Goal: Task Accomplishment & Management: Manage account settings

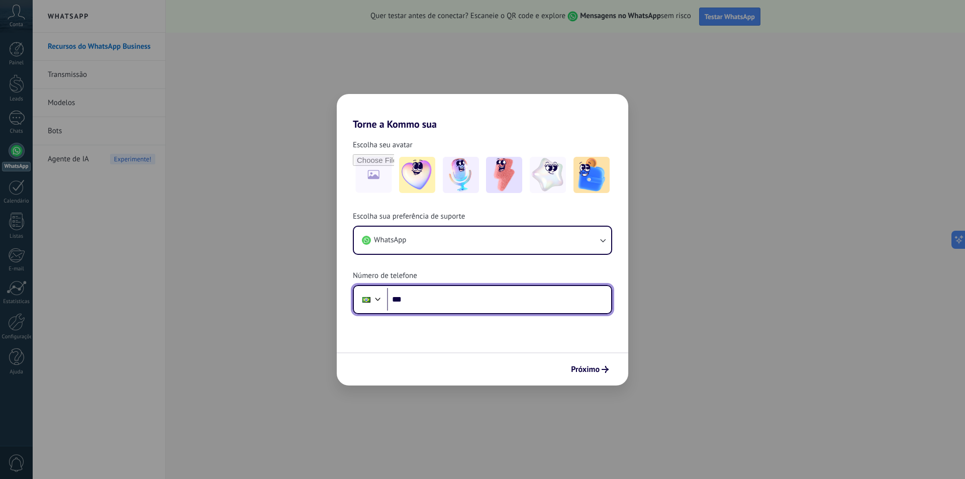
click at [431, 298] on input "***" at bounding box center [499, 299] width 224 height 23
type input "**********"
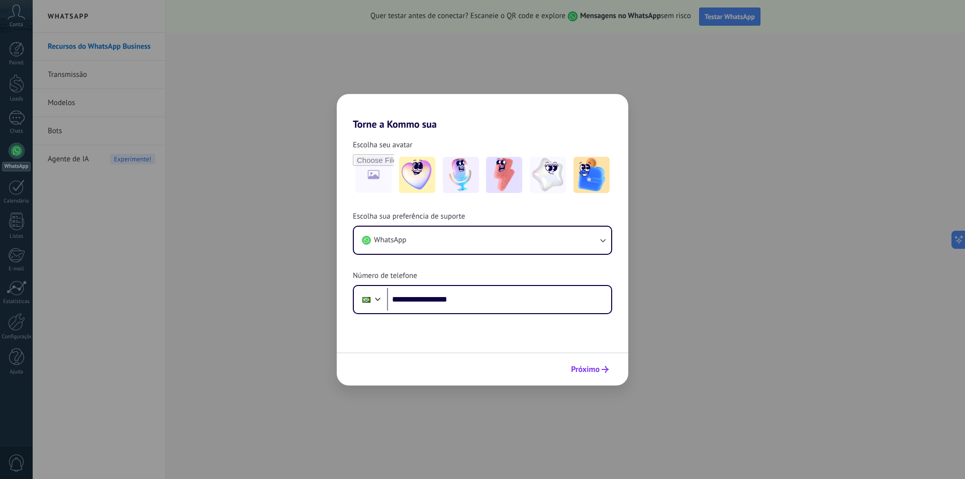
click at [588, 371] on span "Próximo" at bounding box center [585, 369] width 29 height 7
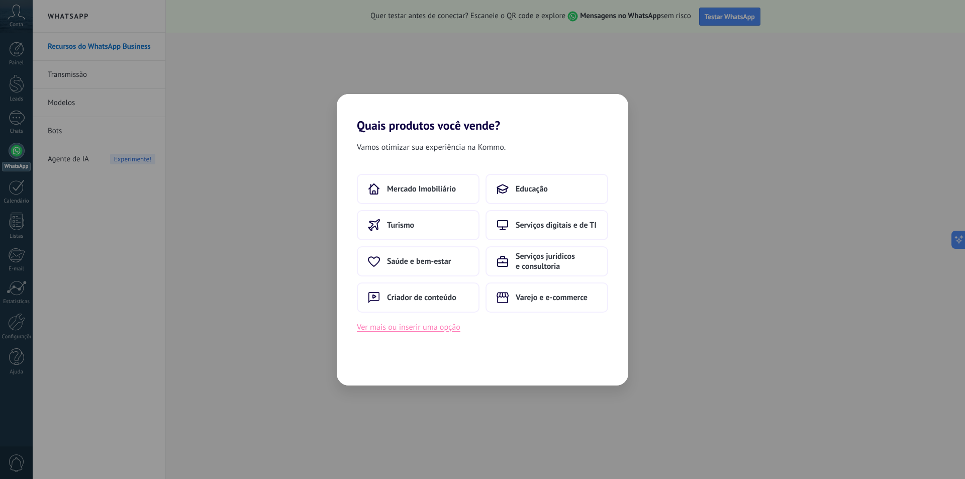
click at [431, 330] on button "Ver mais ou inserir uma opção" at bounding box center [409, 327] width 104 height 13
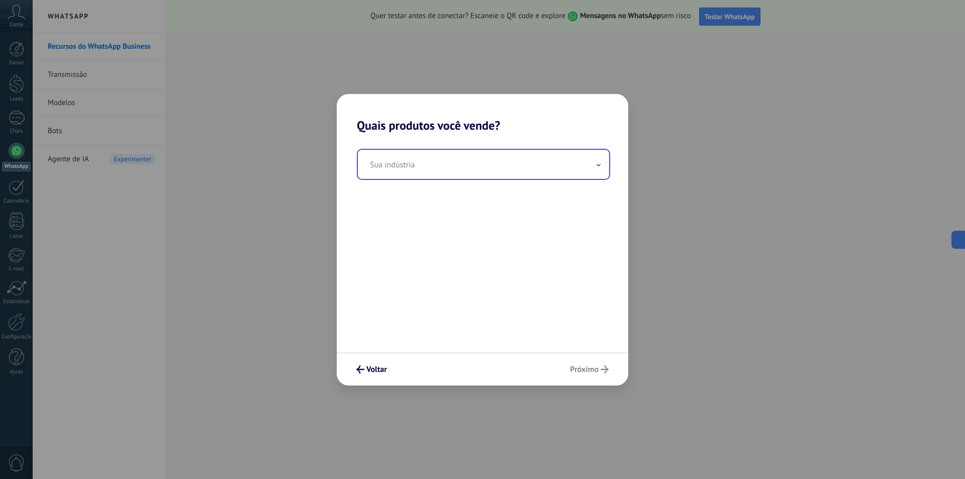
click at [442, 169] on input "text" at bounding box center [483, 164] width 251 height 29
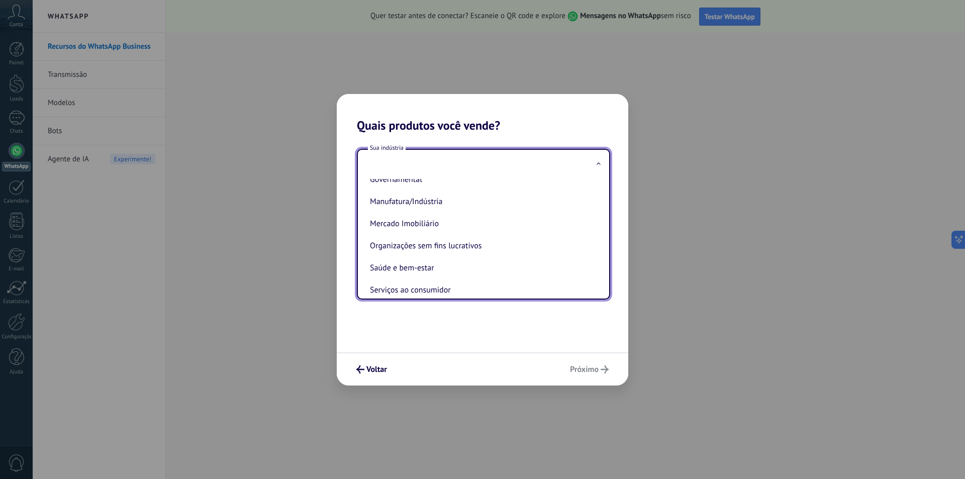
scroll to position [108, 0]
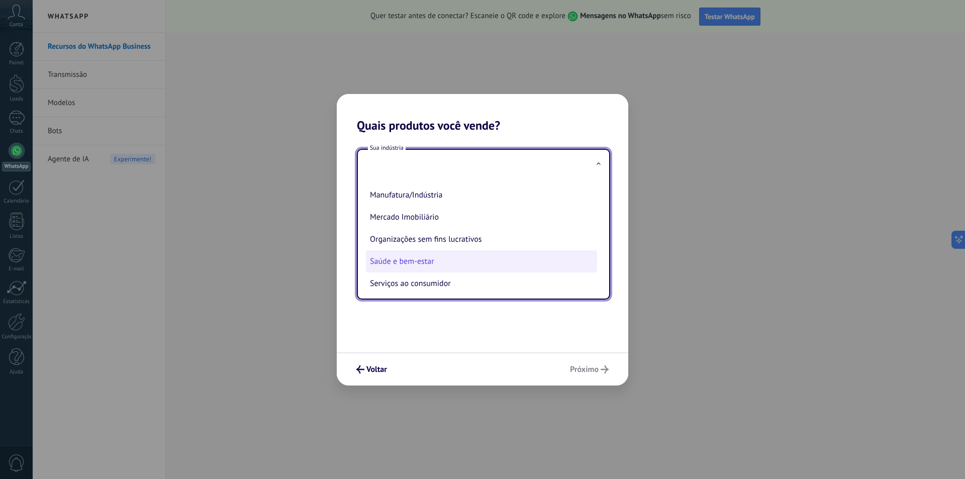
click at [449, 262] on li "Saúde e bem-estar" at bounding box center [481, 261] width 231 height 22
type input "**********"
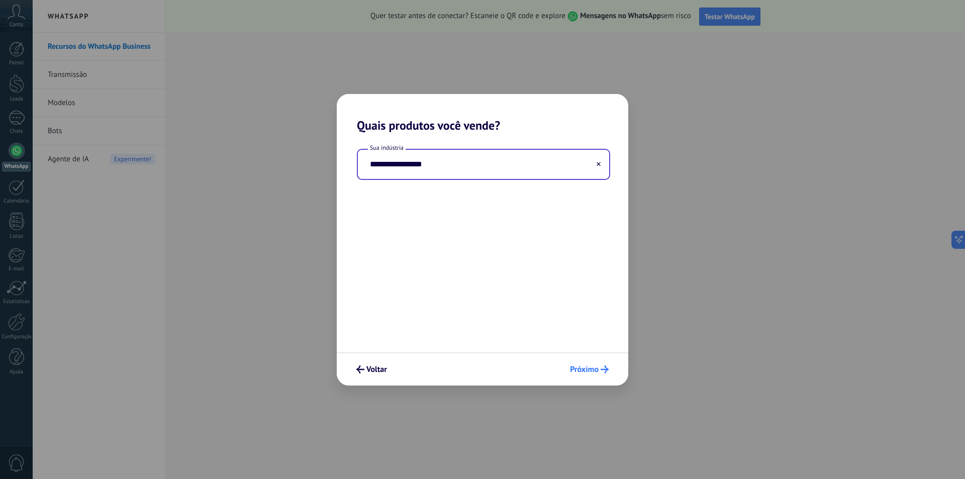
click at [595, 371] on span "Próximo" at bounding box center [584, 369] width 29 height 7
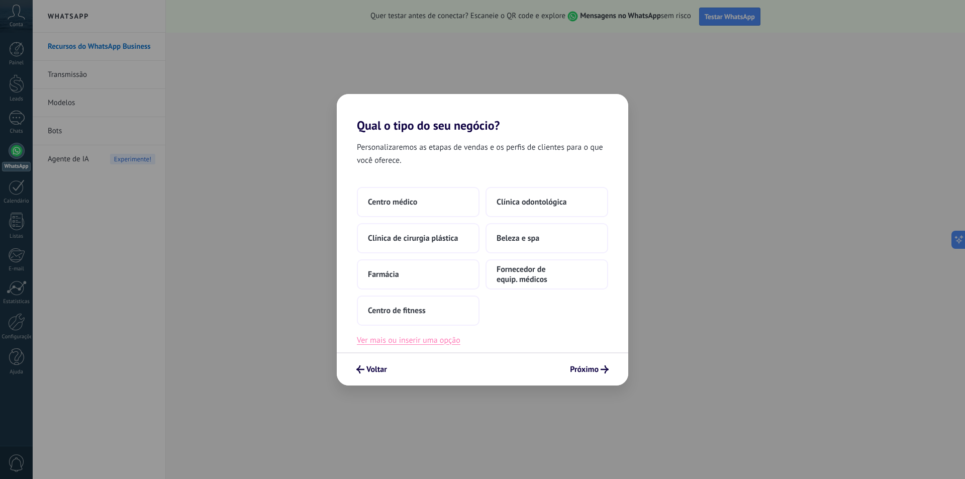
click at [436, 345] on button "Ver mais ou inserir uma opção" at bounding box center [409, 340] width 104 height 13
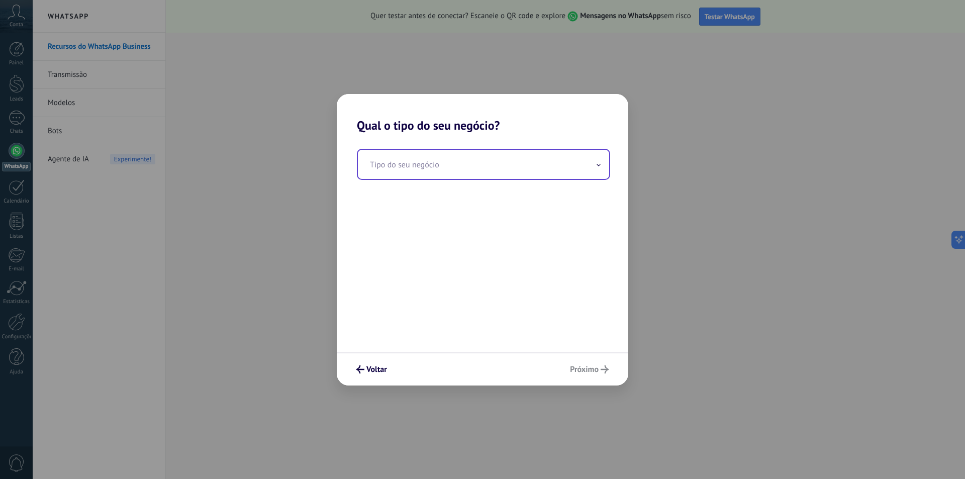
click at [565, 168] on input "text" at bounding box center [483, 164] width 251 height 29
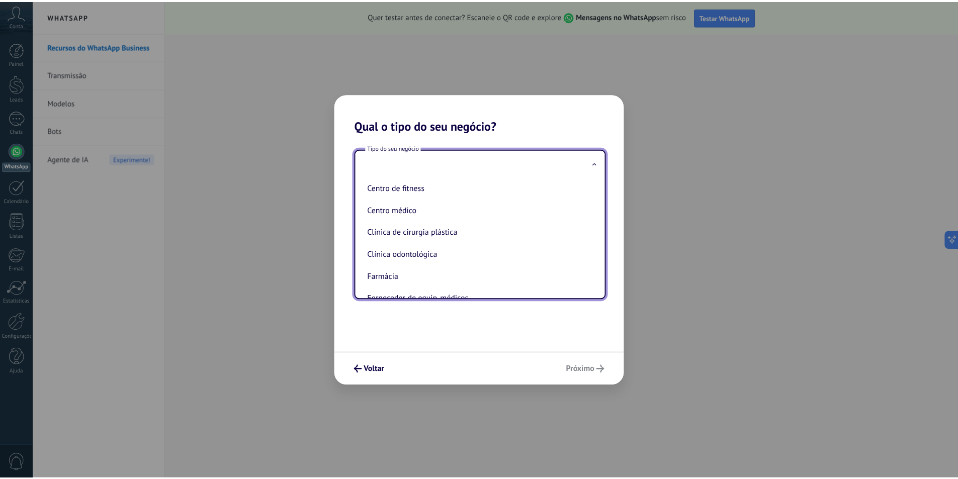
scroll to position [45, 0]
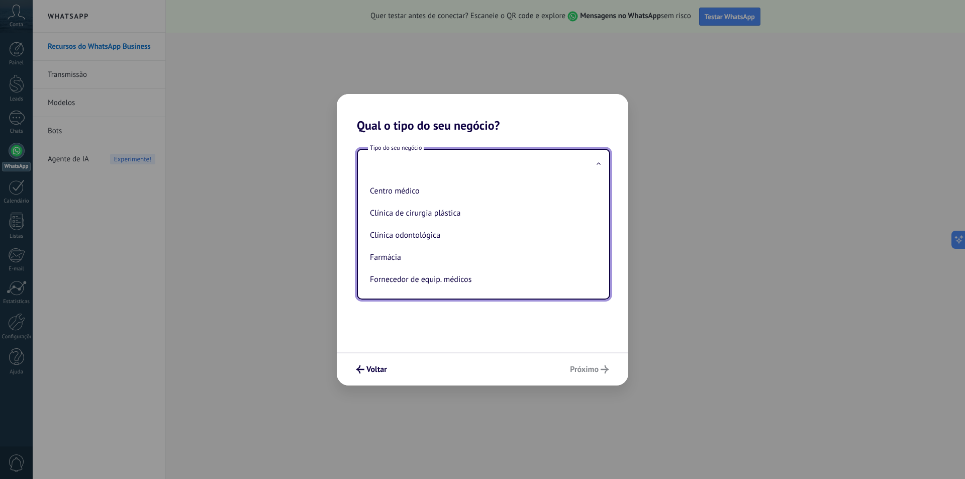
click at [546, 339] on div "Tipo do seu negócio Beleza e spa Centro de fitness Centro médico Clínica de cir…" at bounding box center [483, 243] width 292 height 220
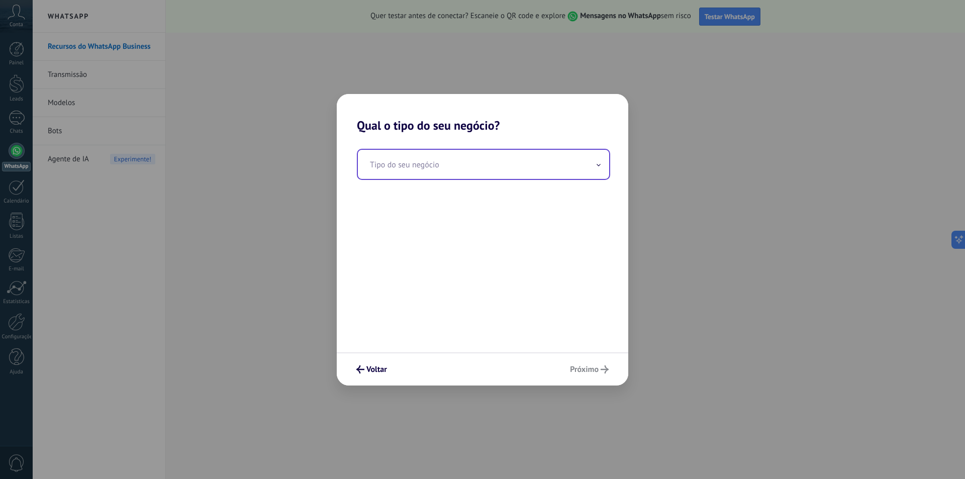
click at [435, 161] on input "text" at bounding box center [483, 164] width 251 height 29
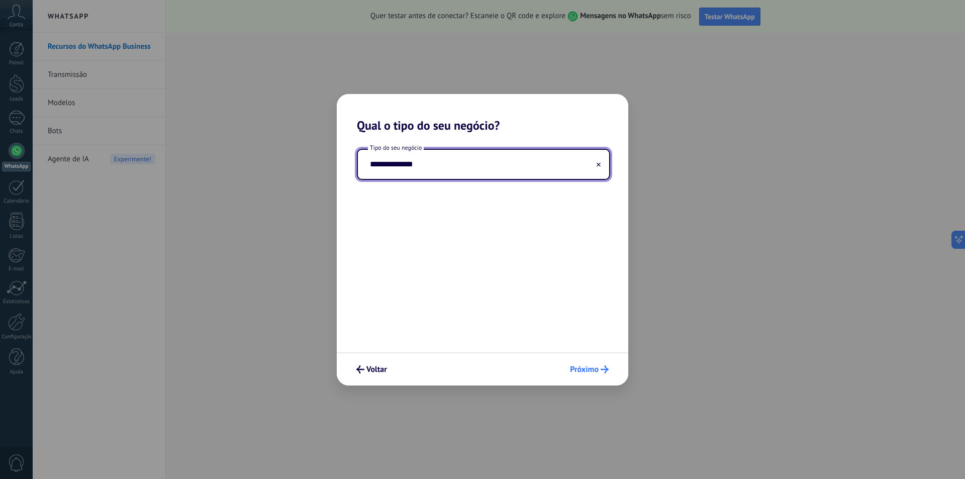
type input "**********"
click at [595, 370] on span "Próximo" at bounding box center [584, 369] width 29 height 7
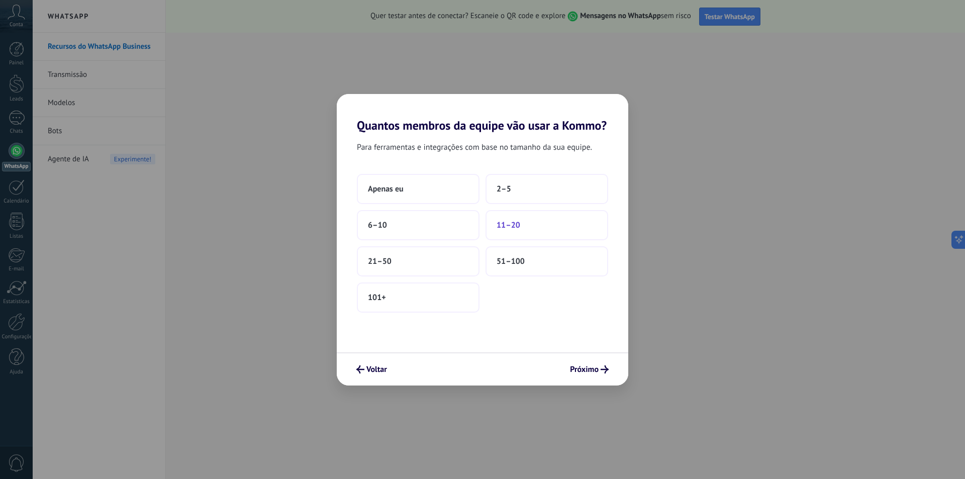
click at [527, 224] on button "11–20" at bounding box center [547, 225] width 123 height 30
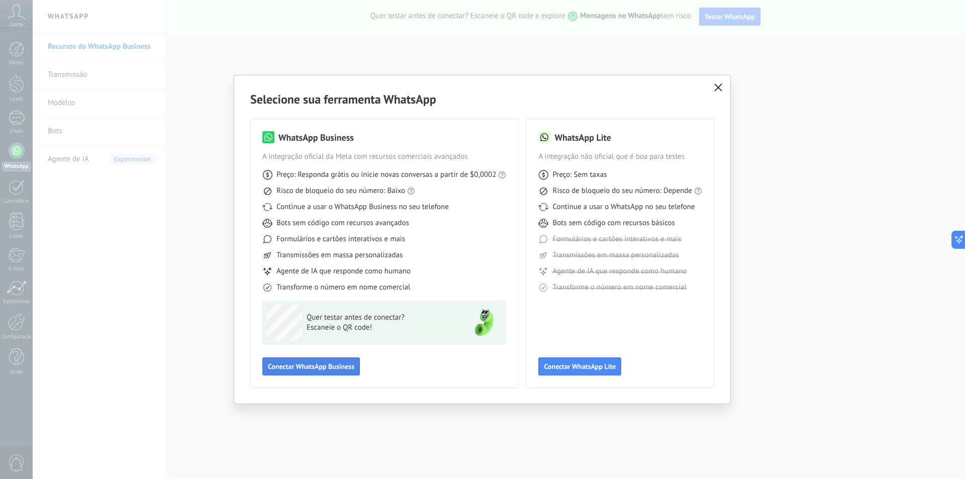
click at [315, 366] on span "Conectar WhatsApp Business" at bounding box center [311, 366] width 86 height 7
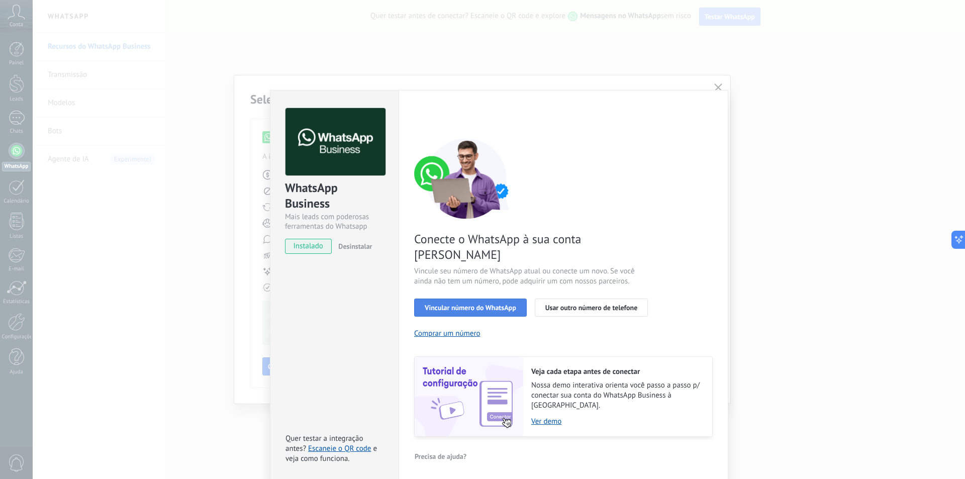
click at [499, 299] on button "Vincular número do WhatsApp" at bounding box center [470, 308] width 113 height 18
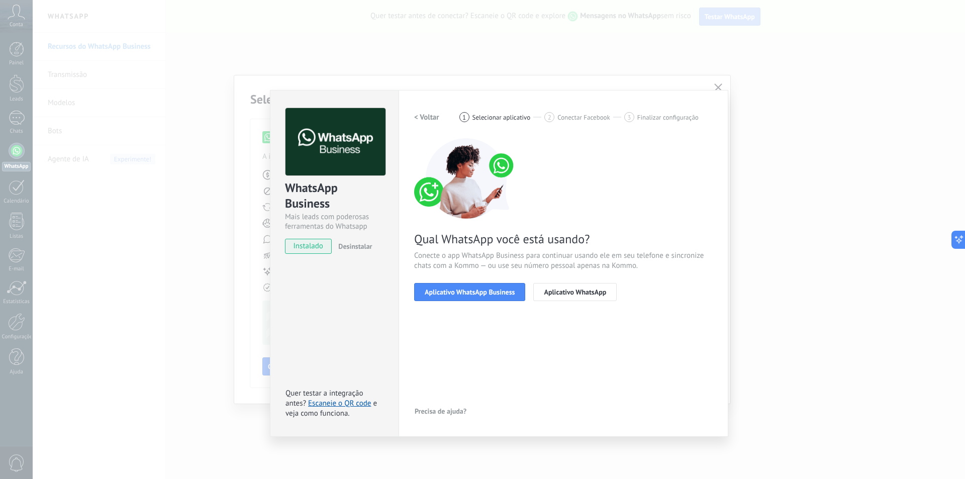
click at [499, 296] on button "Aplicativo WhatsApp Business" at bounding box center [469, 292] width 111 height 18
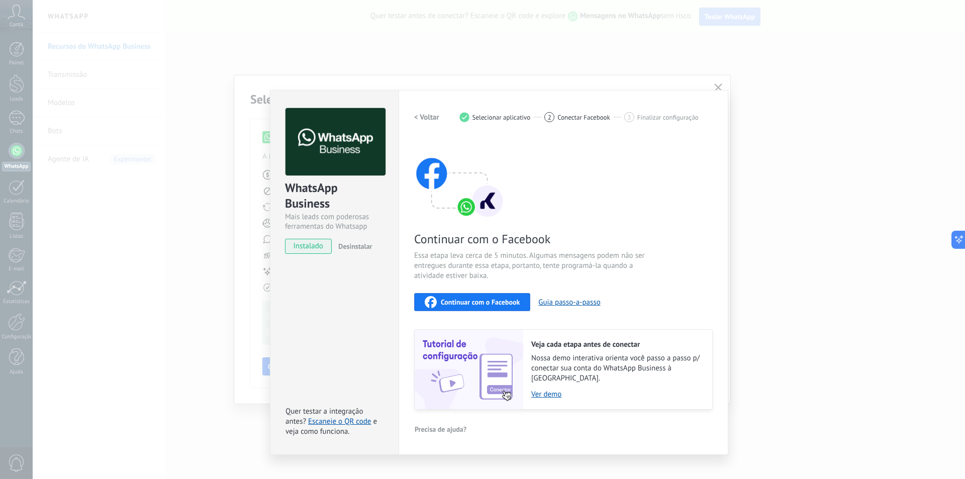
click at [864, 144] on div "WhatsApp Business Mais leads com poderosas ferramentas do Whatsapp instalado De…" at bounding box center [499, 239] width 933 height 479
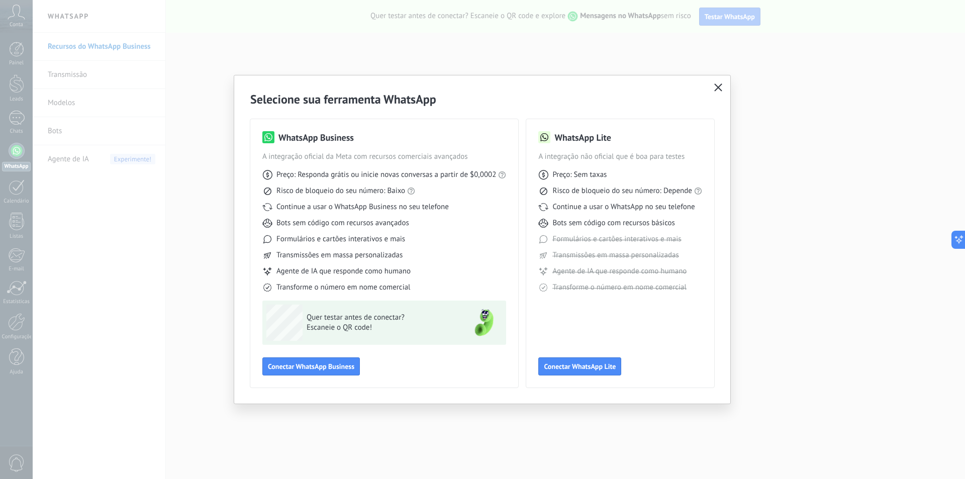
drag, startPoint x: 722, startPoint y: 84, endPoint x: 334, endPoint y: 161, distance: 394.8
click at [320, 209] on div "Selecione sua ferramenta WhatsApp WhatsApp Business A integração oficial da Met…" at bounding box center [482, 239] width 496 height 328
click at [509, 156] on link "preços atuais da Meta" at bounding box center [522, 157] width 70 height 10
click at [719, 86] on use "button" at bounding box center [718, 87] width 8 height 8
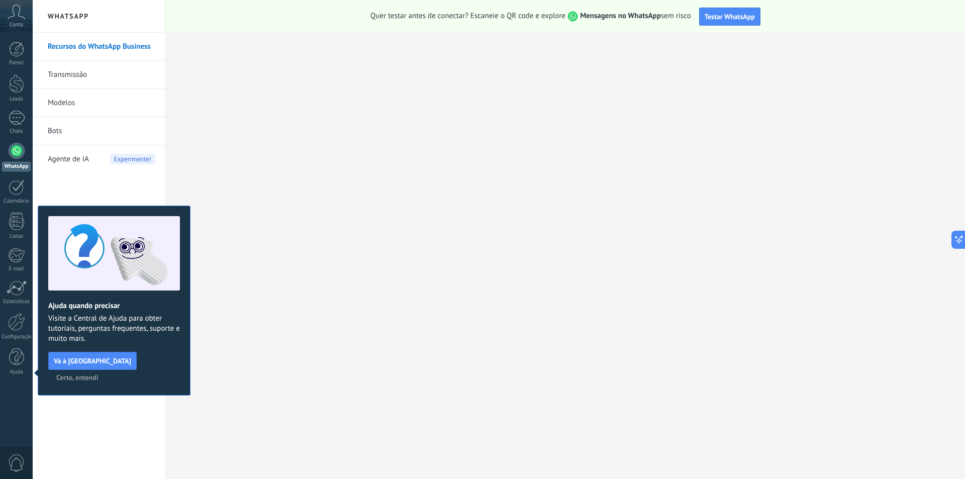
click at [16, 18] on icon at bounding box center [17, 12] width 18 height 15
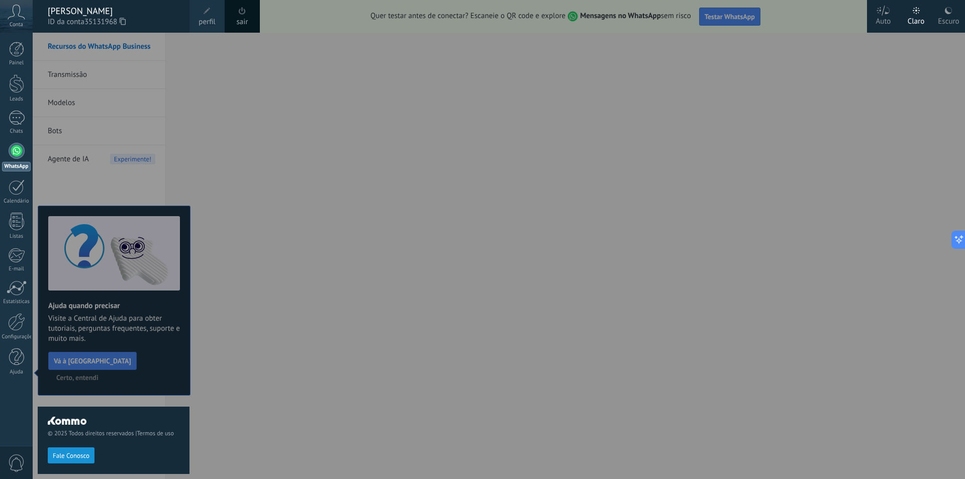
click at [206, 18] on span "perfil" at bounding box center [207, 22] width 17 height 11
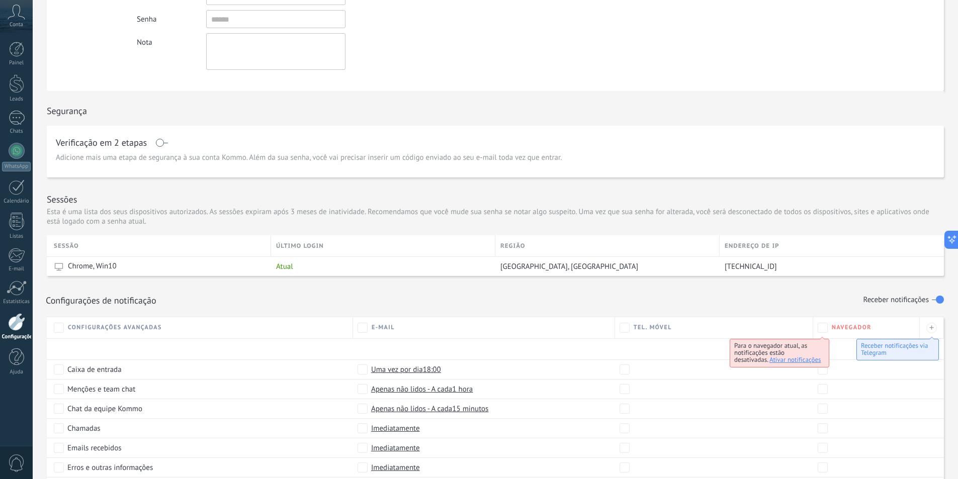
scroll to position [344, 0]
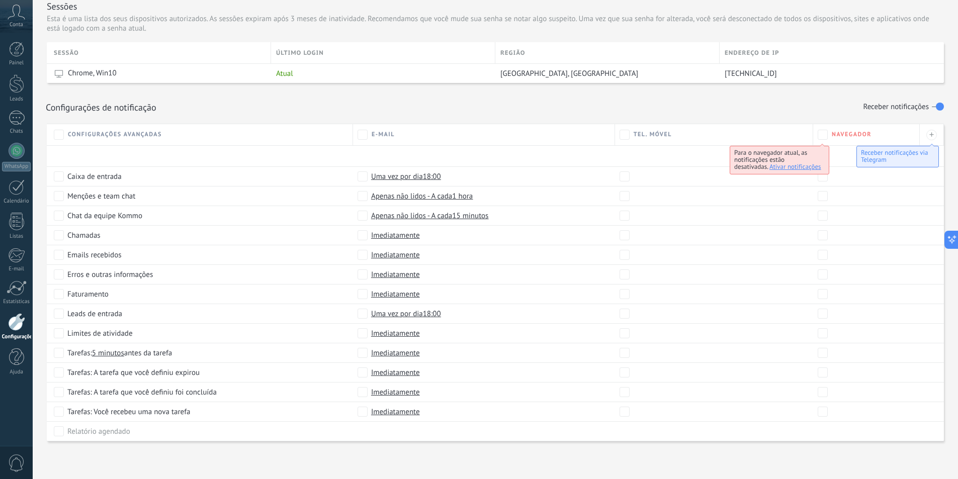
click at [23, 321] on div at bounding box center [16, 322] width 17 height 18
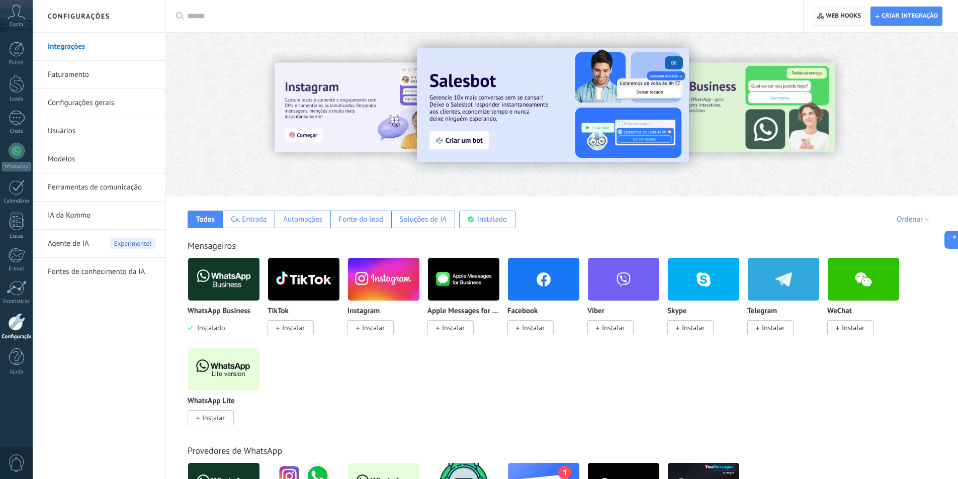
click at [852, 17] on span "Web hooks 0" at bounding box center [843, 16] width 35 height 8
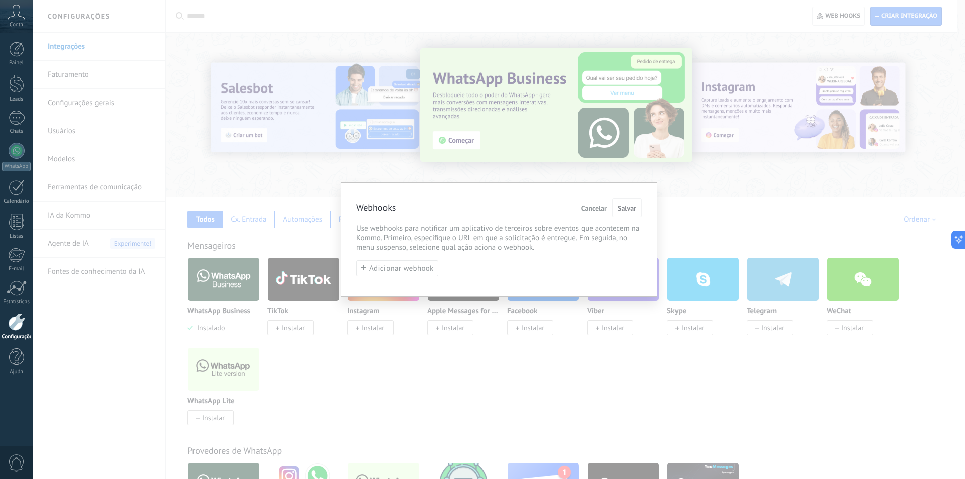
click at [587, 202] on button "Cancelar" at bounding box center [594, 207] width 34 height 19
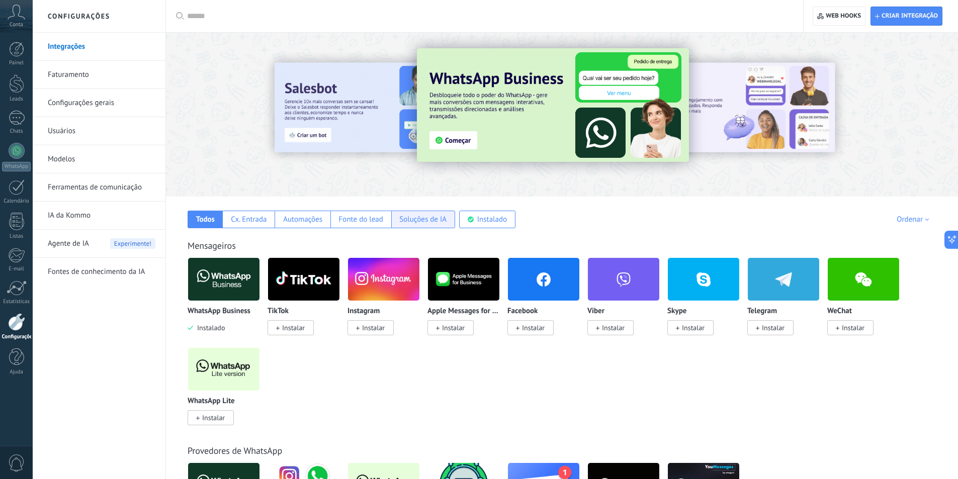
click at [439, 216] on div "Soluções de IA" at bounding box center [422, 220] width 47 height 10
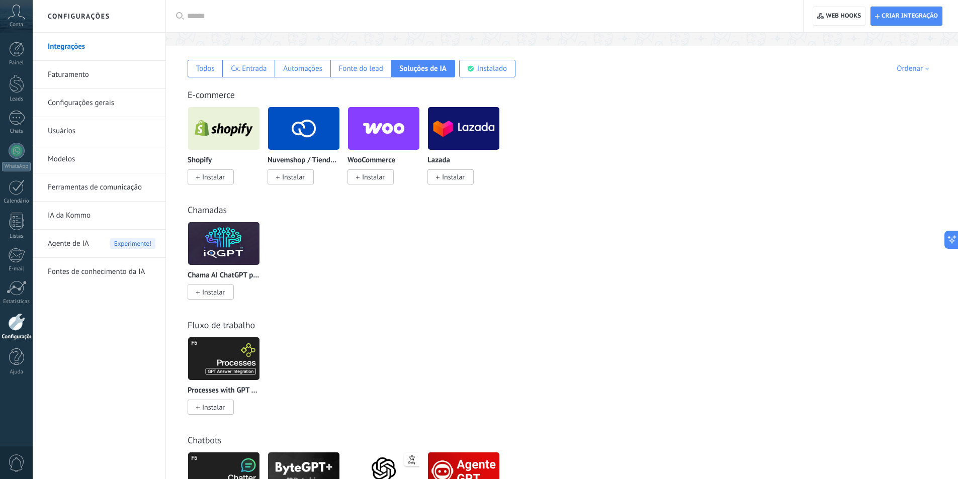
scroll to position [226, 0]
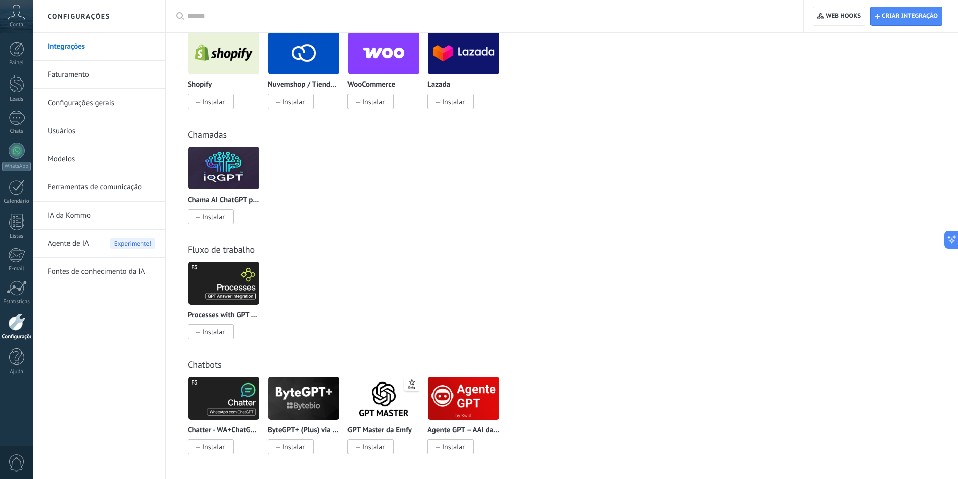
click at [202, 287] on img at bounding box center [223, 283] width 71 height 49
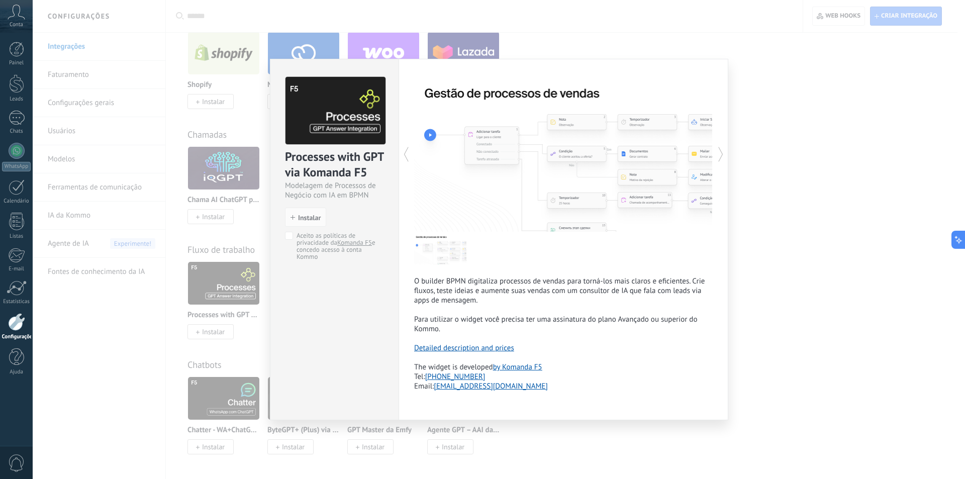
click at [789, 310] on div "Processes with GPT via Komanda F5 Modelagem de Processos de Negócio com IA em B…" at bounding box center [499, 239] width 933 height 479
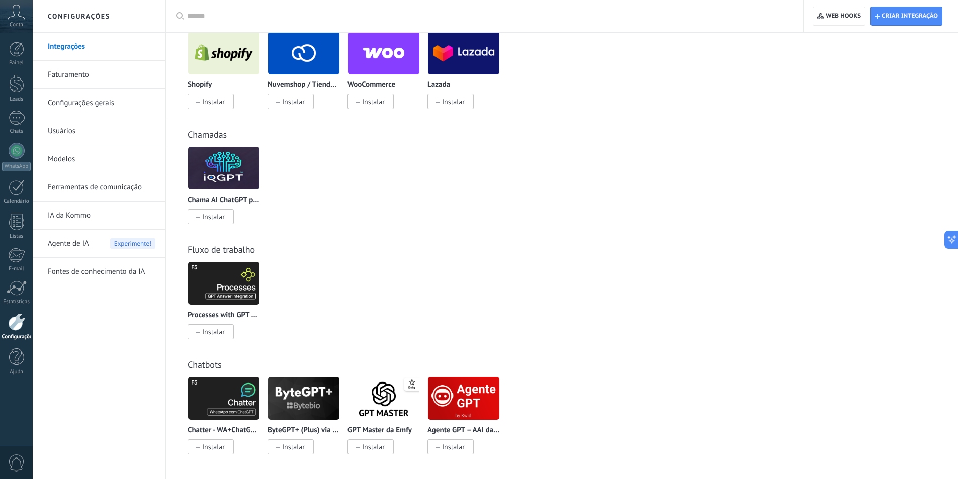
click at [246, 398] on img at bounding box center [223, 398] width 71 height 49
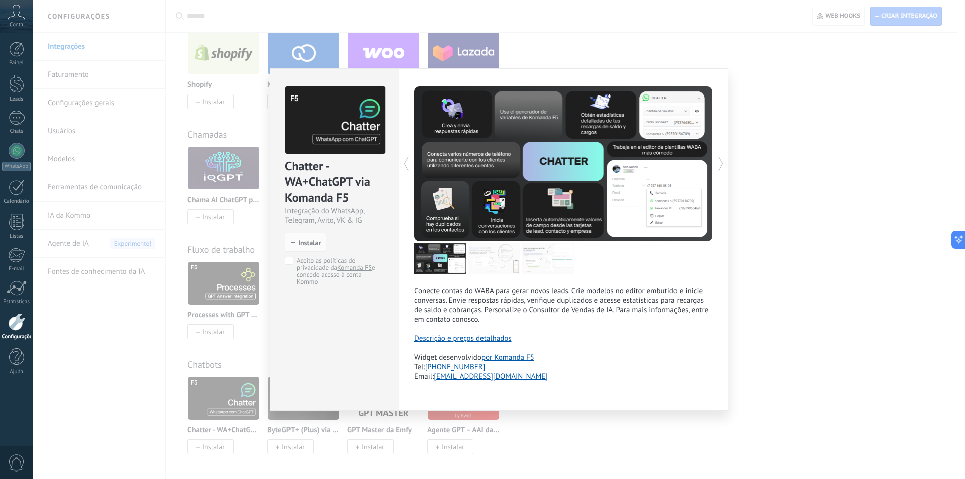
click at [860, 184] on div "Chatter - WA+ChatGPT via Komanda F5 Integração do WhatsApp, Telegram, Avito, VK…" at bounding box center [499, 239] width 933 height 479
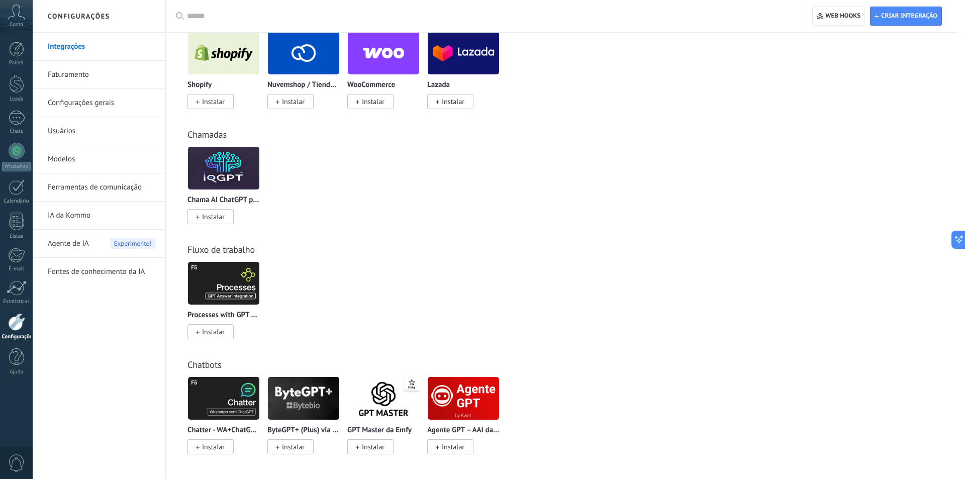
click at [771, 256] on div at bounding box center [499, 239] width 933 height 479
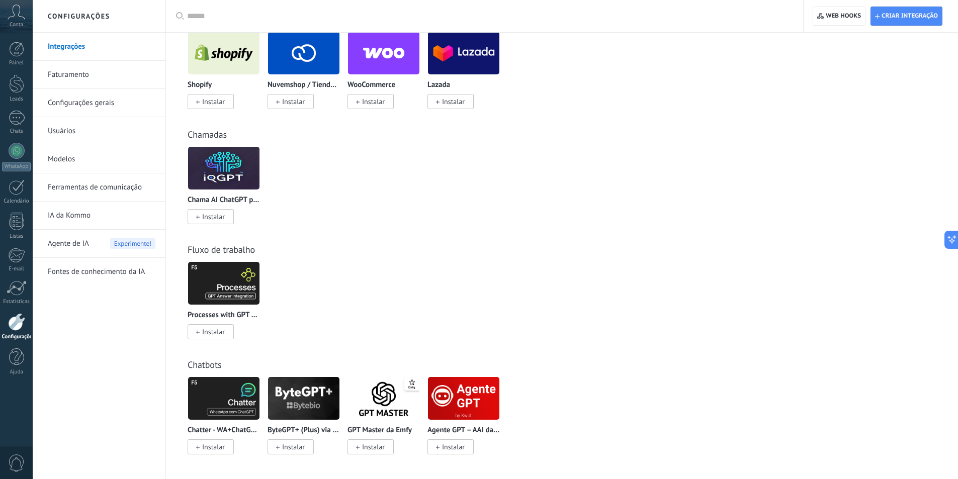
click at [225, 402] on img at bounding box center [223, 398] width 71 height 49
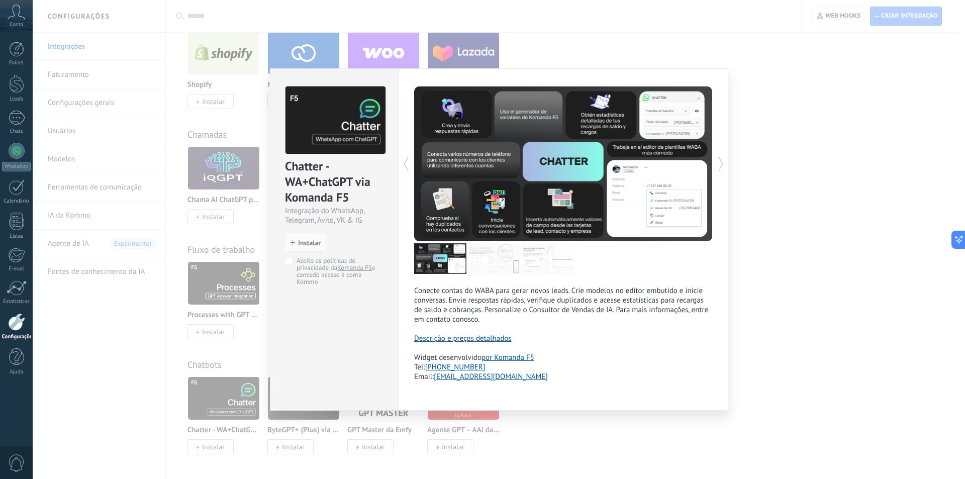
click at [774, 263] on div "Chatter - WA+ChatGPT via Komanda F5 Integração do WhatsApp, Telegram, Avito, VK…" at bounding box center [499, 239] width 933 height 479
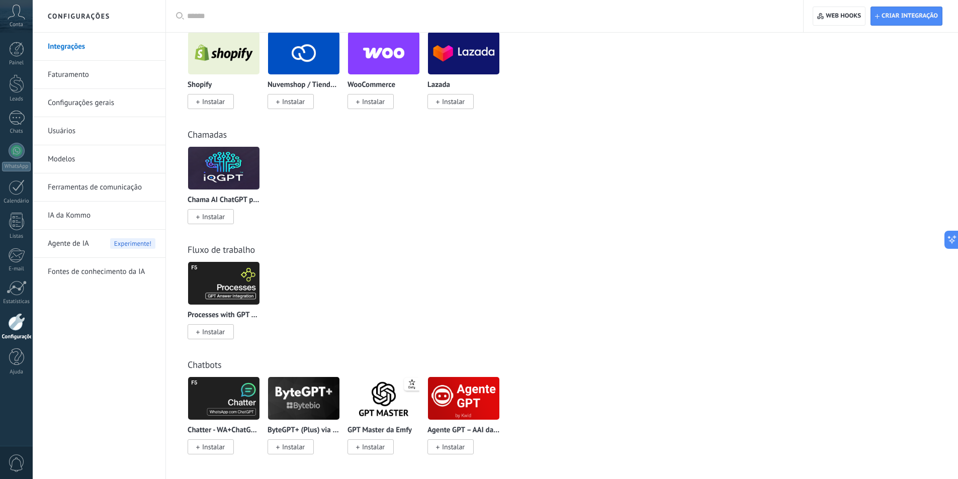
click at [109, 271] on link "Fontes de conhecimento da IA" at bounding box center [102, 272] width 108 height 28
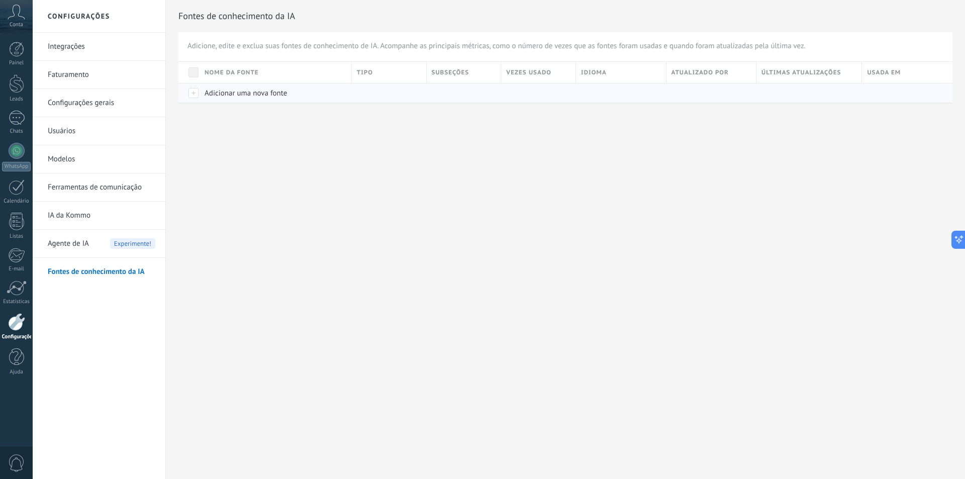
click at [253, 92] on span "Adicionar uma nova fonte" at bounding box center [246, 93] width 82 height 10
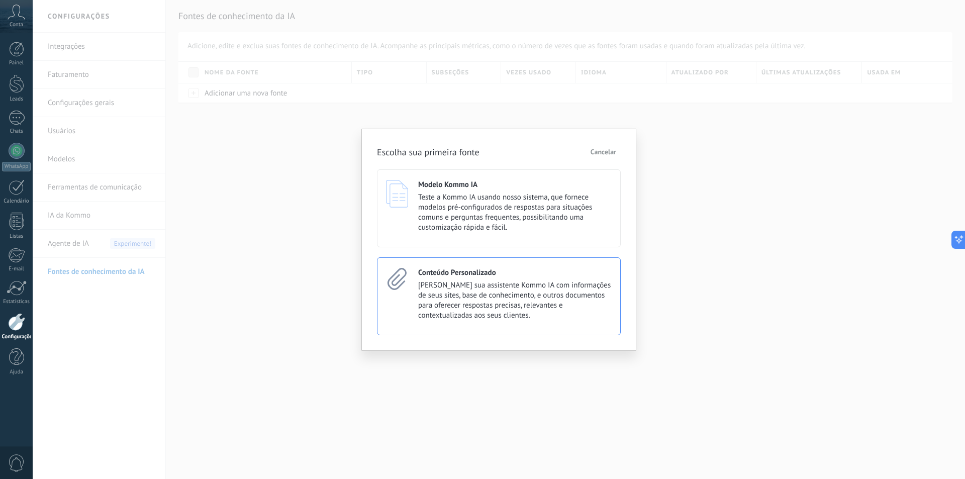
click at [510, 315] on span "[PERSON_NAME] sua assistente Kommo IA com informações de seus sites, base de co…" at bounding box center [515, 301] width 194 height 40
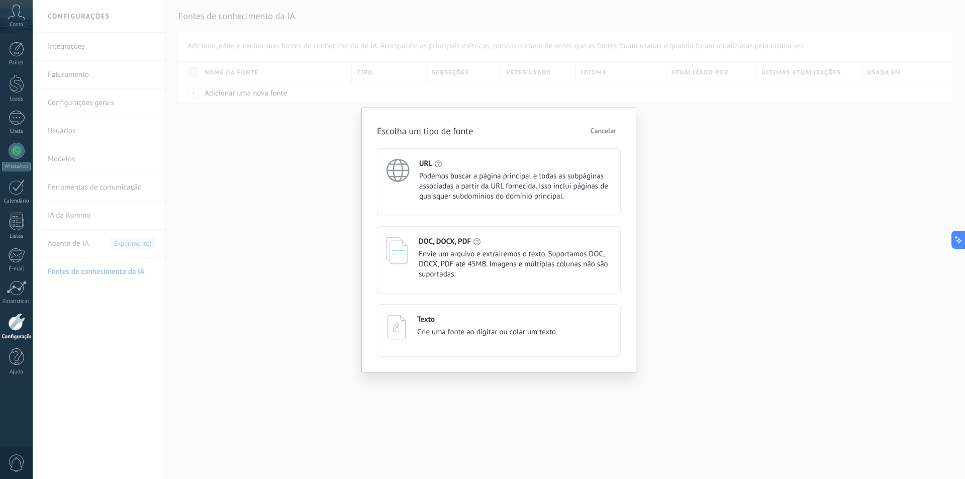
click at [605, 129] on span "Cancelar" at bounding box center [604, 130] width 26 height 7
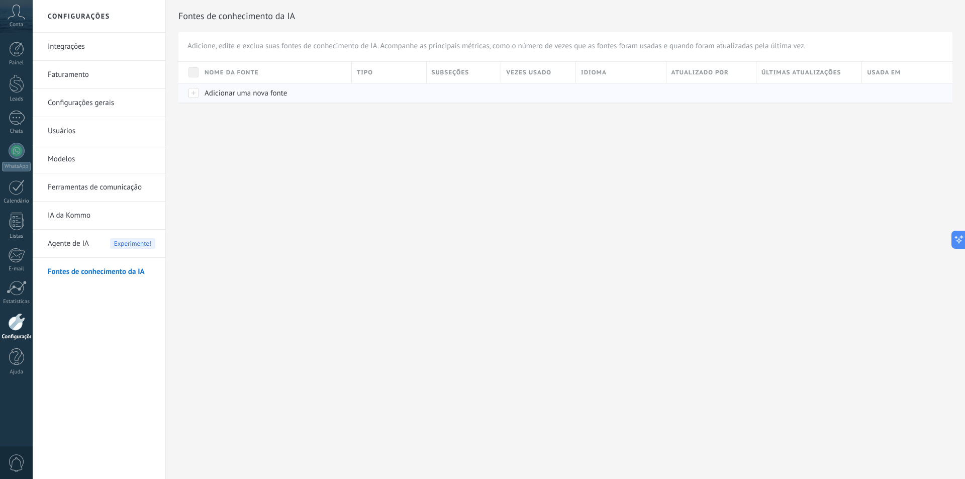
click at [214, 87] on div "Adicionar uma nova fonte" at bounding box center [273, 92] width 147 height 19
click at [240, 96] on span "Adicionar uma nova fonte" at bounding box center [246, 93] width 82 height 10
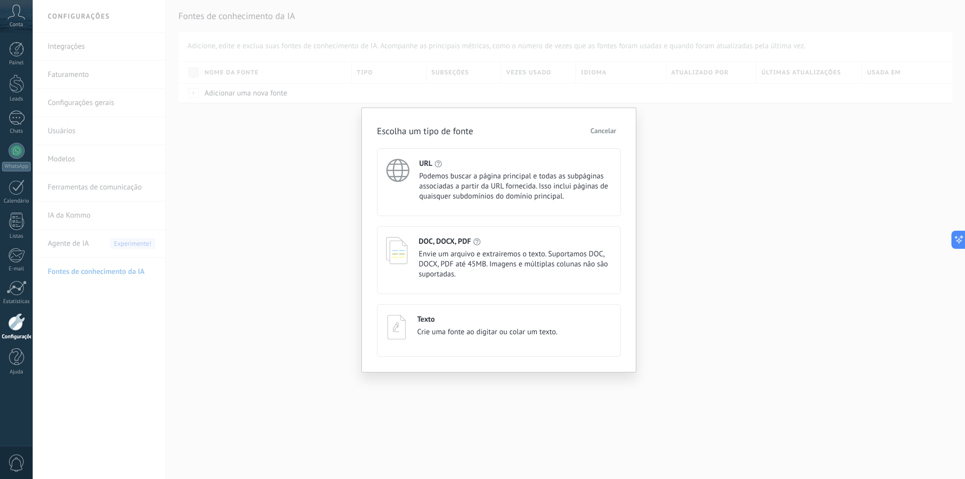
click at [594, 129] on span "Cancelar" at bounding box center [604, 130] width 26 height 7
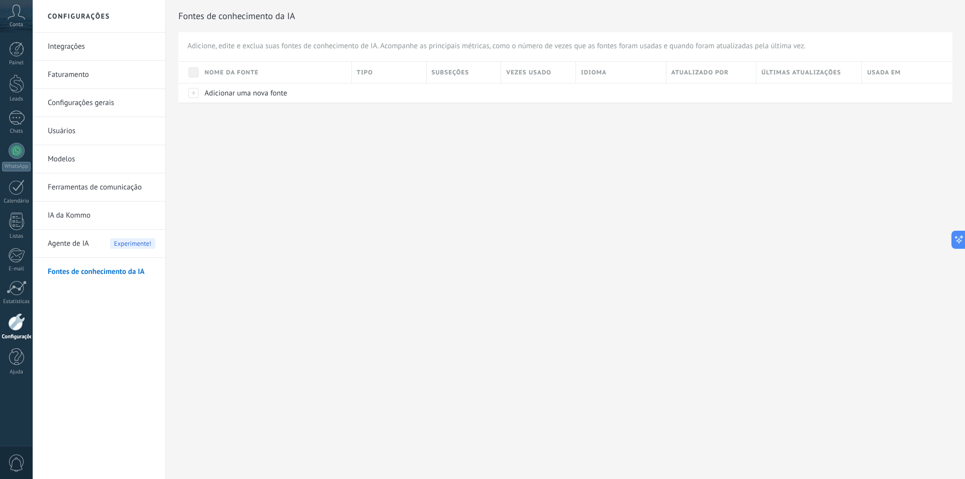
click at [88, 241] on span "Agente de IA" at bounding box center [68, 244] width 41 height 28
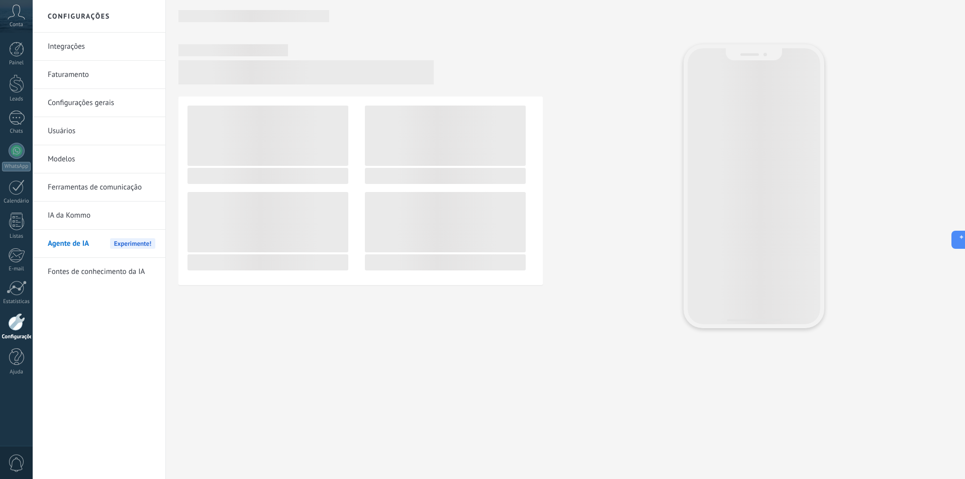
click at [97, 271] on link "Fontes de conhecimento da IA" at bounding box center [102, 272] width 108 height 28
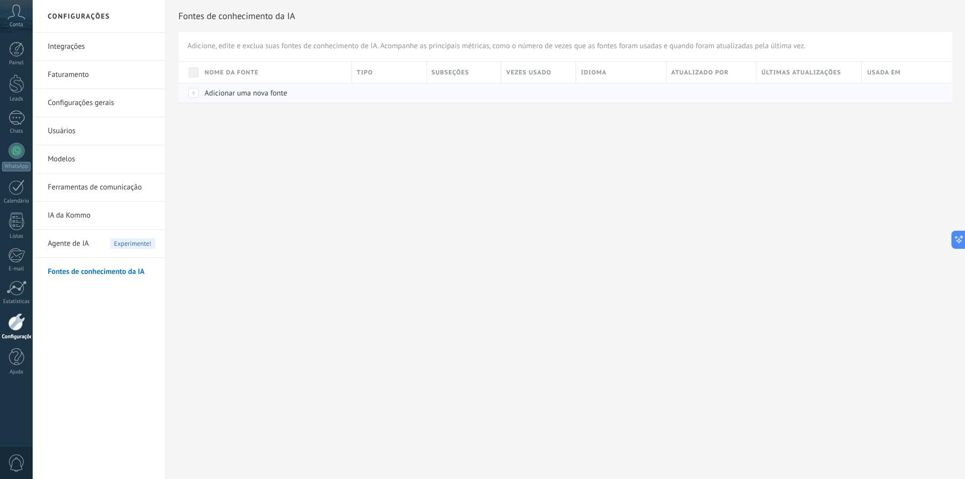
click at [237, 90] on span "Adicionar uma nova fonte" at bounding box center [246, 93] width 82 height 10
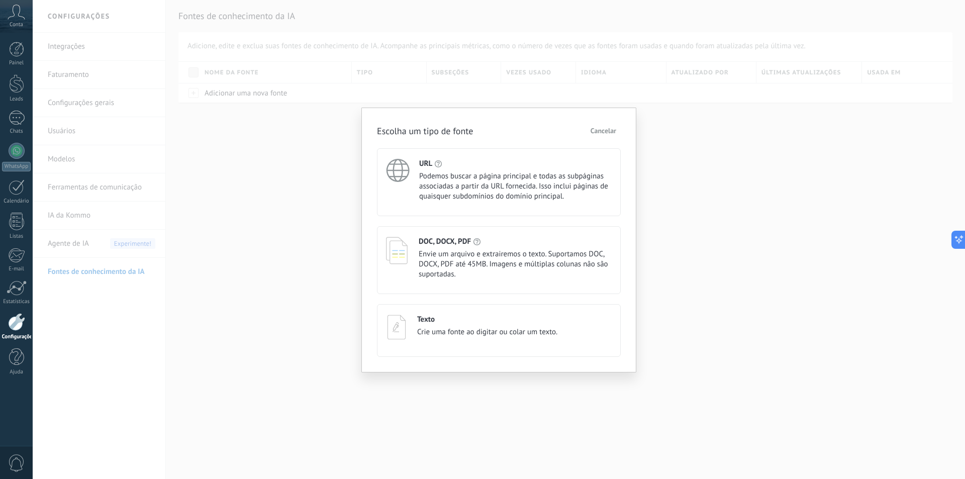
click at [496, 180] on span "Podemos buscar a página principal e todas as subpáginas associadas a partir da …" at bounding box center [515, 186] width 193 height 30
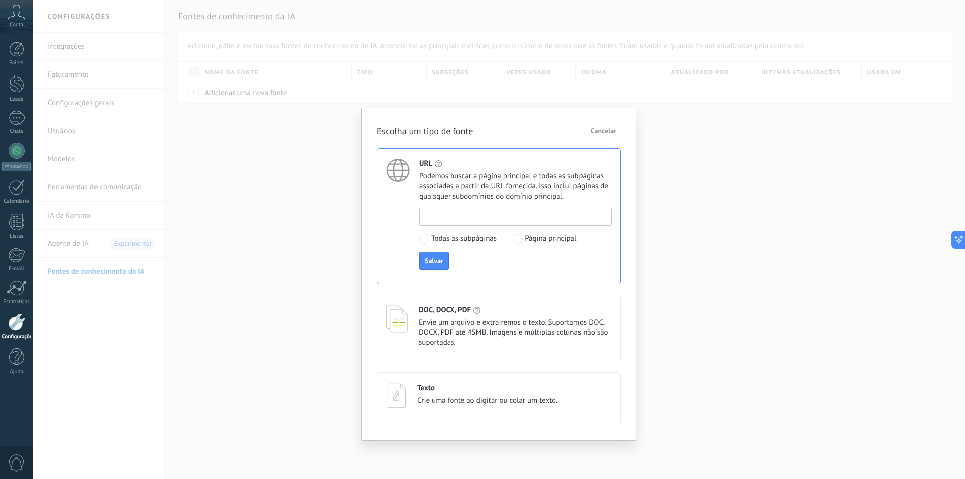
click at [470, 215] on input at bounding box center [516, 216] width 192 height 16
paste input "**********"
type input "**********"
click at [440, 260] on span "Salvar" at bounding box center [434, 260] width 19 height 7
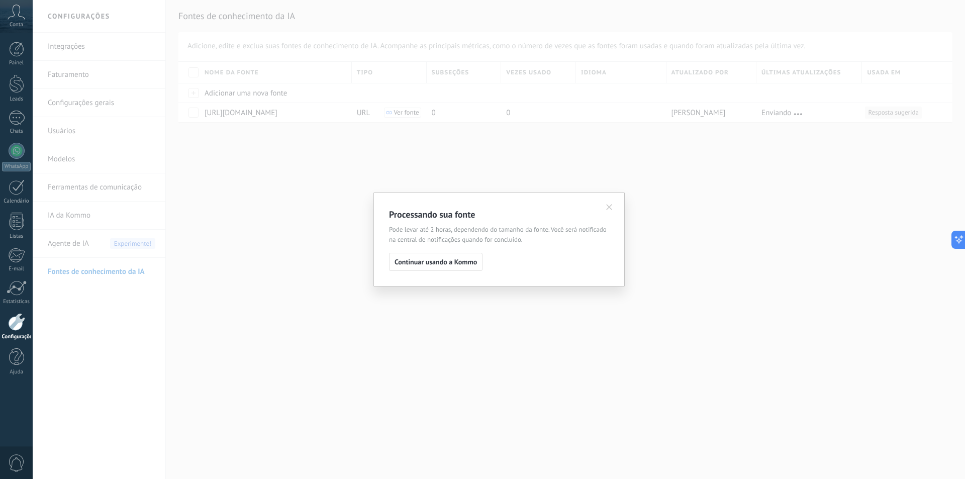
click at [440, 260] on span "Continuar usando a Kommo" at bounding box center [436, 261] width 82 height 7
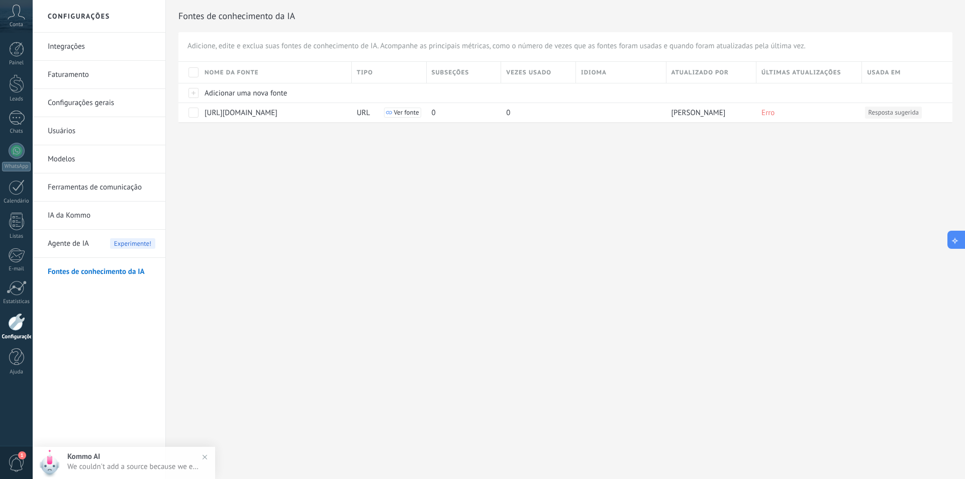
click at [958, 241] on icon at bounding box center [955, 239] width 11 height 11
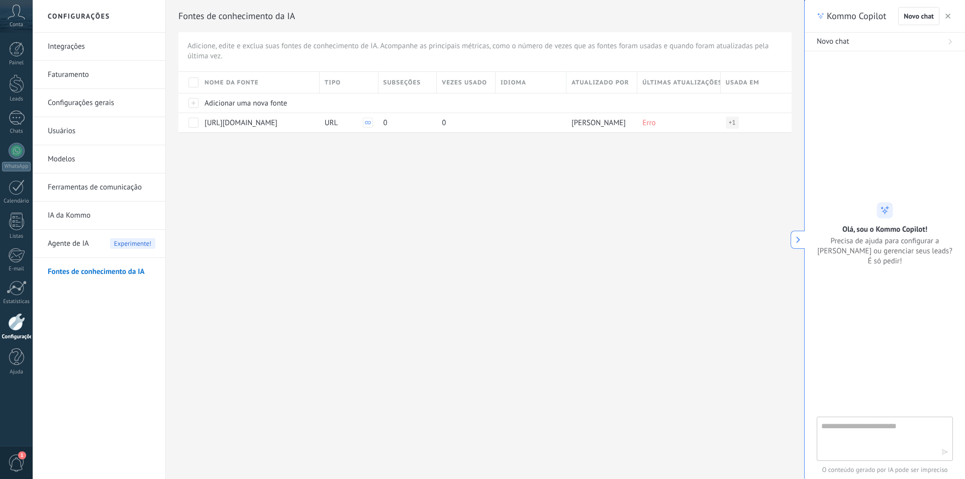
click at [892, 424] on textarea at bounding box center [878, 438] width 113 height 36
type textarea "**********"
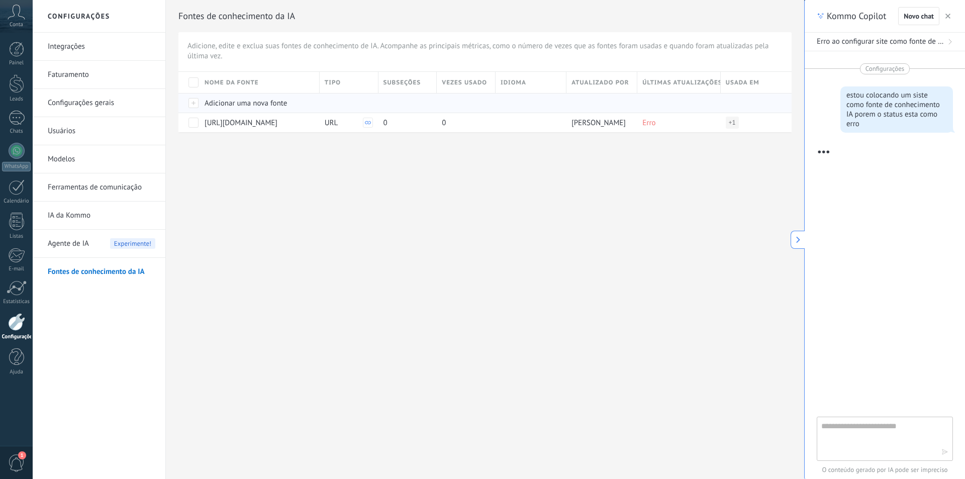
click at [236, 103] on span "Adicionar uma nova fonte" at bounding box center [246, 104] width 82 height 10
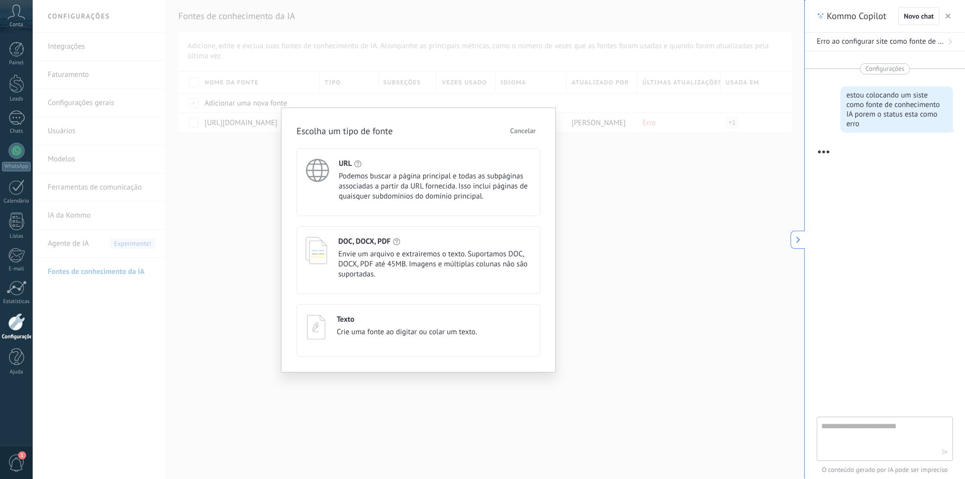
click at [378, 196] on span "Podemos buscar a página principal e todas as subpáginas associadas a partir da …" at bounding box center [435, 186] width 193 height 30
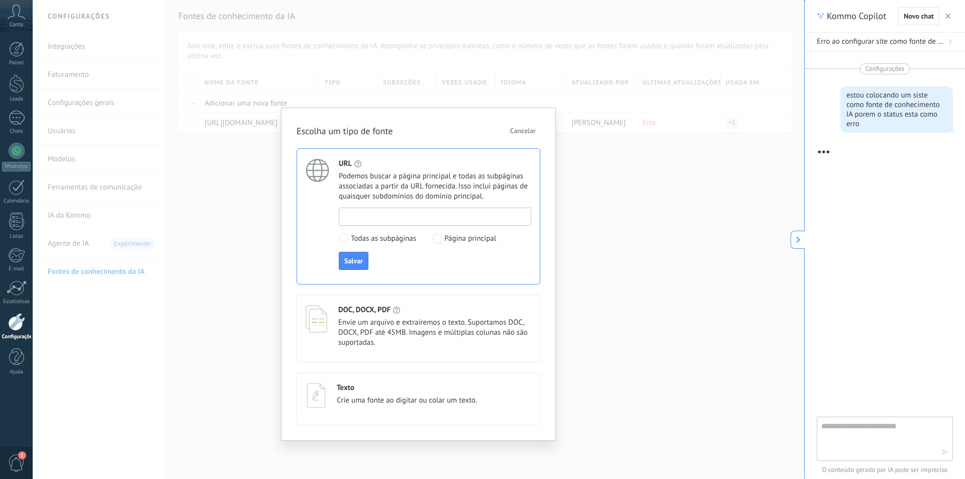
click at [373, 218] on input at bounding box center [435, 216] width 192 height 16
paste input "**********"
click at [369, 215] on input "**********" at bounding box center [435, 216] width 192 height 16
click at [458, 259] on div "**********" at bounding box center [435, 239] width 193 height 62
click at [500, 216] on input "**********" at bounding box center [435, 216] width 192 height 16
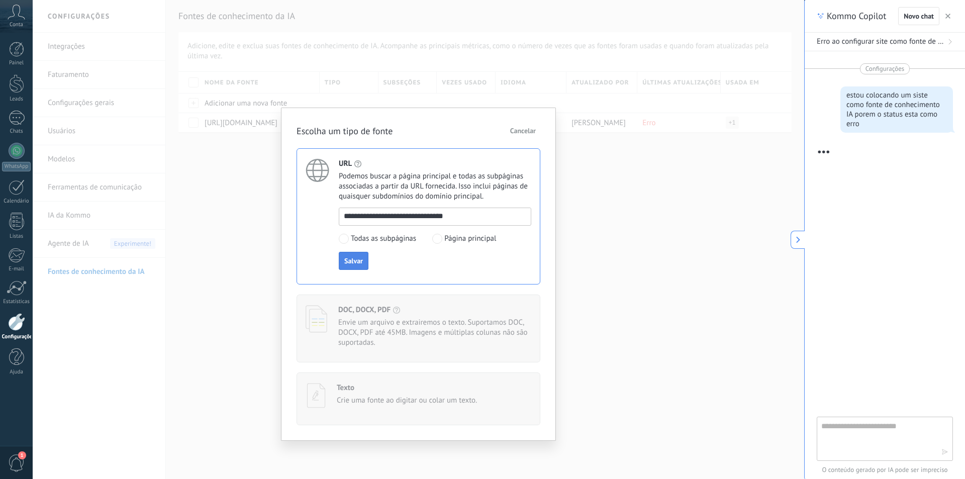
type input "**********"
click at [364, 257] on button "Salvar" at bounding box center [354, 261] width 30 height 18
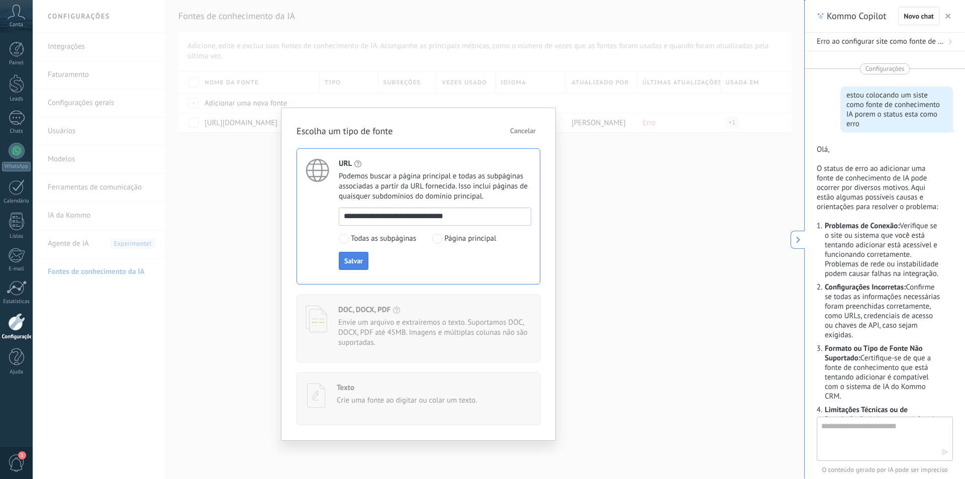
scroll to position [469, 0]
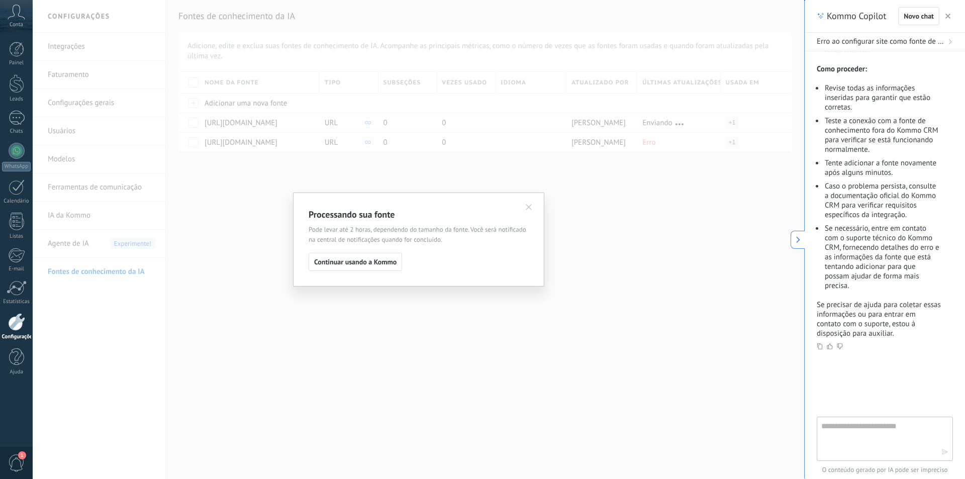
click at [364, 257] on button "Continuar usando a Kommo" at bounding box center [356, 262] width 94 height 18
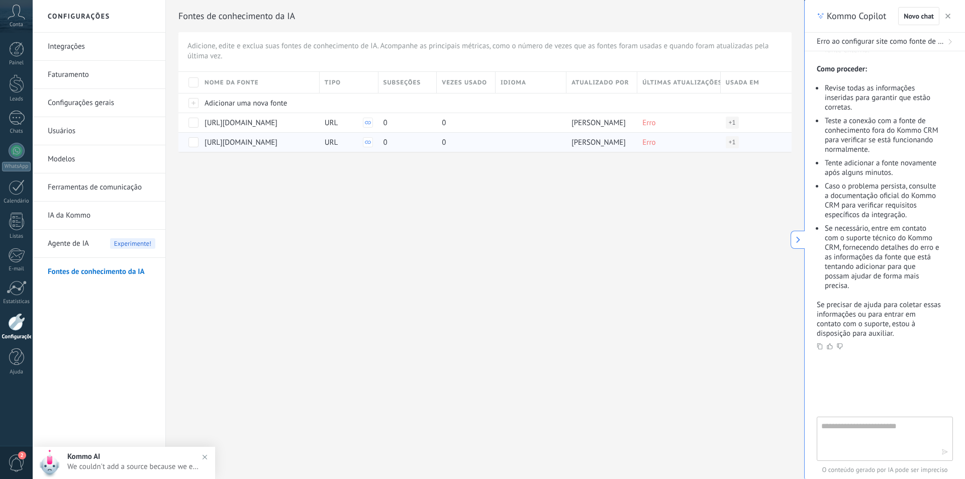
click at [192, 122] on span at bounding box center [194, 123] width 10 height 10
click at [194, 141] on span at bounding box center [194, 142] width 10 height 10
click at [222, 80] on span "Excluir" at bounding box center [225, 83] width 22 height 20
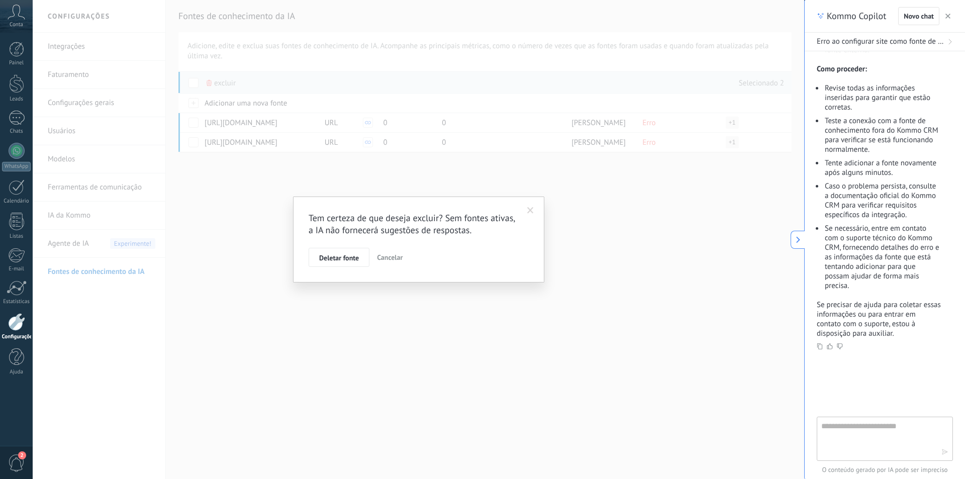
click at [326, 251] on button "Deletar fonte" at bounding box center [339, 257] width 61 height 19
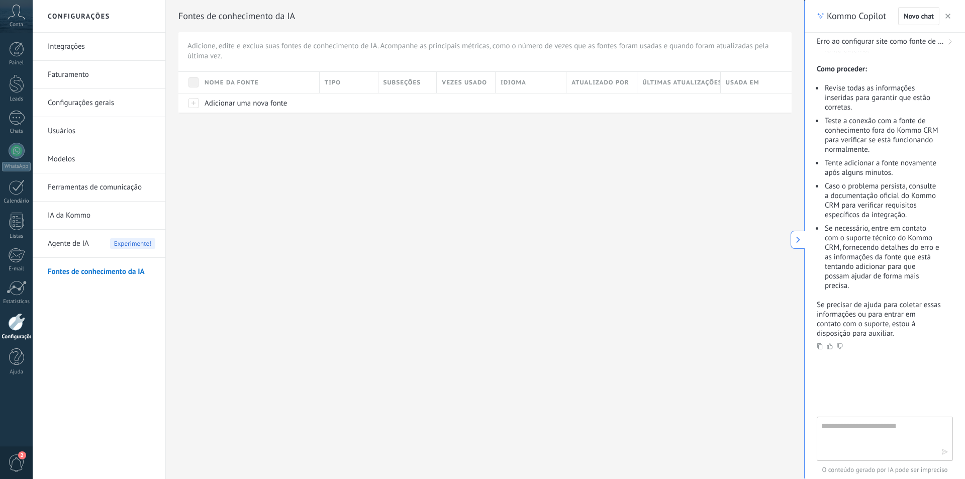
click at [952, 17] on button "button" at bounding box center [948, 16] width 10 height 12
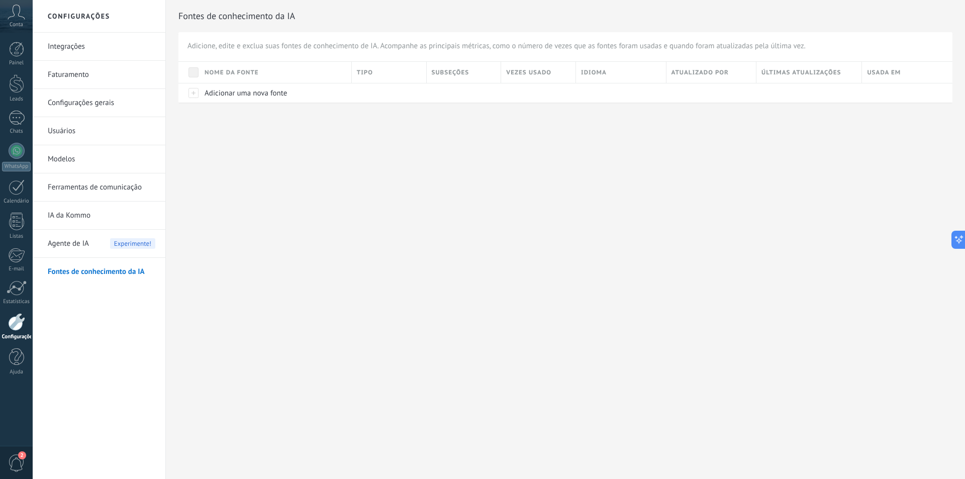
click at [62, 132] on link "Usuários" at bounding box center [102, 131] width 108 height 28
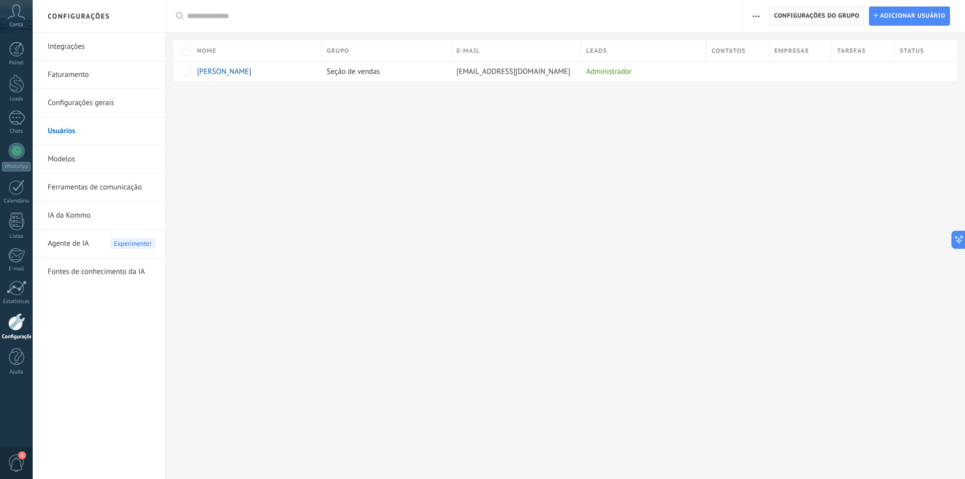
click at [824, 19] on span "Configurações do grupo" at bounding box center [816, 16] width 85 height 18
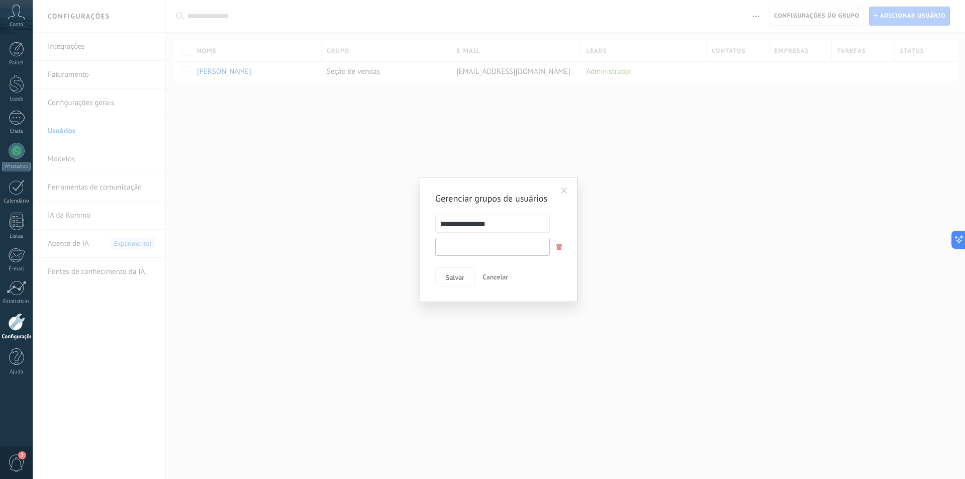
click at [491, 246] on input "text" at bounding box center [492, 247] width 115 height 18
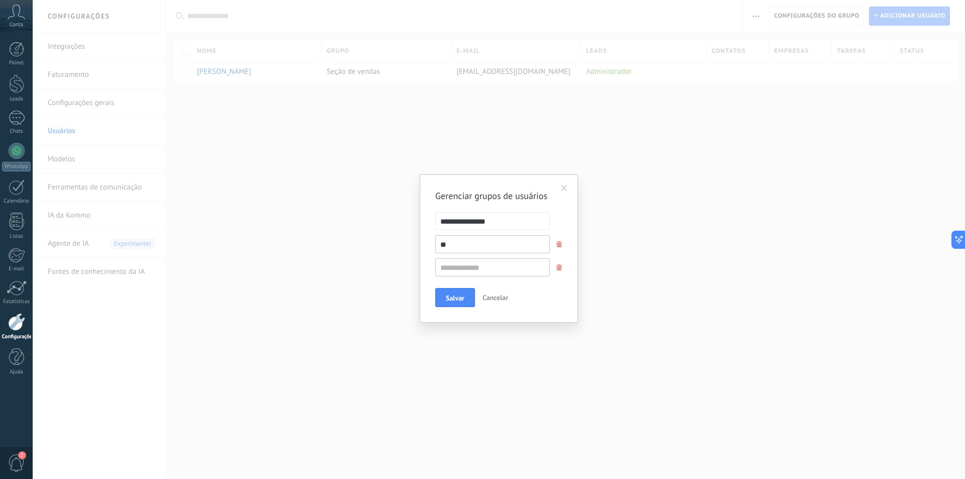
type input "*"
type input "**********"
click at [480, 264] on input "text" at bounding box center [492, 267] width 115 height 18
click at [473, 245] on input "**********" at bounding box center [492, 244] width 115 height 18
drag, startPoint x: 523, startPoint y: 246, endPoint x: 429, endPoint y: 243, distance: 94.1
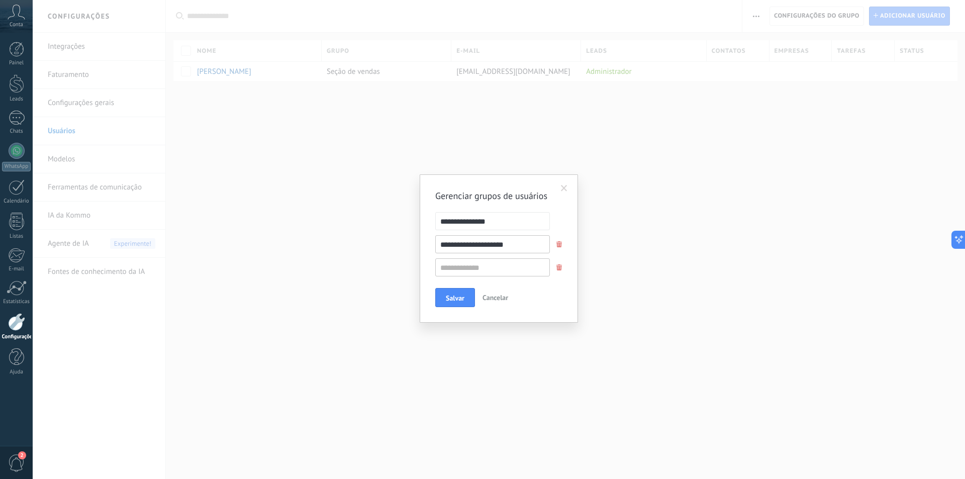
click at [429, 243] on div "**********" at bounding box center [491, 244] width 142 height 18
click at [492, 268] on input "text" at bounding box center [492, 267] width 115 height 18
paste input "**********"
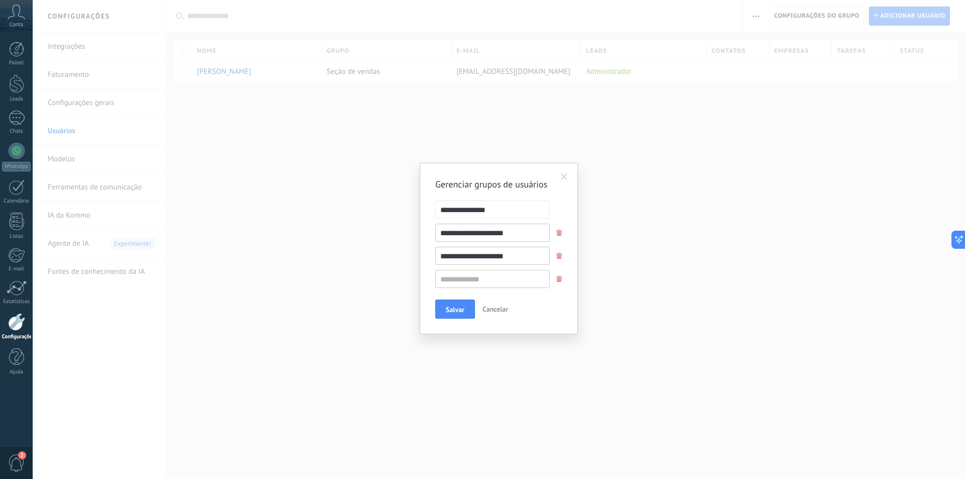
drag, startPoint x: 477, startPoint y: 256, endPoint x: 527, endPoint y: 256, distance: 50.3
click at [534, 256] on input "**********" at bounding box center [492, 256] width 115 height 18
type input "**********"
click at [489, 276] on input "text" at bounding box center [492, 279] width 115 height 18
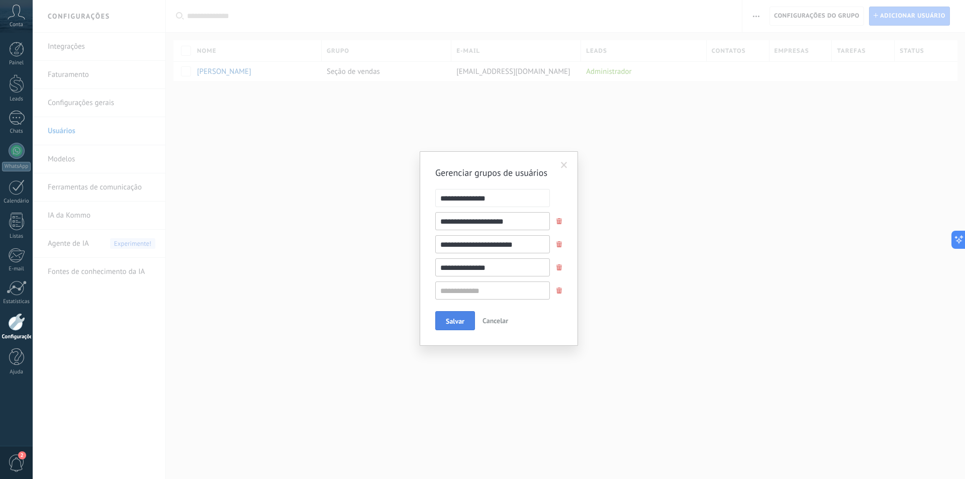
type input "**********"
click at [461, 329] on button "Salvar" at bounding box center [455, 320] width 40 height 19
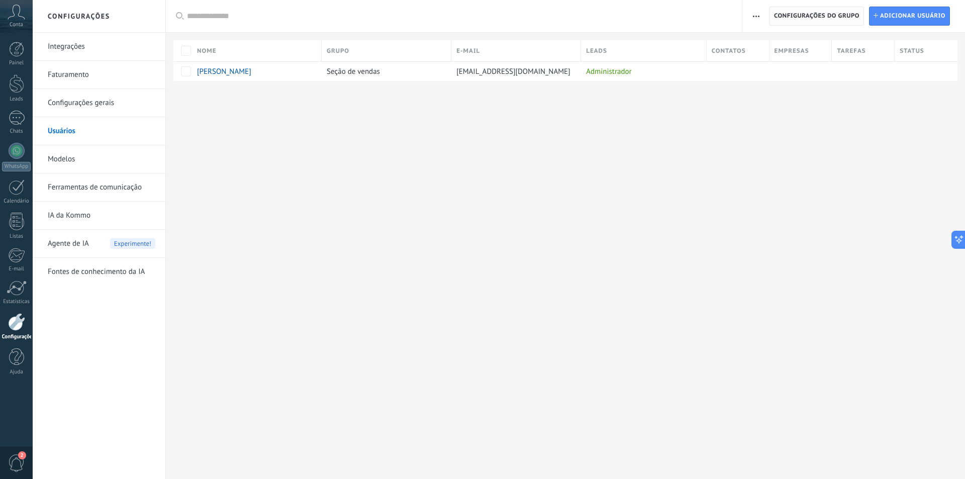
click at [842, 13] on span "Configurações do grupo" at bounding box center [816, 16] width 85 height 18
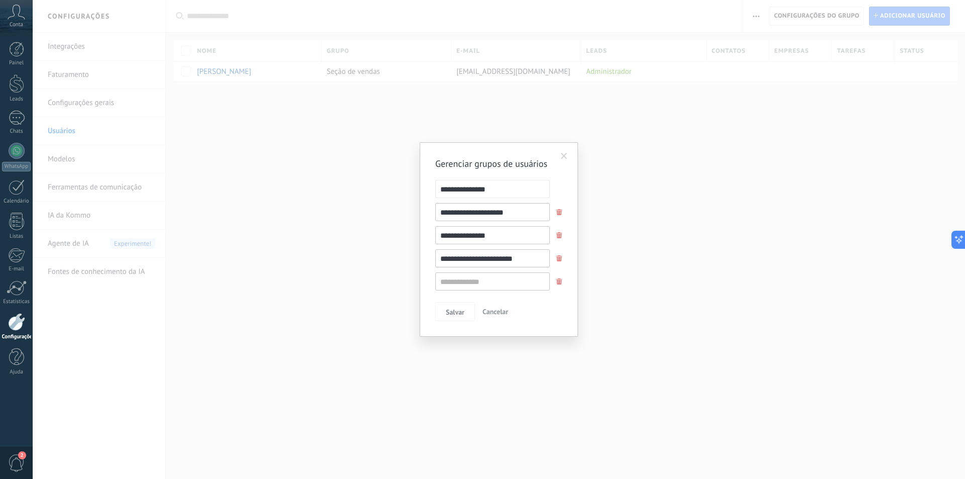
click at [495, 235] on input "**********" at bounding box center [492, 235] width 115 height 18
click at [528, 254] on input "**********" at bounding box center [492, 258] width 115 height 18
drag, startPoint x: 528, startPoint y: 212, endPoint x: 512, endPoint y: 231, distance: 25.0
click at [428, 207] on div "**********" at bounding box center [491, 212] width 142 height 18
drag, startPoint x: 512, startPoint y: 231, endPoint x: 439, endPoint y: 232, distance: 72.9
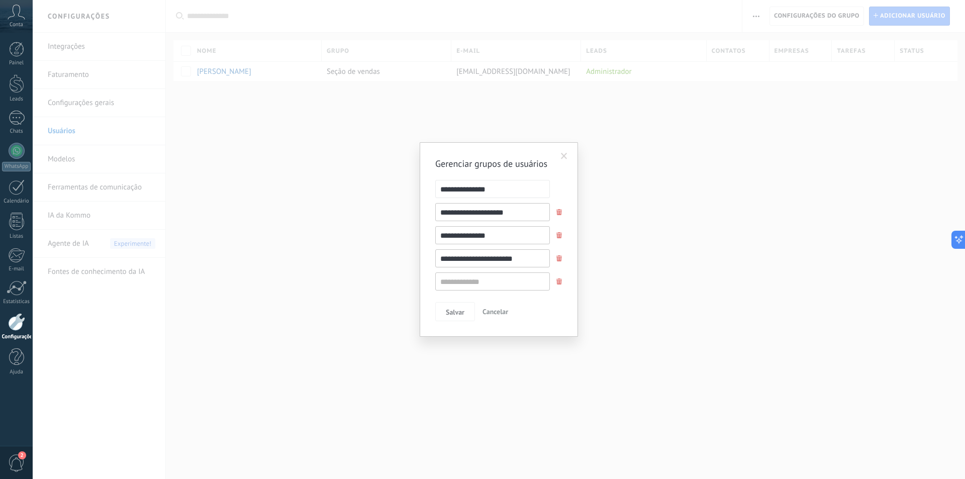
click at [439, 232] on input "**********" at bounding box center [492, 235] width 115 height 18
click at [406, 240] on div "**********" at bounding box center [499, 239] width 933 height 479
click at [464, 278] on input "text" at bounding box center [492, 282] width 115 height 18
click at [568, 155] on span at bounding box center [564, 156] width 17 height 17
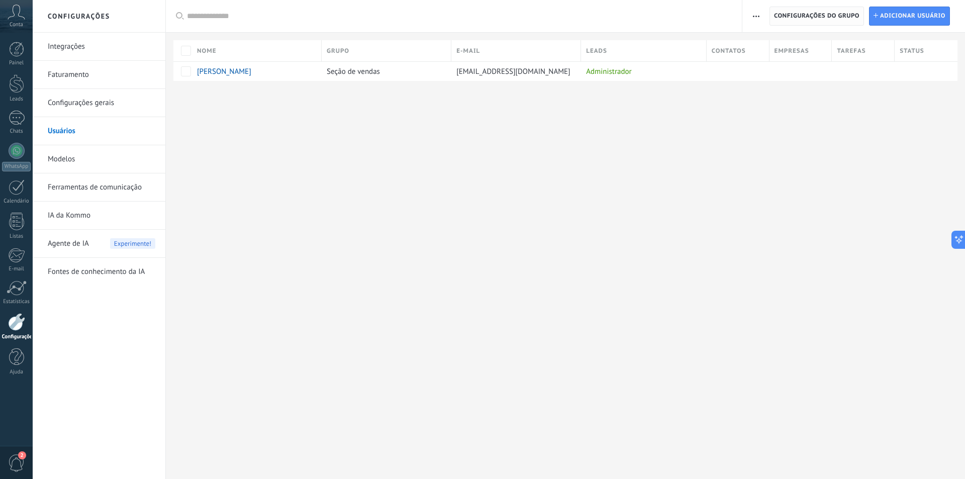
click at [843, 18] on span "Configurações do grupo" at bounding box center [816, 16] width 85 height 18
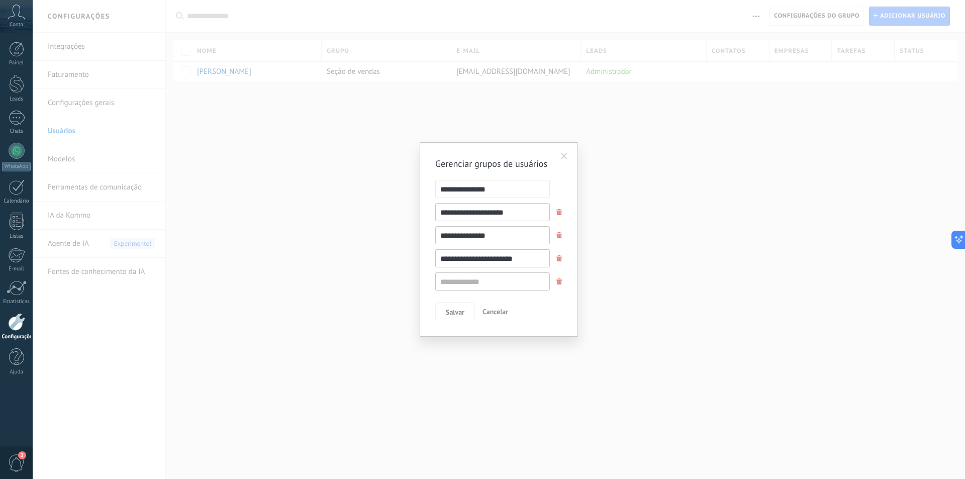
click at [460, 312] on span "Salvar" at bounding box center [455, 312] width 19 height 7
click at [565, 157] on span at bounding box center [564, 156] width 7 height 7
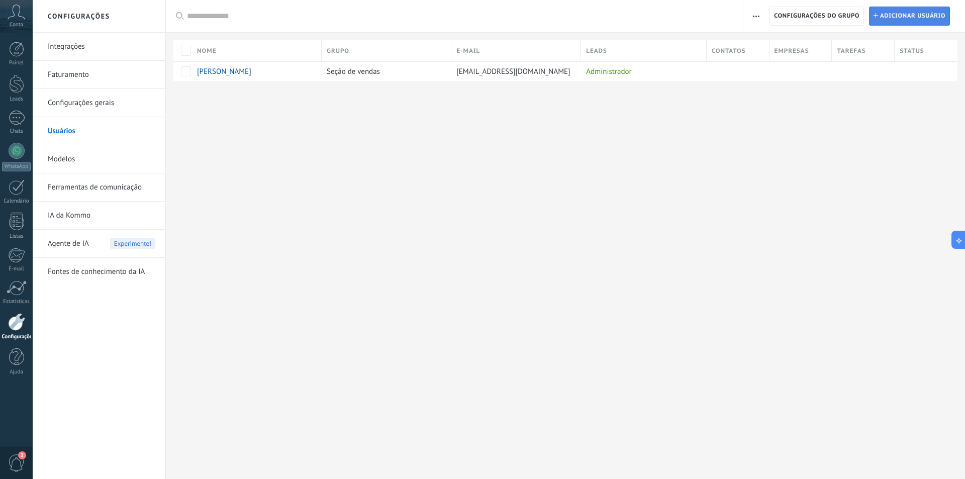
click at [904, 15] on span "Adicionar usuário" at bounding box center [912, 16] width 65 height 18
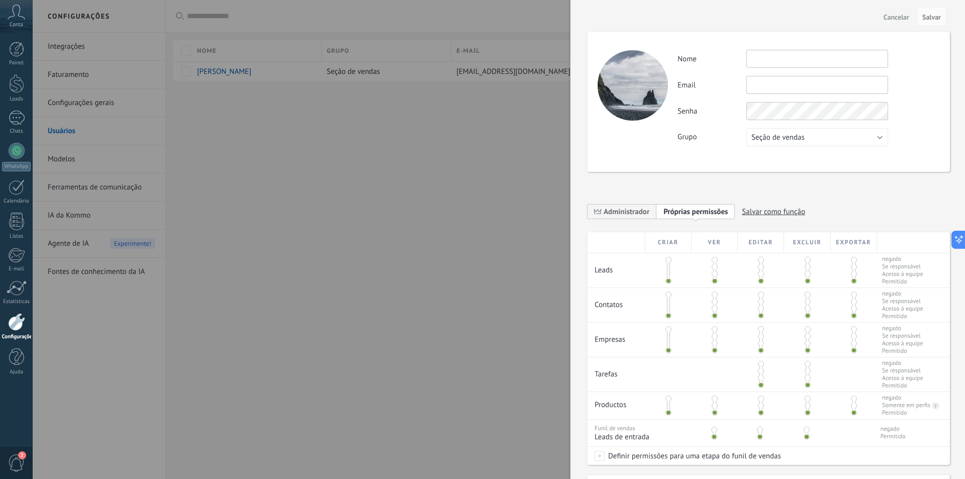
click at [791, 56] on input "text" at bounding box center [818, 59] width 142 height 18
type input "*****"
type input "**********"
click at [742, 111] on div "Senha" at bounding box center [809, 111] width 262 height 18
click at [707, 146] on div "**********" at bounding box center [769, 102] width 363 height 140
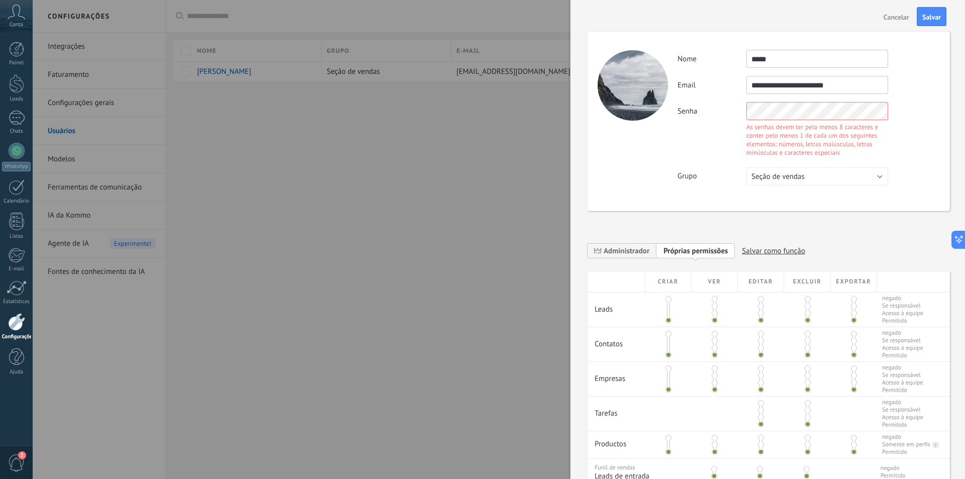
click at [764, 139] on div "As senhas devem ter pelo menos 8 caracteres e conter pelo menos 1 de cada um do…" at bounding box center [818, 140] width 142 height 34
click at [730, 108] on div "Senha As senhas devem ter pelo menos 8 caracteres e conter pelo menos 1 de cada…" at bounding box center [809, 130] width 262 height 57
click at [769, 174] on span "Seção de vendas" at bounding box center [778, 177] width 53 height 10
click at [804, 228] on span "Corretores Independentes" at bounding box center [813, 228] width 144 height 10
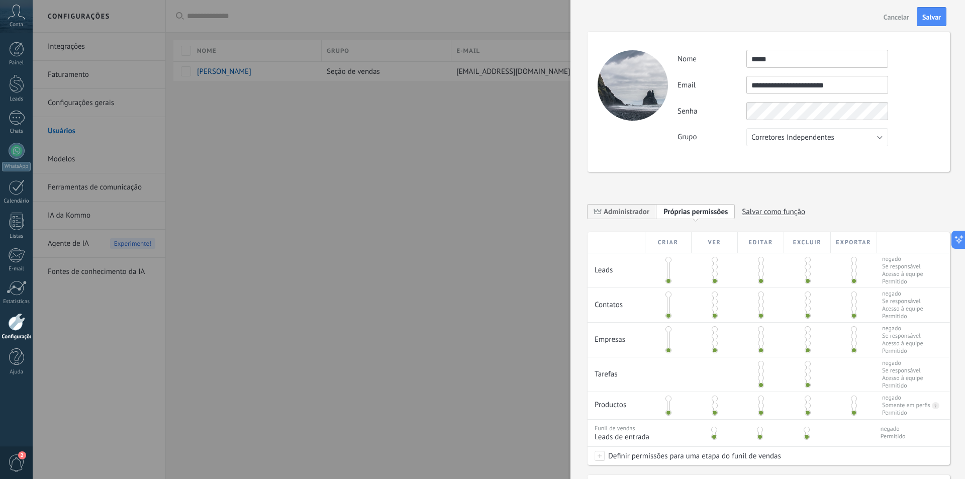
click at [692, 119] on div "Senha" at bounding box center [809, 111] width 262 height 18
click at [925, 14] on span "Salvar" at bounding box center [932, 17] width 19 height 7
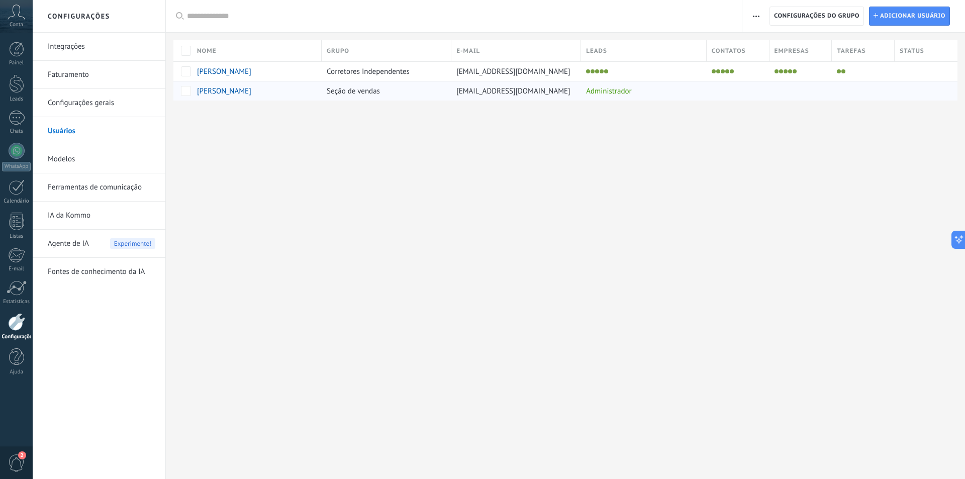
click at [225, 90] on span "[PERSON_NAME]" at bounding box center [224, 91] width 54 height 10
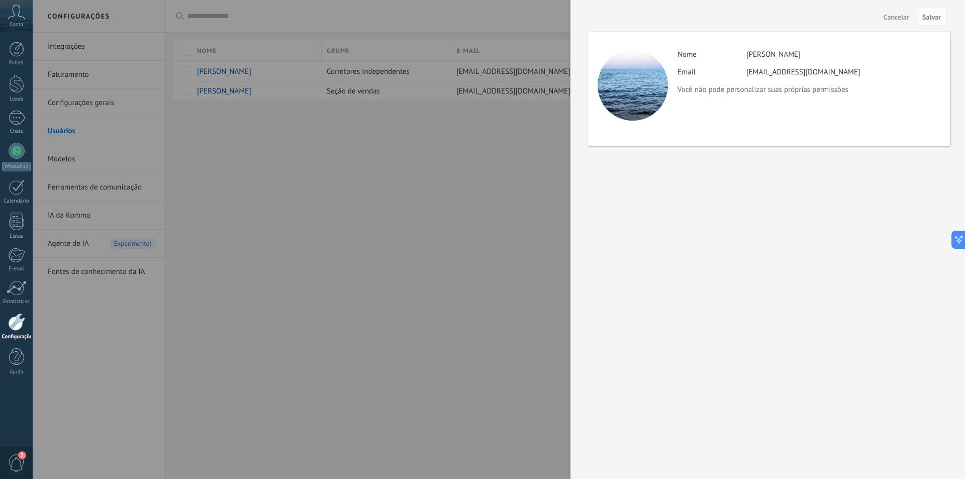
click at [390, 133] on div at bounding box center [482, 239] width 965 height 479
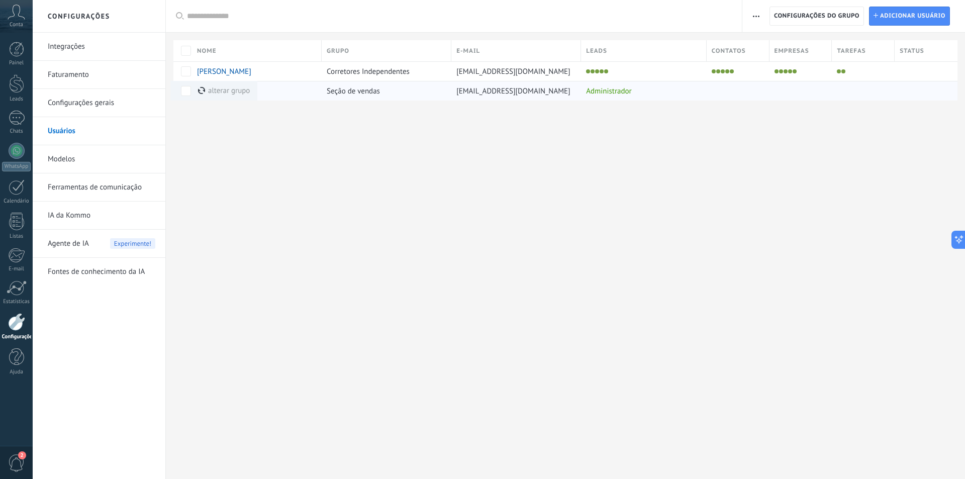
click at [634, 93] on div "Administrador" at bounding box center [641, 90] width 121 height 19
click at [896, 15] on span "Adicionar usuário" at bounding box center [912, 16] width 65 height 18
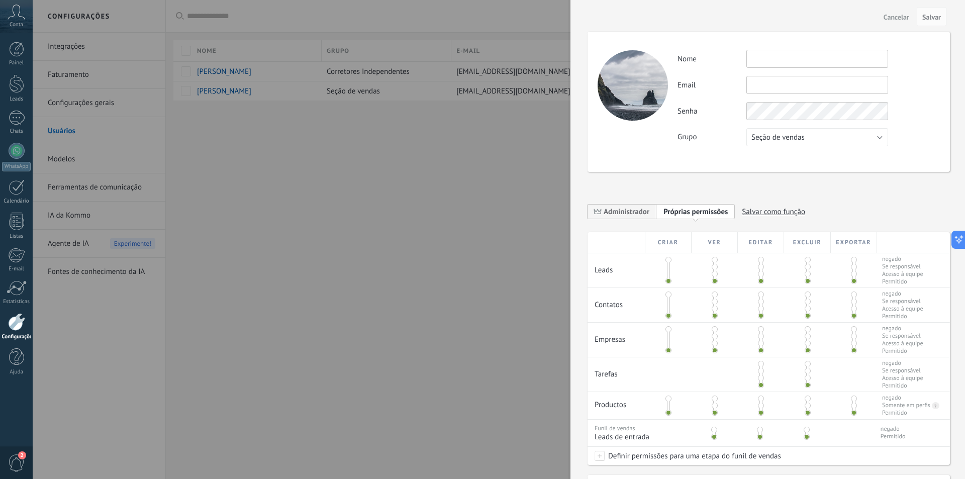
click at [788, 56] on input "text" at bounding box center [818, 59] width 142 height 18
type input "********"
type input "**********"
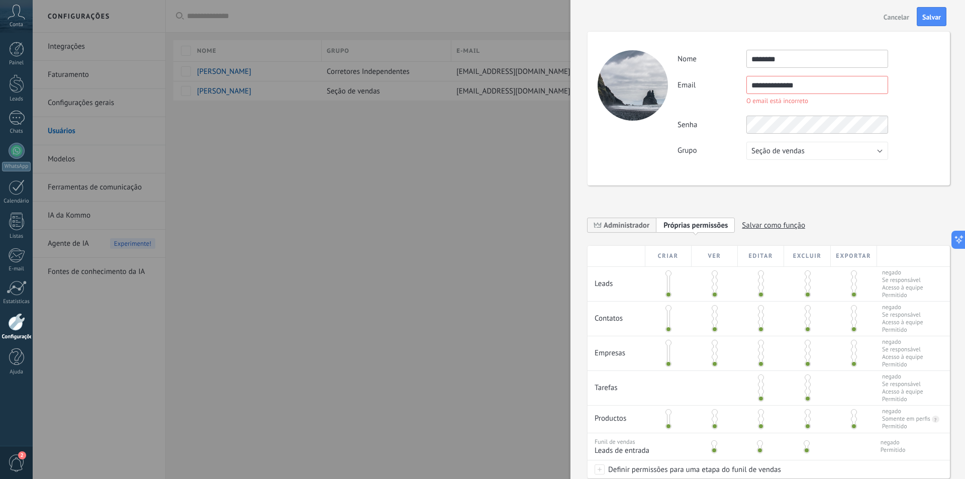
click at [895, 20] on span "Cancelar" at bounding box center [897, 17] width 26 height 7
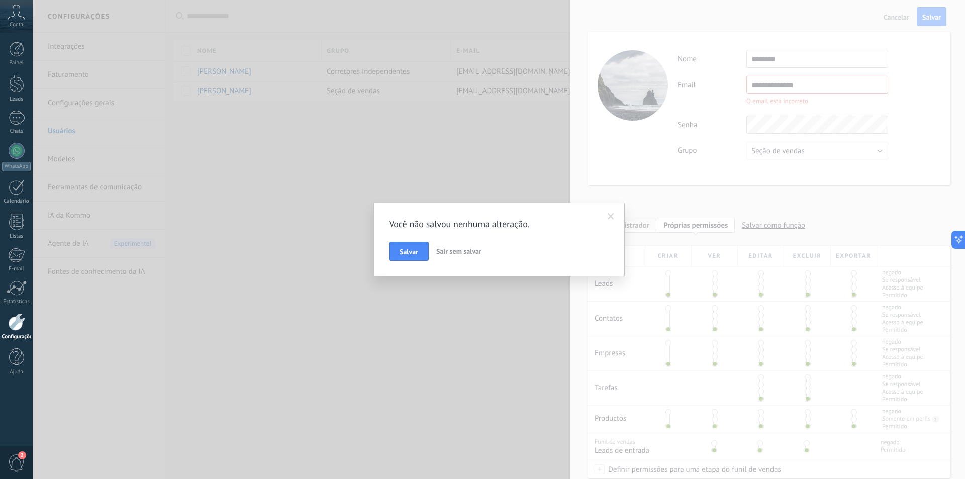
click at [442, 250] on span "Sair sem salvar" at bounding box center [458, 251] width 45 height 9
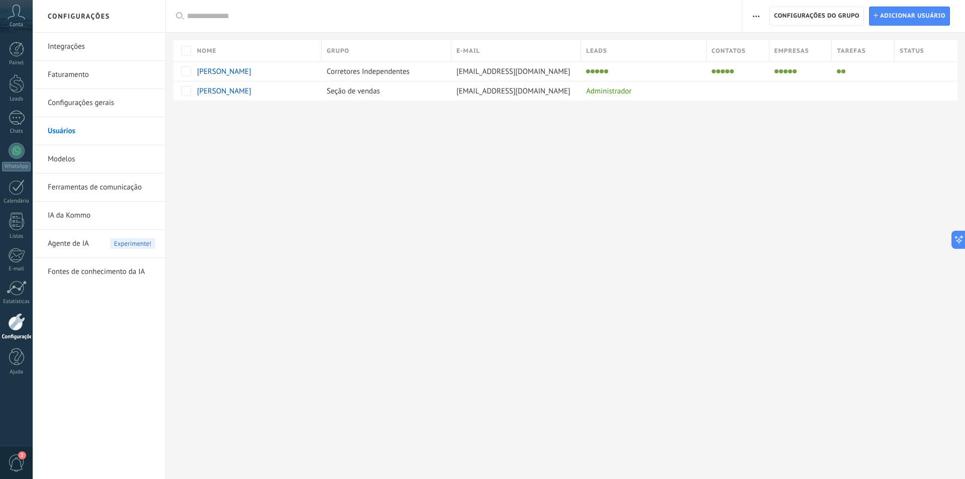
click at [354, 193] on div "Configurações Integrações Faturamento Configurações gerais Usuários Modelos Fer…" at bounding box center [499, 239] width 933 height 479
click at [517, 252] on div "Configurações Integrações Faturamento Configurações gerais Usuários Modelos Fer…" at bounding box center [499, 239] width 933 height 479
click at [76, 107] on link "Configurações gerais" at bounding box center [102, 103] width 108 height 28
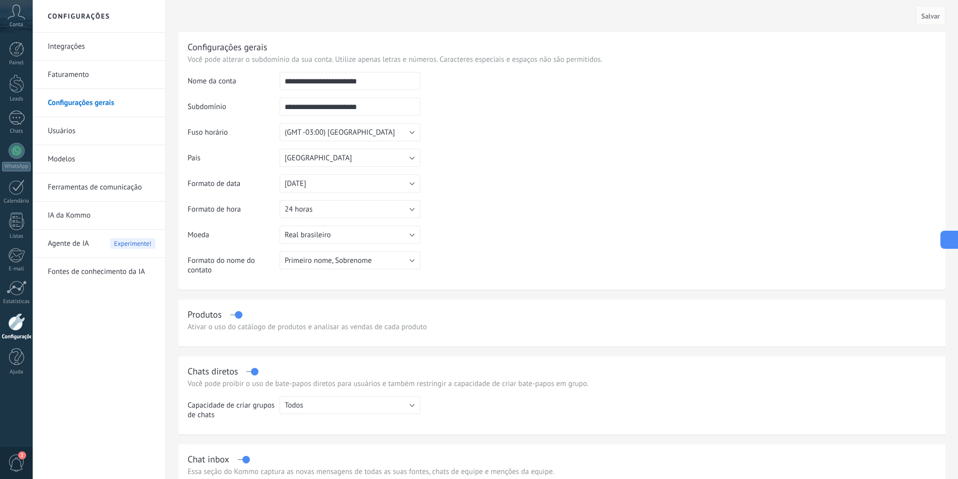
click at [955, 239] on icon at bounding box center [958, 239] width 7 height 7
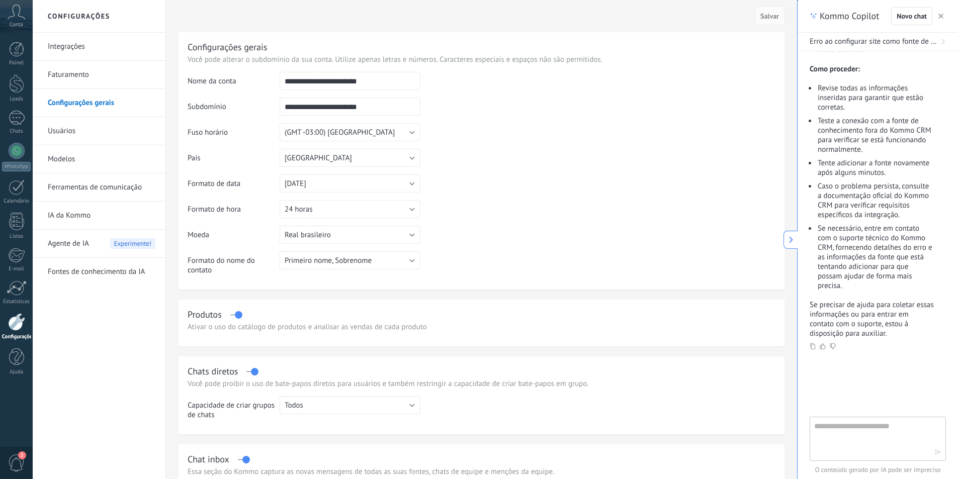
click at [874, 427] on textarea at bounding box center [870, 438] width 113 height 36
type textarea "**********"
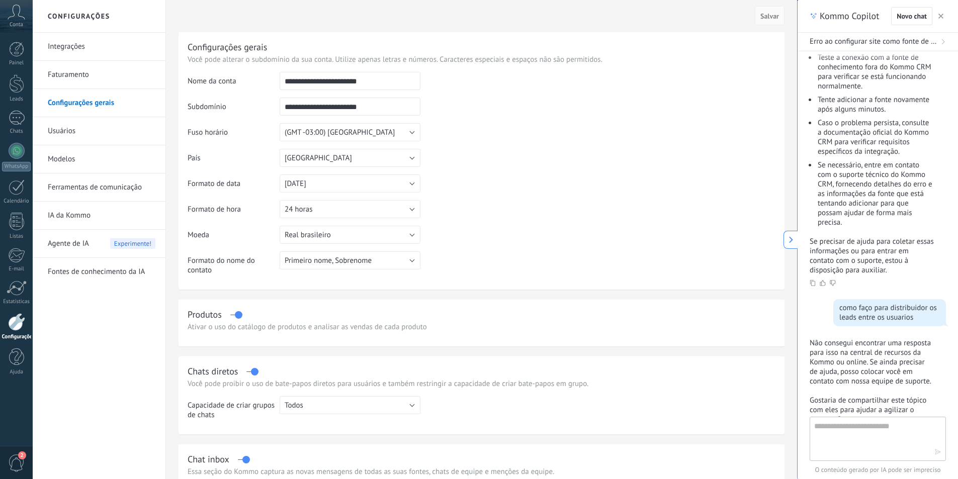
scroll to position [662, 0]
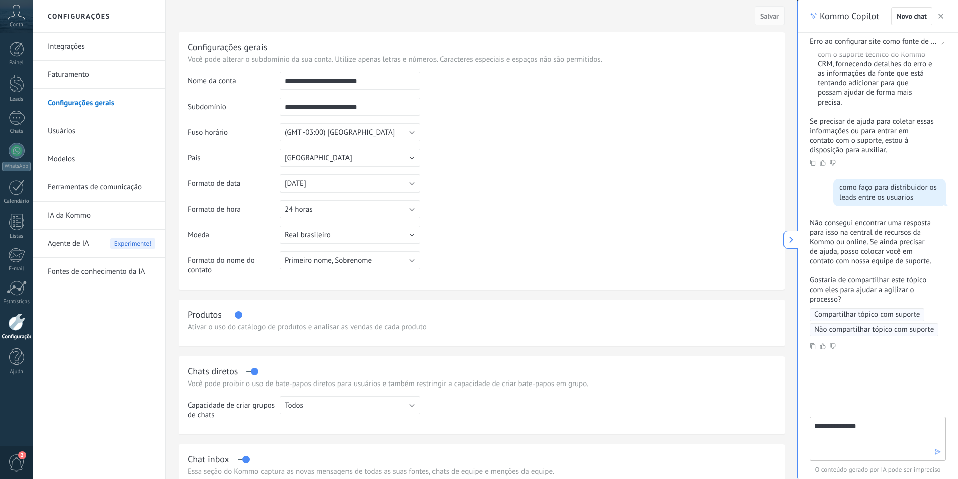
type textarea "**********"
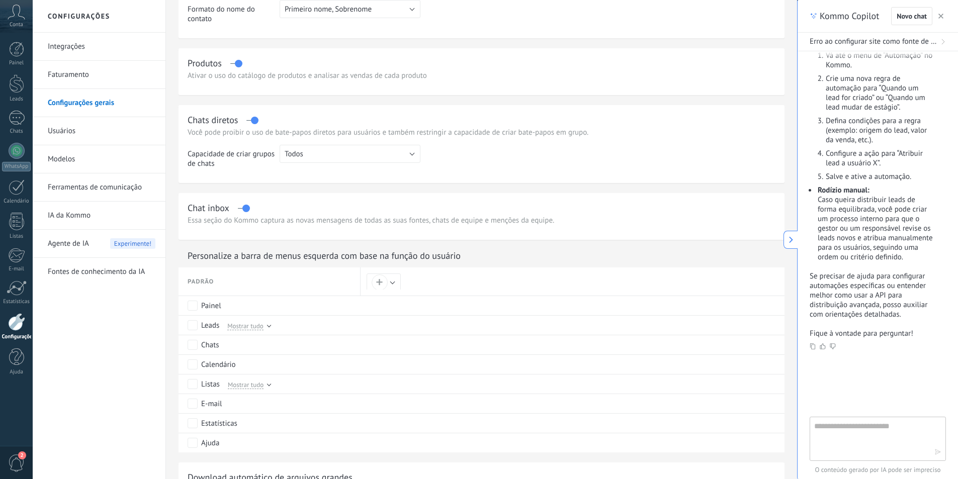
scroll to position [0, 0]
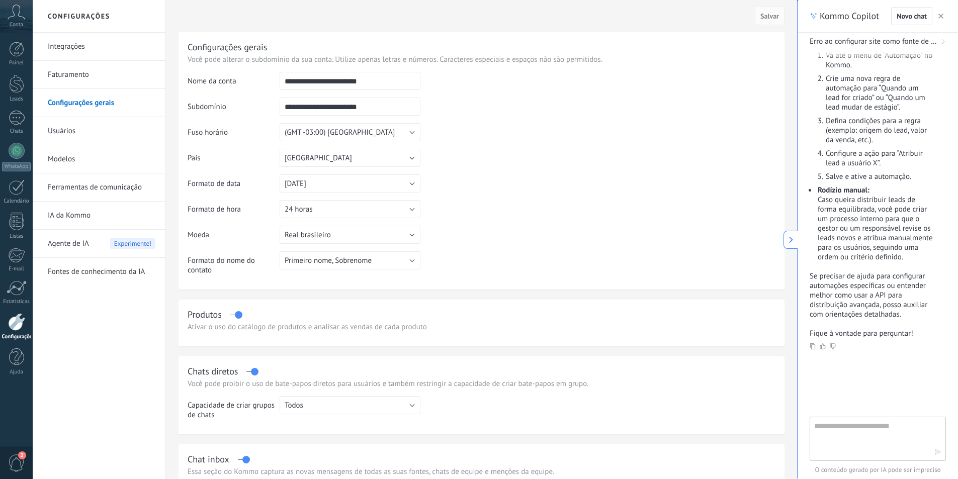
click at [18, 323] on div at bounding box center [16, 322] width 17 height 18
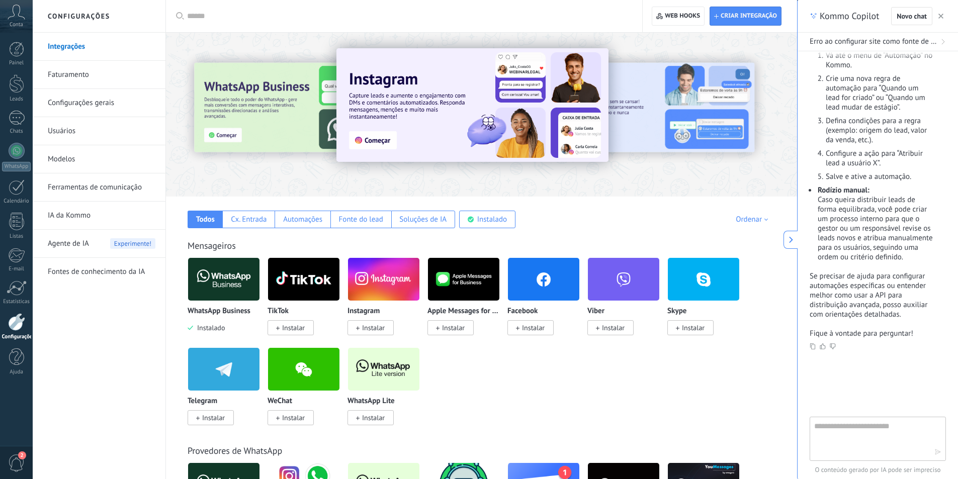
click at [118, 185] on link "Ferramentas de comunicação" at bounding box center [102, 187] width 108 height 28
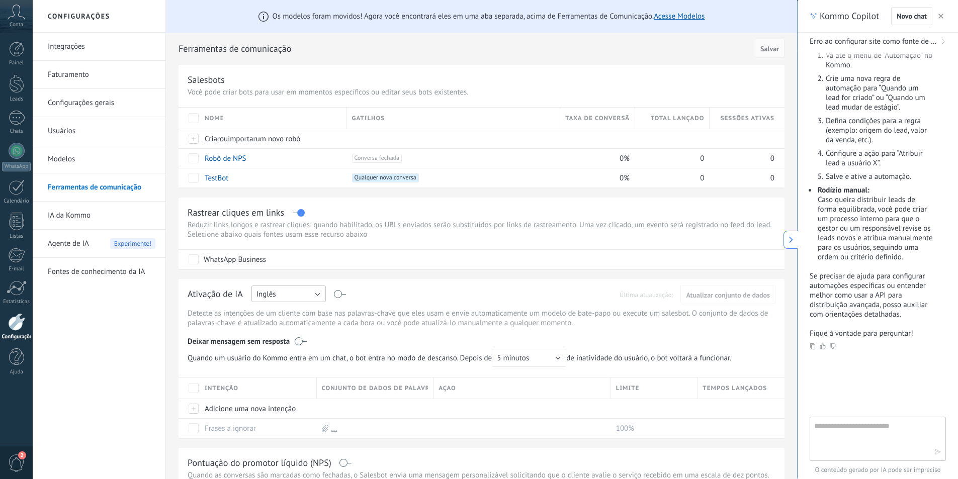
click at [308, 298] on button "Inglês" at bounding box center [288, 294] width 74 height 17
click at [288, 342] on span "Português" at bounding box center [283, 346] width 77 height 10
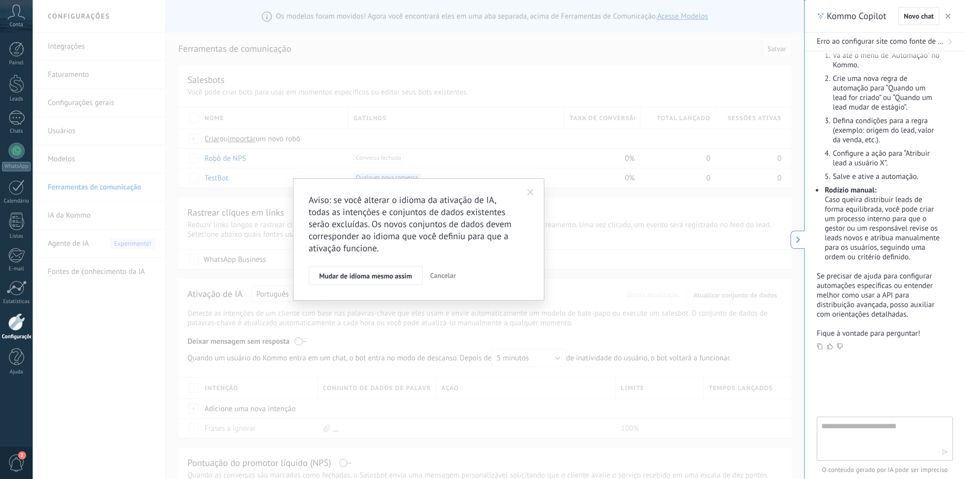
click at [374, 271] on button "Mudar de idioma mesmo assim" at bounding box center [366, 275] width 114 height 19
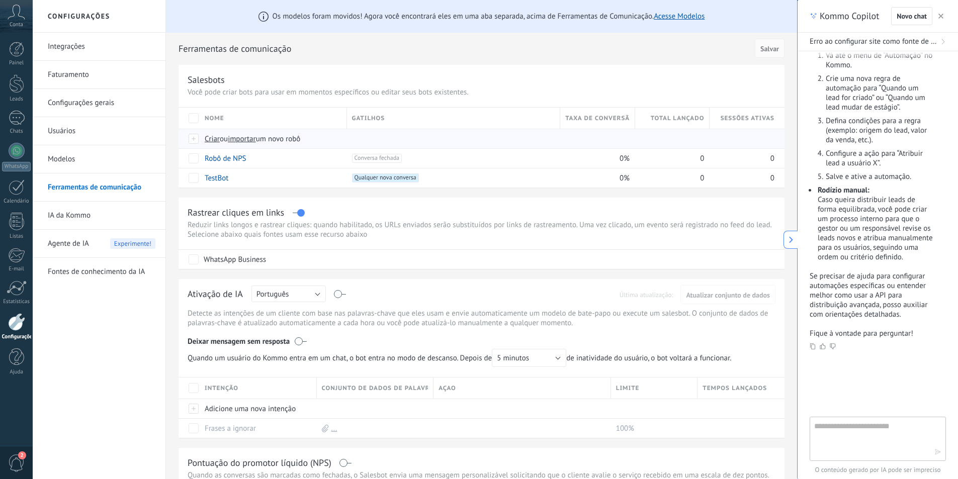
click at [214, 139] on span "Criar" at bounding box center [212, 139] width 15 height 10
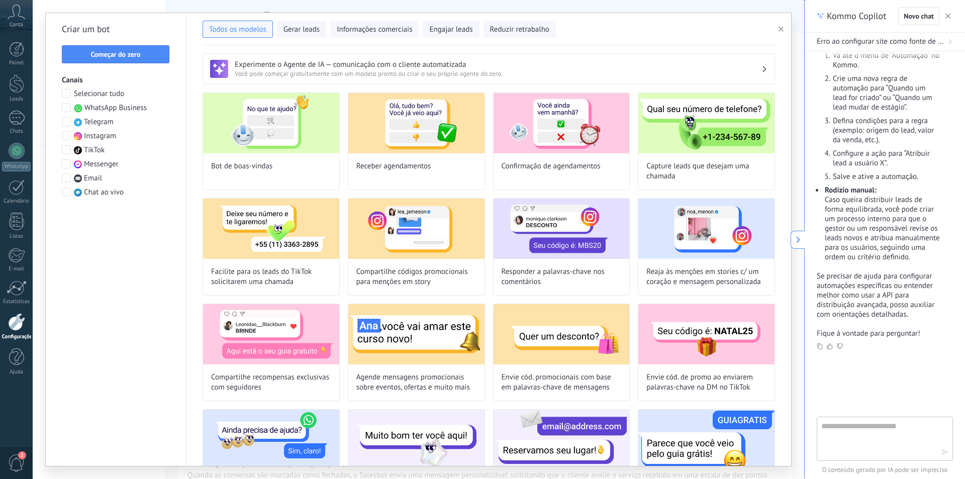
click at [947, 15] on icon "button" at bounding box center [948, 16] width 5 height 5
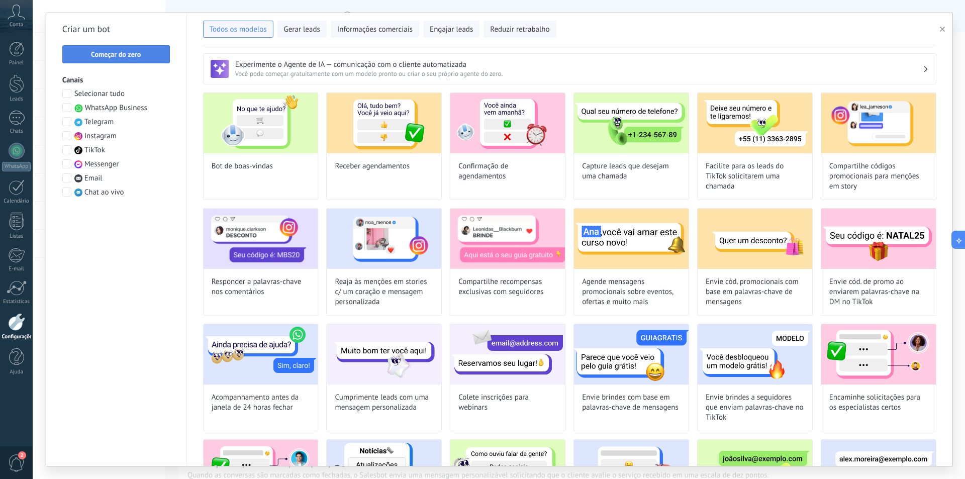
click at [109, 55] on span "Começar do zero" at bounding box center [116, 54] width 50 height 7
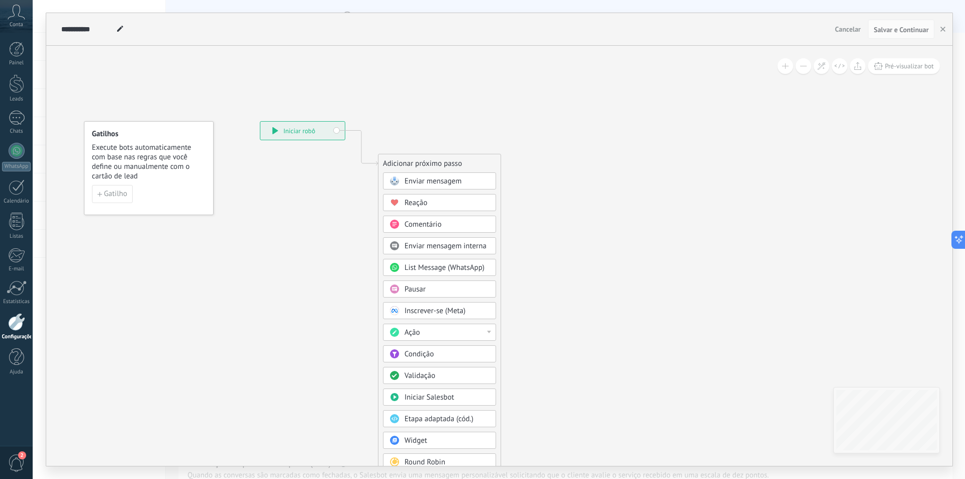
click at [122, 28] on use at bounding box center [120, 29] width 6 height 6
type input "*"
type input "**********"
click at [286, 225] on icon at bounding box center [347, 298] width 676 height 857
click at [453, 461] on div "Round Robin" at bounding box center [447, 463] width 84 height 10
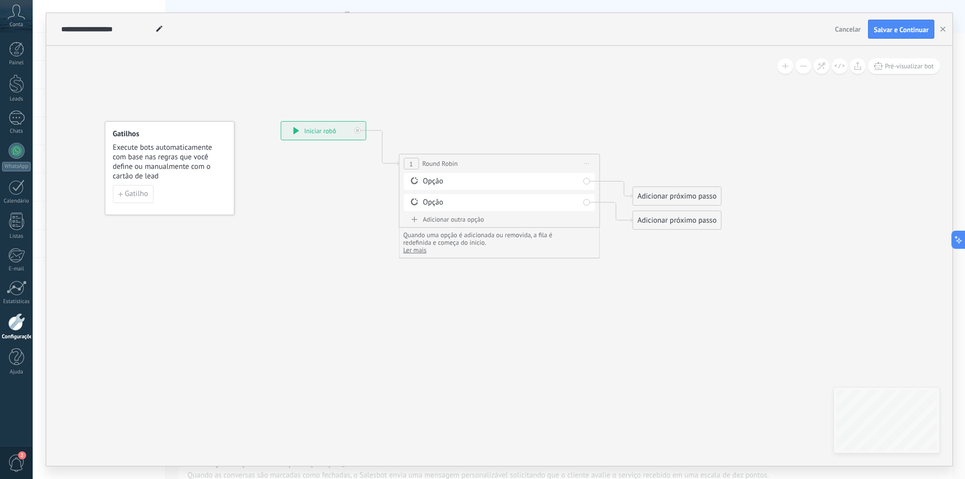
click at [670, 202] on div "Adicionar próximo passo" at bounding box center [677, 196] width 88 height 17
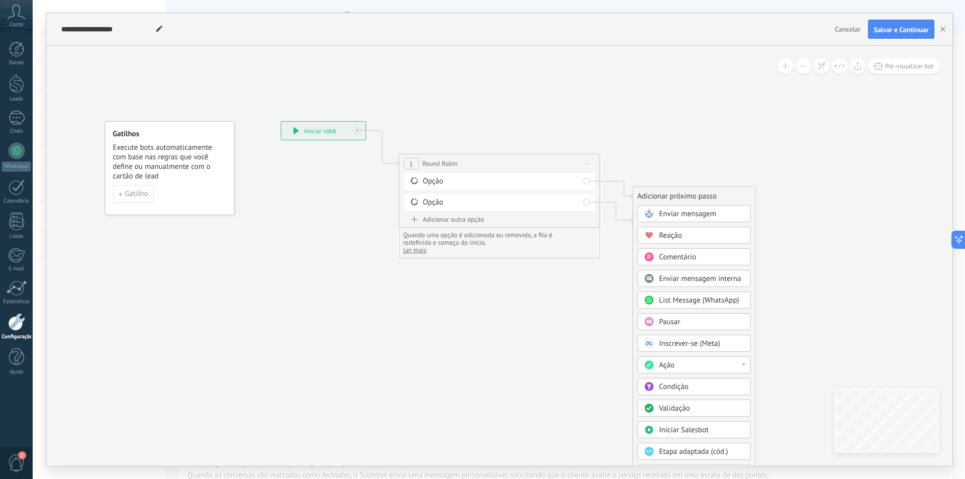
click at [713, 367] on div "Ação" at bounding box center [701, 366] width 84 height 10
click at [692, 453] on div "Mudar usuário resp." at bounding box center [694, 453] width 112 height 17
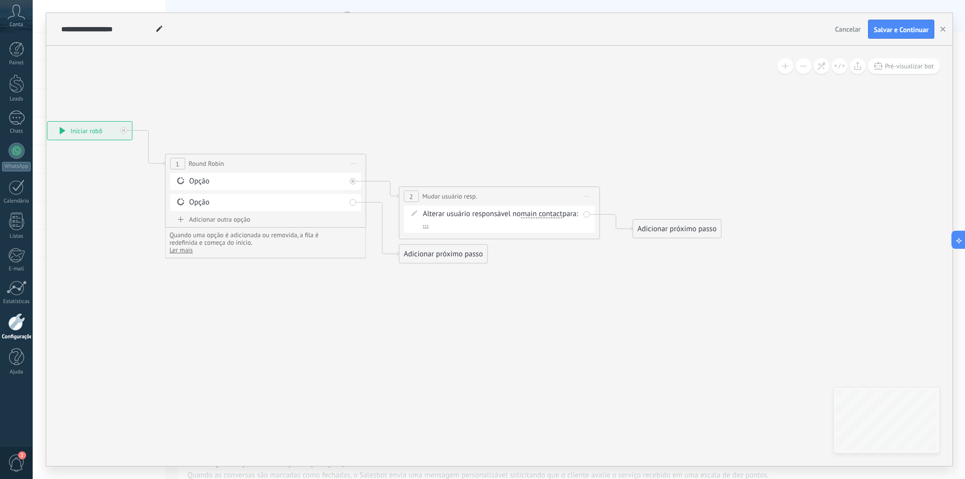
click at [542, 214] on span "main contact" at bounding box center [542, 214] width 42 height 8
click at [542, 214] on button "main contact" at bounding box center [579, 214] width 126 height 18
click at [466, 226] on div "Alterar usuário responsável no main contact main contact all contacts chat cont…" at bounding box center [501, 219] width 156 height 20
click at [444, 229] on div "Alterar usuário responsável no main contact main contact all contacts chat cont…" at bounding box center [501, 219] width 156 height 20
click at [429, 226] on span "..." at bounding box center [426, 224] width 6 height 8
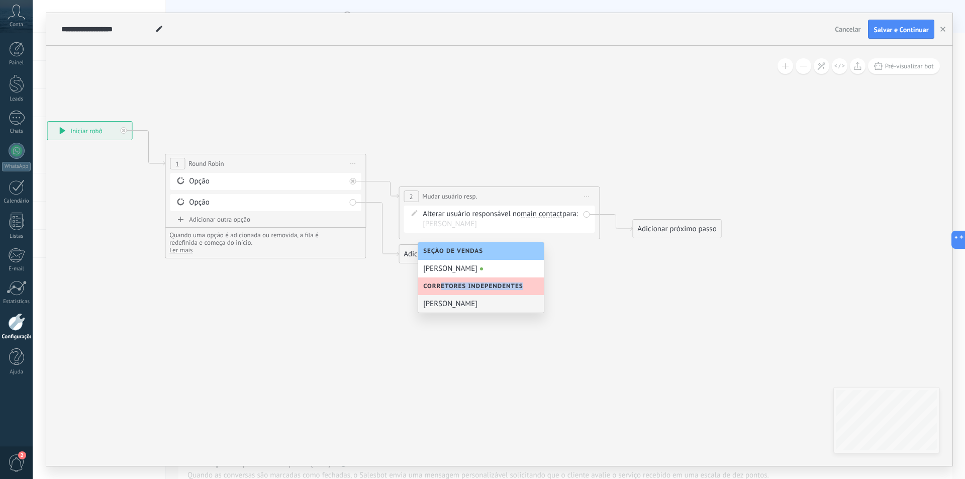
drag, startPoint x: 441, startPoint y: 285, endPoint x: 526, endPoint y: 282, distance: 85.0
click at [526, 282] on div "Corretores Independentes" at bounding box center [481, 287] width 126 height 18
drag, startPoint x: 422, startPoint y: 250, endPoint x: 506, endPoint y: 250, distance: 84.0
click at [506, 250] on div "Seção de vendas" at bounding box center [481, 251] width 126 height 18
click at [438, 283] on span "Corretores Independentes" at bounding box center [475, 287] width 105 height 8
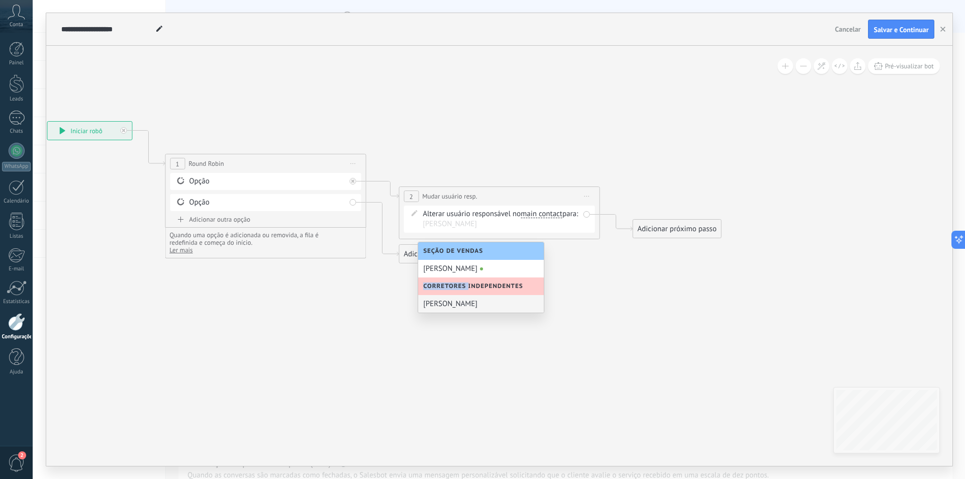
click at [438, 283] on span "Corretores Independentes" at bounding box center [475, 287] width 105 height 8
click at [466, 283] on span "Corretores Independentes" at bounding box center [475, 287] width 105 height 8
drag, startPoint x: 472, startPoint y: 283, endPoint x: 490, endPoint y: 283, distance: 18.1
click at [473, 283] on span "Corretores Independentes" at bounding box center [475, 287] width 105 height 8
drag, startPoint x: 490, startPoint y: 283, endPoint x: 507, endPoint y: 283, distance: 17.1
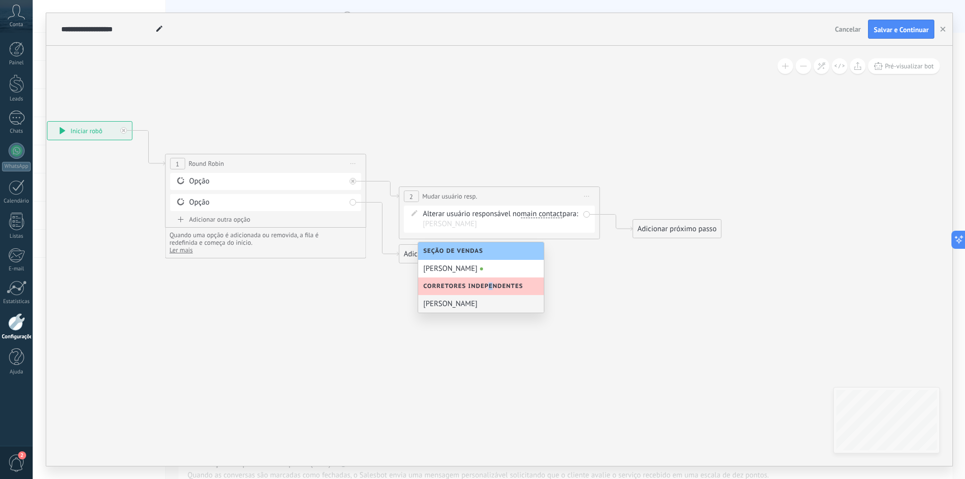
click at [502, 283] on span "Corretores Independentes" at bounding box center [475, 287] width 105 height 8
click at [528, 283] on div "Corretores Independentes" at bounding box center [481, 287] width 126 height 18
click at [442, 305] on div "[PERSON_NAME]" at bounding box center [481, 304] width 126 height 18
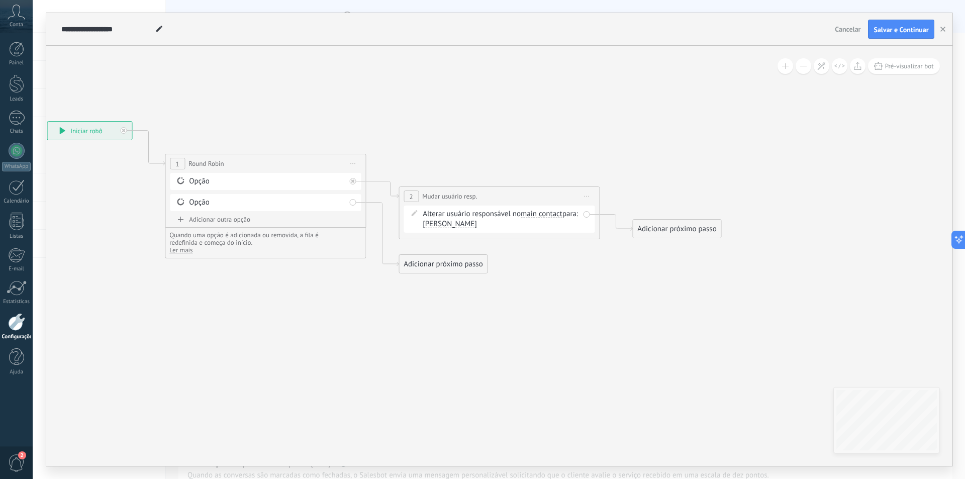
click at [682, 229] on div "Adicionar próximo passo" at bounding box center [677, 229] width 88 height 17
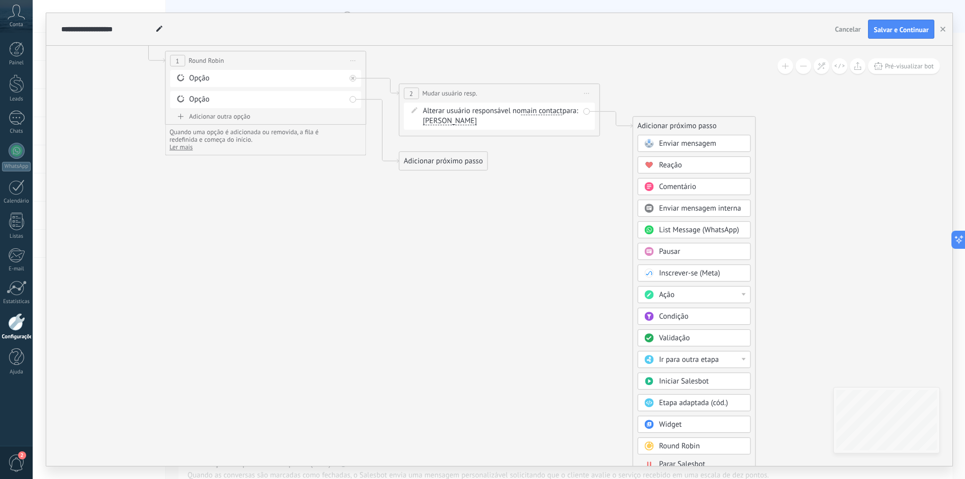
click at [506, 285] on icon at bounding box center [366, 89] width 1143 height 645
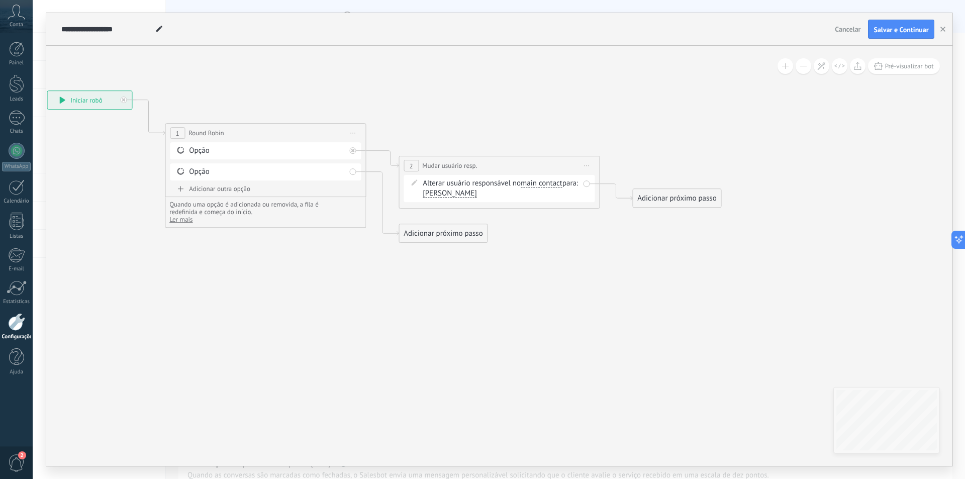
click at [589, 163] on span "Iniciar pré-visualização aqui [GEOGRAPHIC_DATA] Duplicar Excluir" at bounding box center [587, 165] width 16 height 15
click at [628, 213] on div "Duplicar" at bounding box center [640, 214] width 115 height 17
click at [941, 28] on icon "button" at bounding box center [943, 29] width 5 height 5
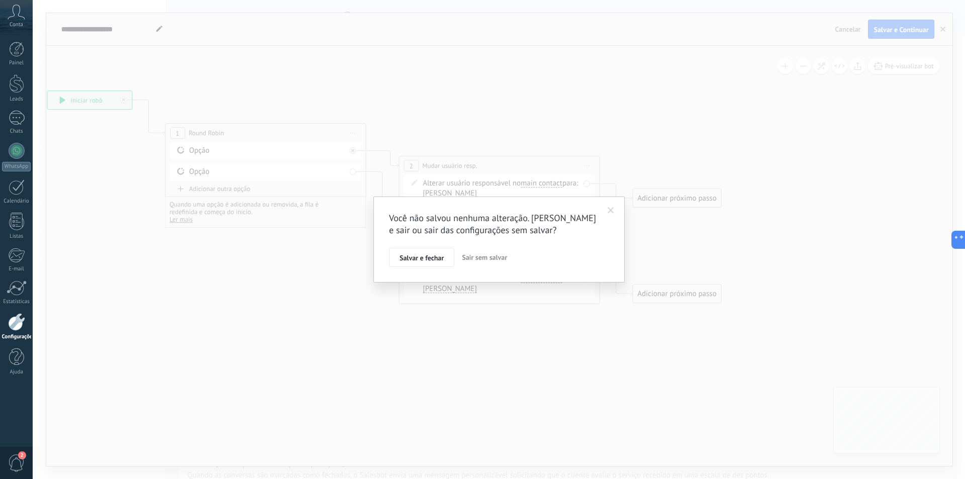
click at [493, 255] on span "Sair sem salvar" at bounding box center [484, 257] width 45 height 9
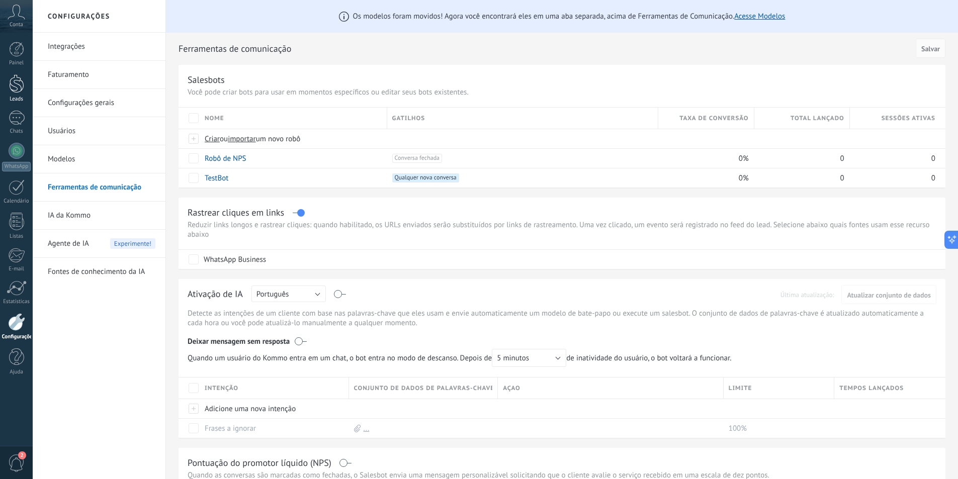
click at [17, 89] on div at bounding box center [16, 83] width 15 height 19
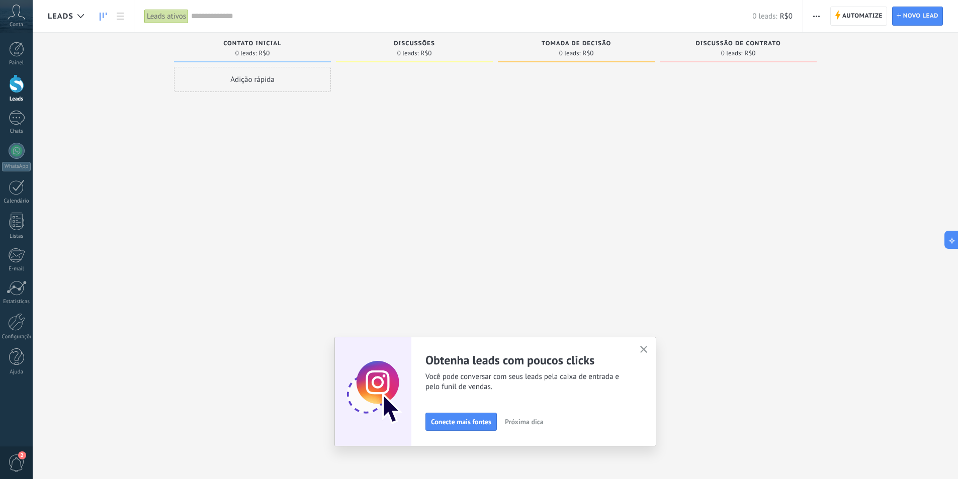
click at [466, 423] on span "Conecte mais fontes" at bounding box center [461, 421] width 60 height 7
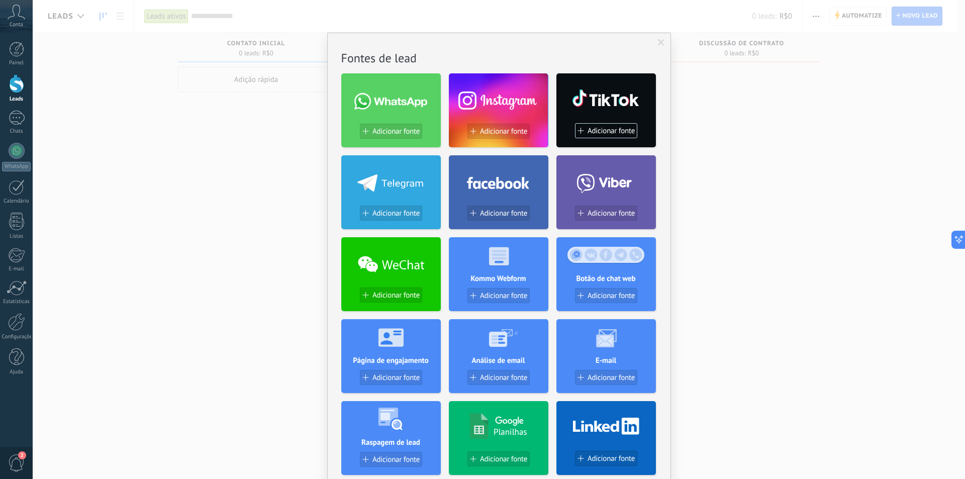
click at [771, 293] on div "Sem resultados. Fontes de lead Adicionar fonte Adicionar fonte Adicionar fonte …" at bounding box center [499, 239] width 933 height 479
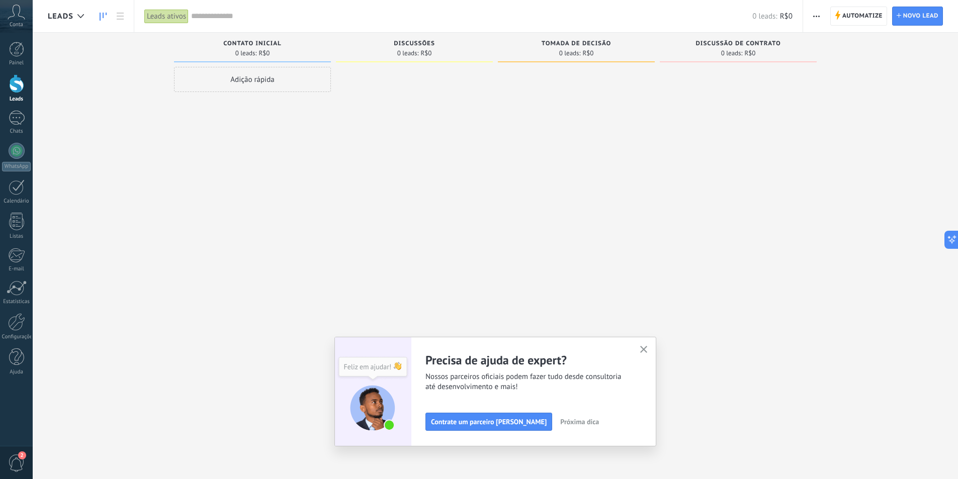
click at [729, 247] on div at bounding box center [738, 241] width 157 height 348
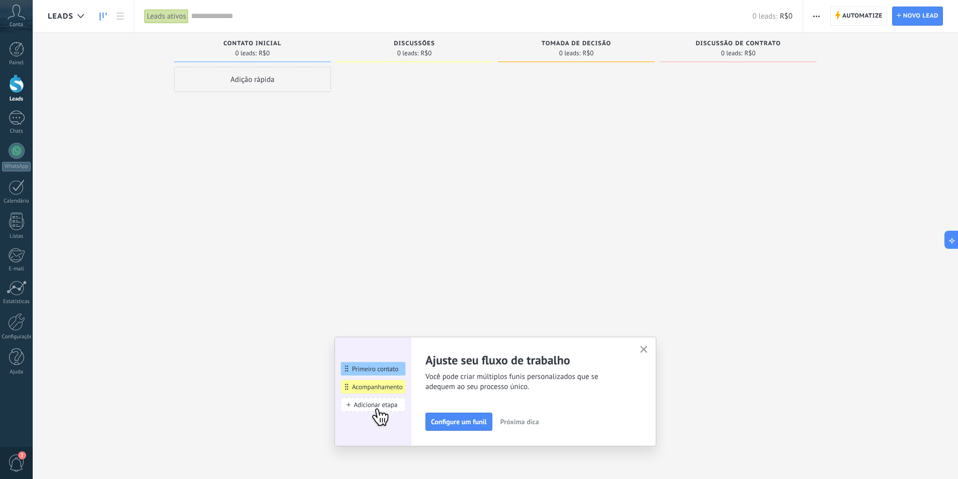
click at [647, 347] on icon "button" at bounding box center [644, 350] width 8 height 8
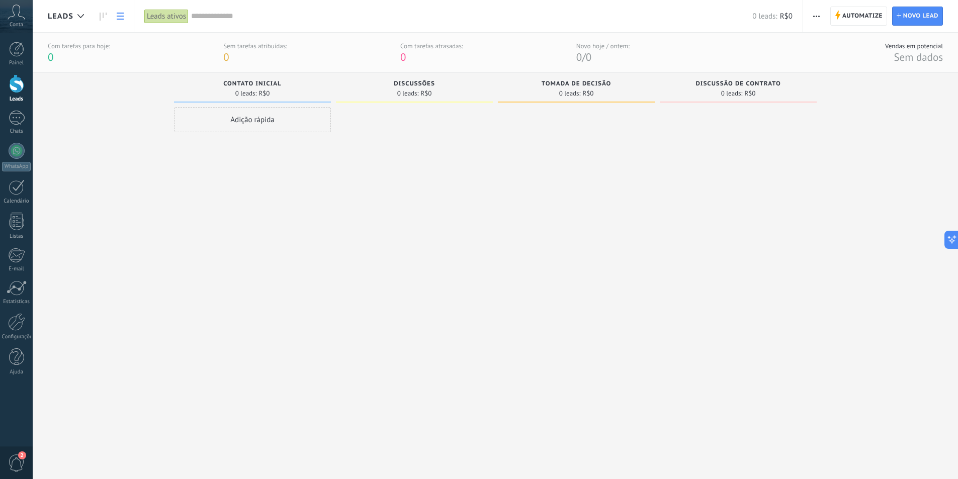
click at [120, 17] on use at bounding box center [120, 16] width 7 height 7
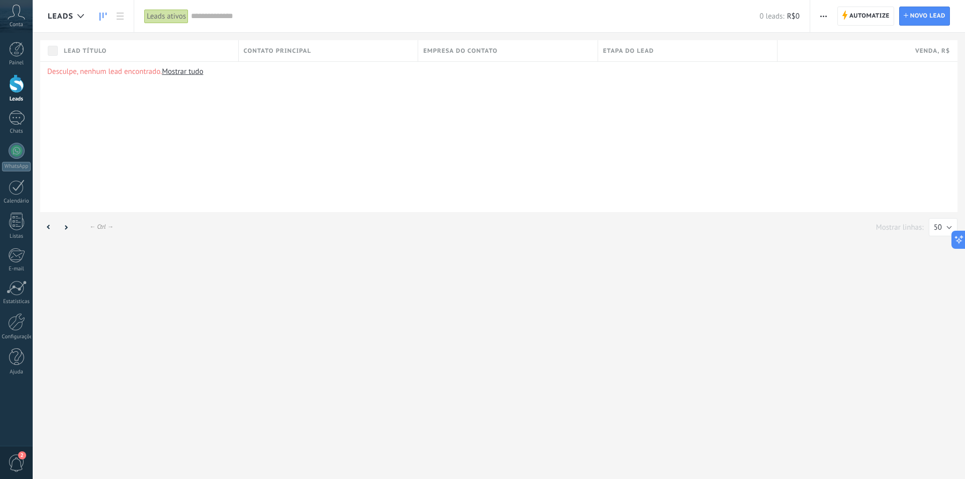
click at [105, 17] on icon at bounding box center [103, 17] width 7 height 8
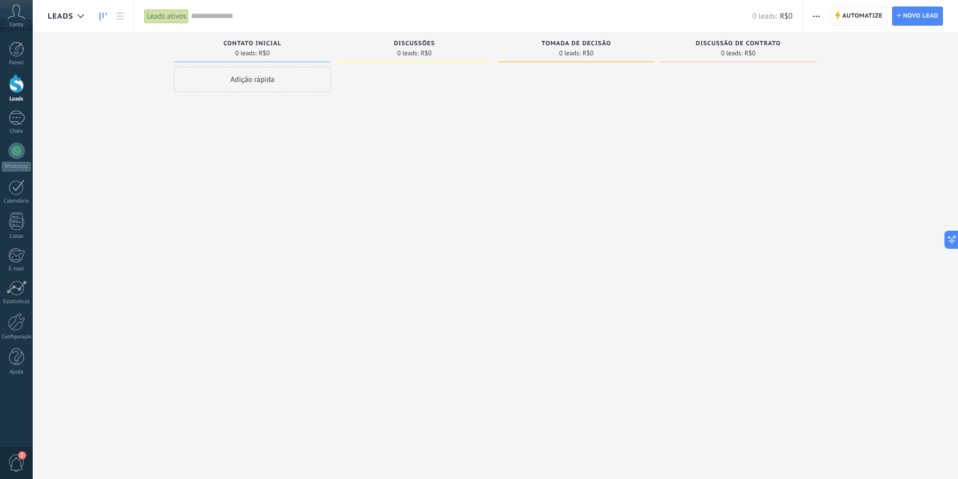
click at [80, 17] on icon at bounding box center [80, 16] width 7 height 4
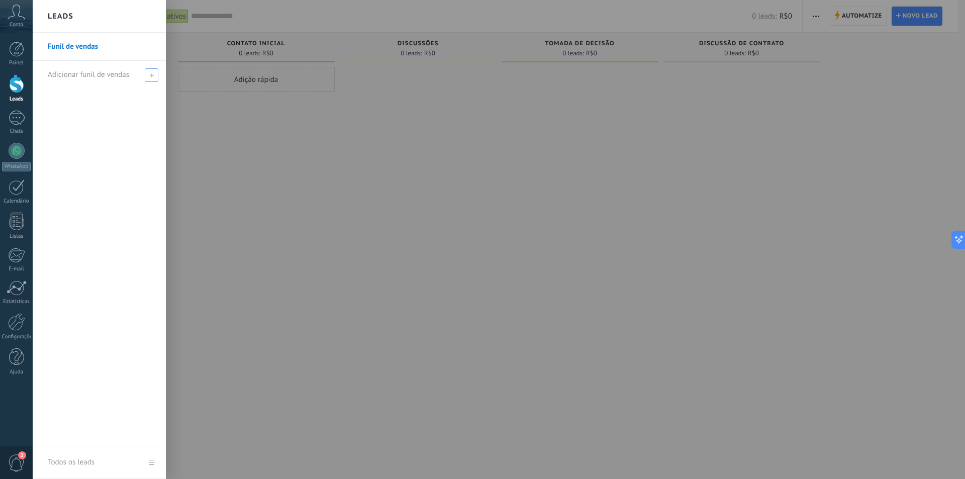
click at [149, 75] on span at bounding box center [152, 75] width 14 height 14
type input "*"
type input "**********"
click at [152, 77] on span at bounding box center [152, 74] width 9 height 7
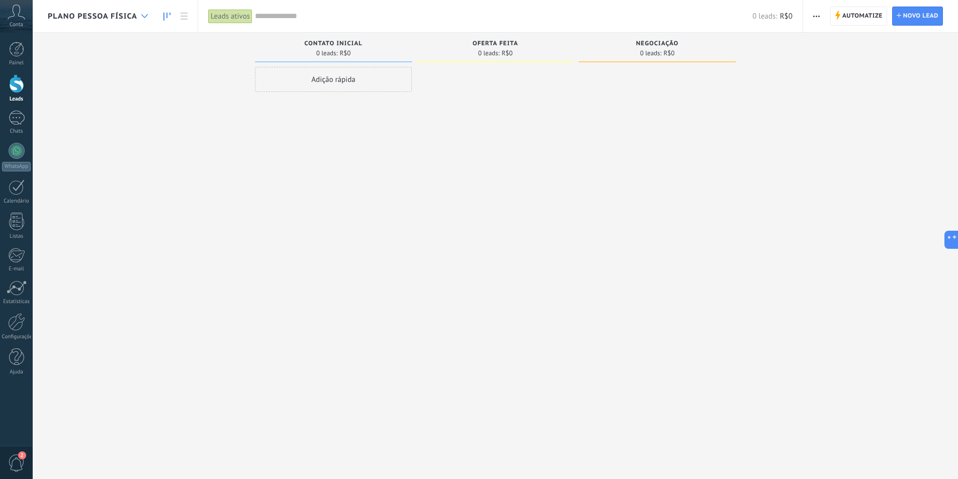
click at [147, 13] on div at bounding box center [144, 17] width 17 height 20
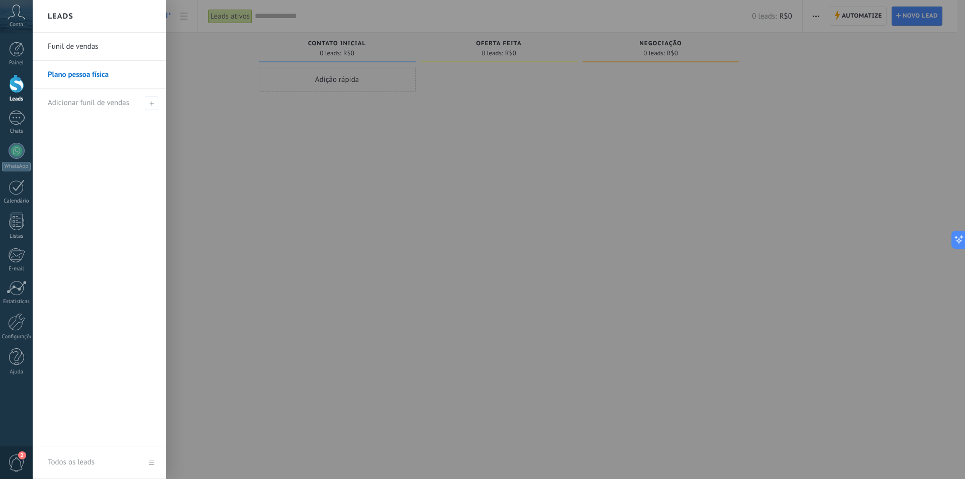
click at [95, 75] on link "Plano pessoa física" at bounding box center [102, 75] width 108 height 28
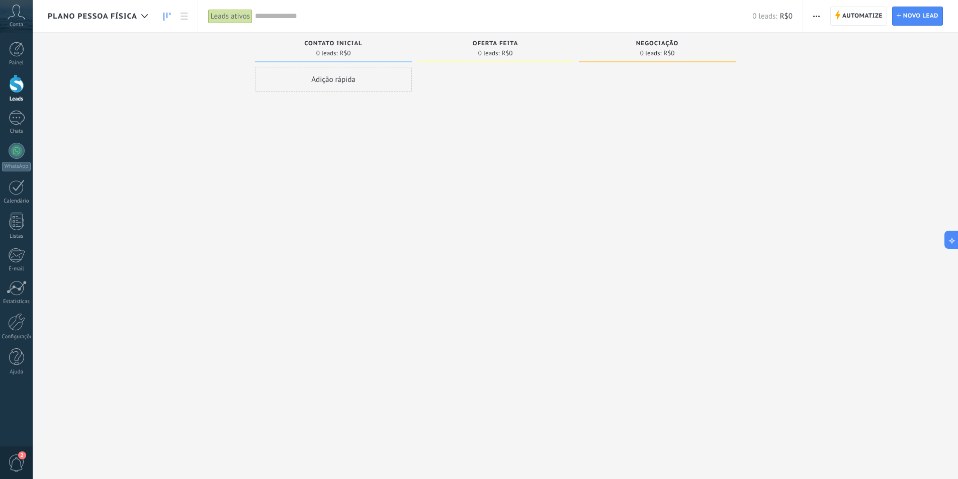
click at [818, 15] on span "button" at bounding box center [816, 16] width 7 height 19
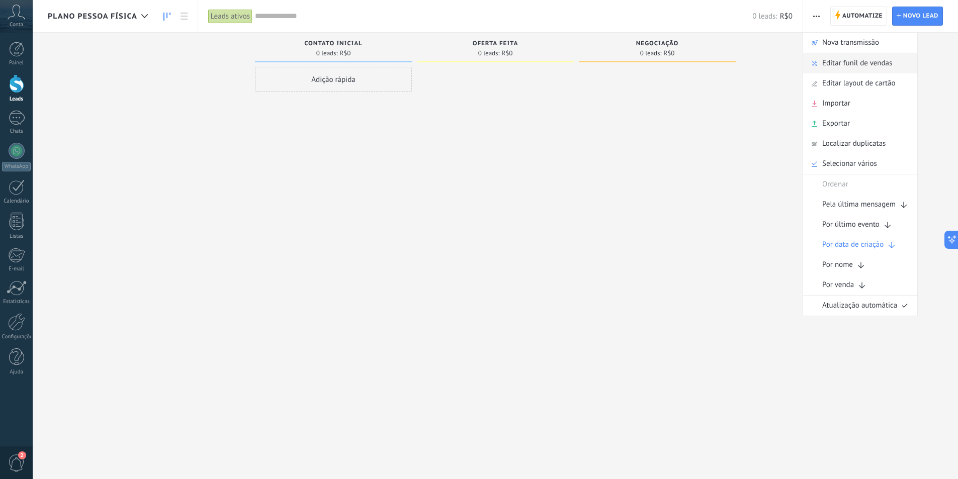
click at [879, 62] on span "Editar funil de vendas" at bounding box center [857, 63] width 70 height 20
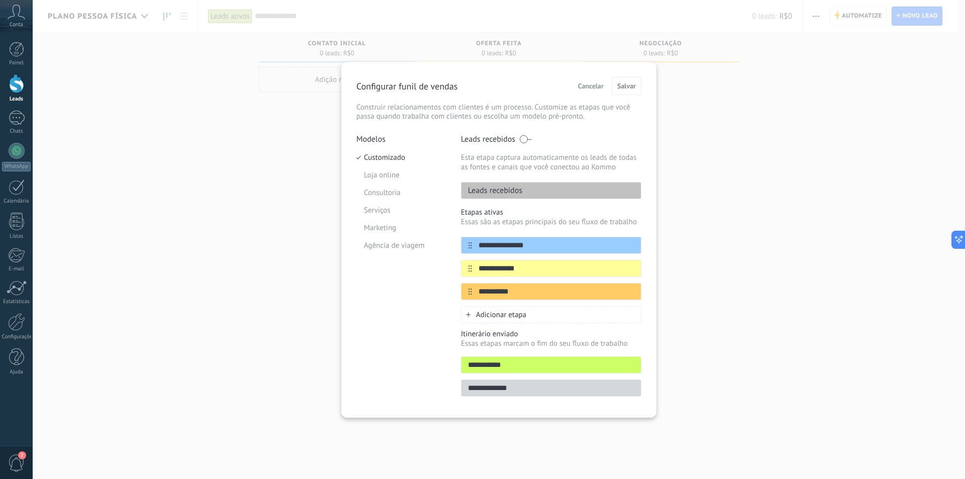
click at [592, 86] on span "Cancelar" at bounding box center [591, 85] width 26 height 7
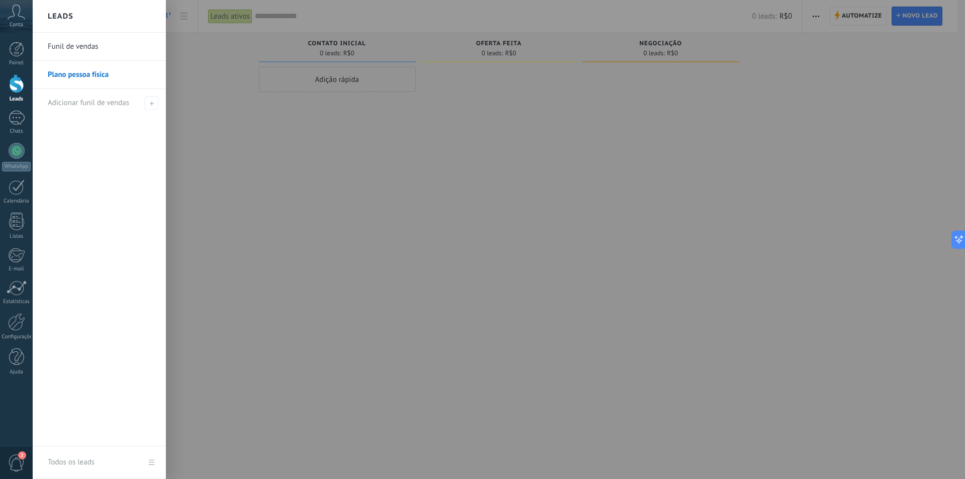
click at [61, 74] on link "Plano pessoa física" at bounding box center [102, 75] width 108 height 28
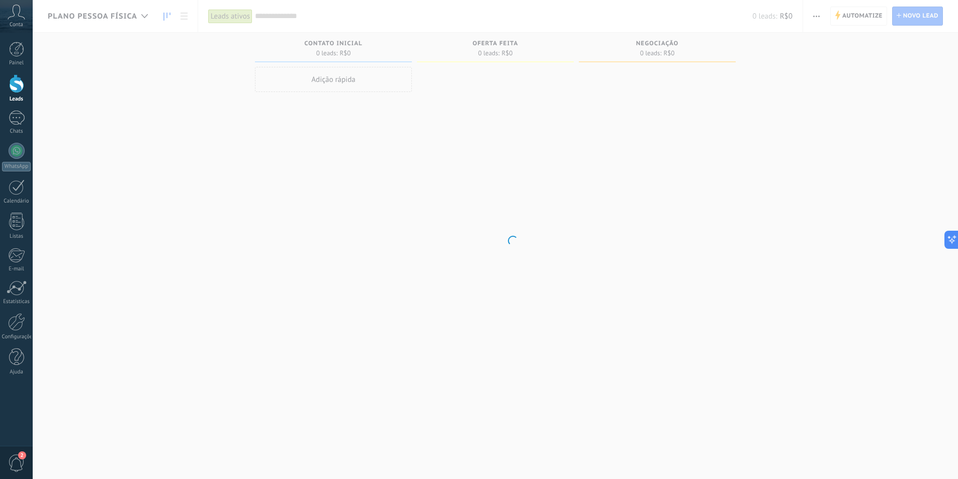
click at [61, 74] on body ".abccls-1,.abccls-2{fill-rule:evenodd}.abccls-2{fill:#fff} .abfcls-1{fill:none}…" at bounding box center [479, 239] width 958 height 479
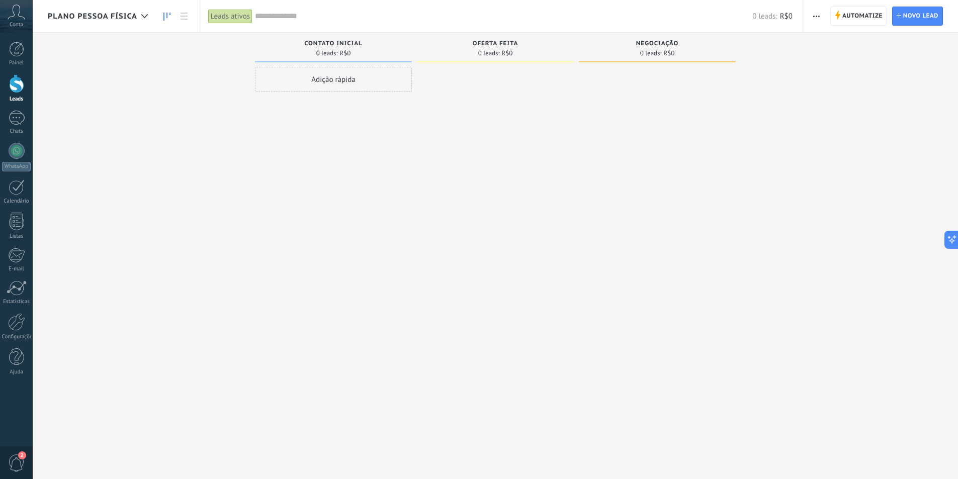
click at [101, 14] on span "Plano pessoa física" at bounding box center [92, 17] width 89 height 10
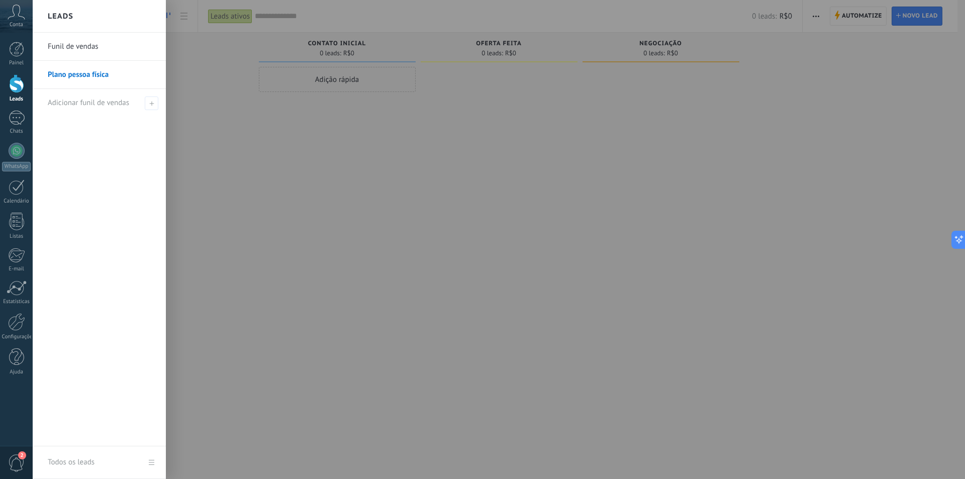
drag, startPoint x: 59, startPoint y: 75, endPoint x: 50, endPoint y: 74, distance: 9.1
click at [50, 74] on link "Plano pessoa física" at bounding box center [102, 75] width 108 height 28
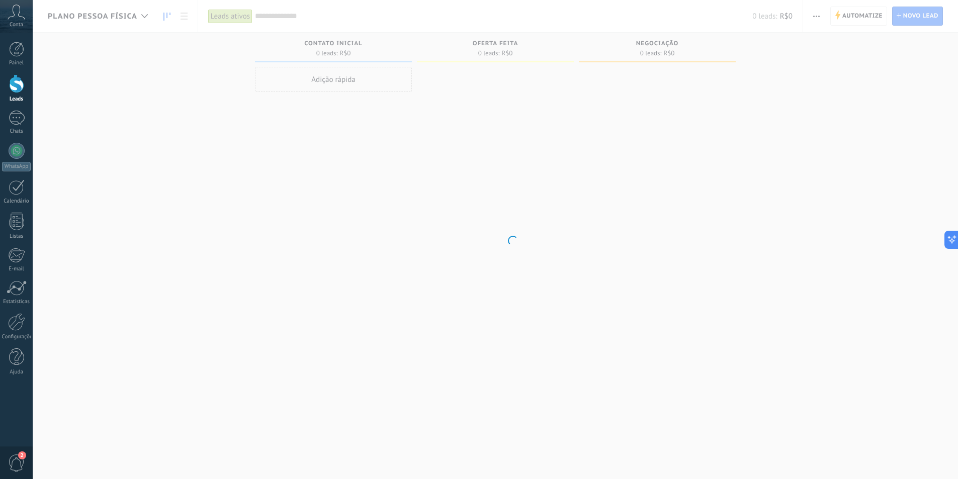
click at [50, 74] on body ".abccls-1,.abccls-2{fill-rule:evenodd}.abccls-2{fill:#fff} .abfcls-1{fill:none}…" at bounding box center [479, 239] width 958 height 479
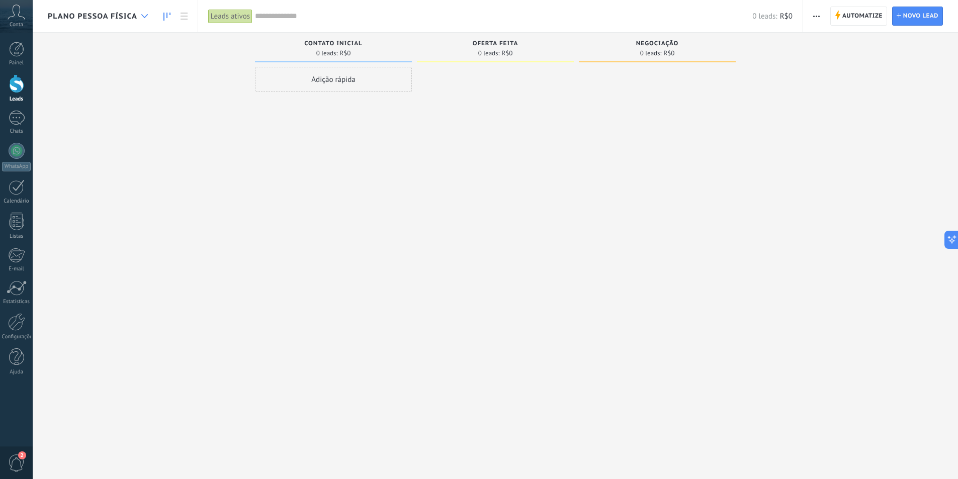
click at [147, 15] on use at bounding box center [144, 16] width 7 height 4
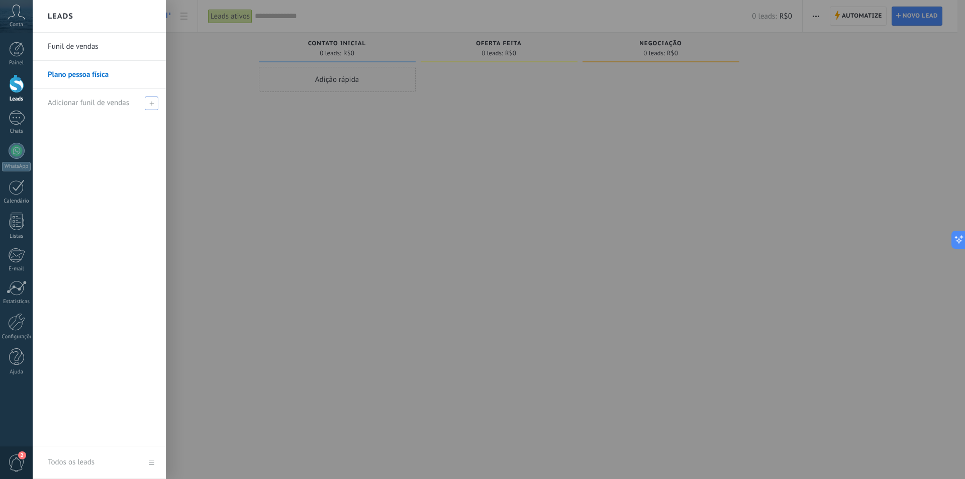
click at [152, 102] on use at bounding box center [151, 103] width 5 height 5
type input "**********"
click at [150, 104] on span at bounding box center [152, 103] width 9 height 7
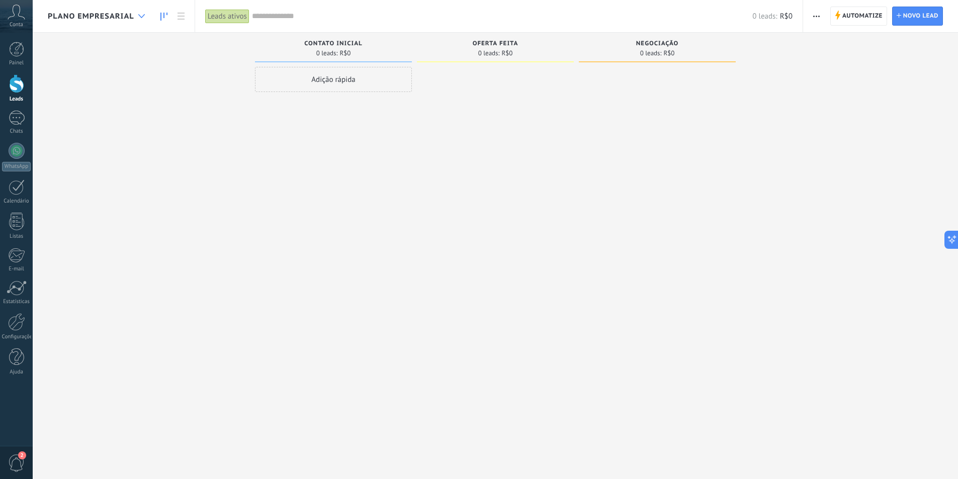
click at [143, 15] on icon at bounding box center [141, 16] width 7 height 4
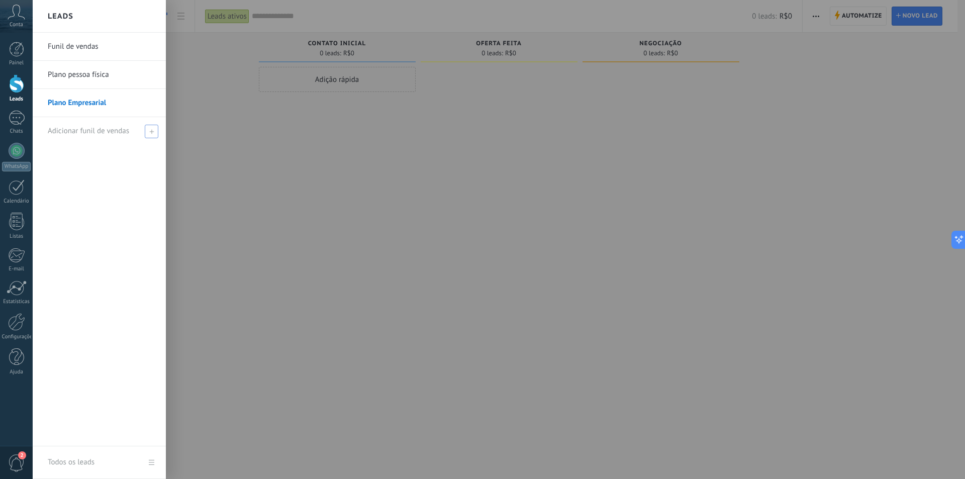
click at [153, 132] on use at bounding box center [151, 131] width 5 height 5
drag, startPoint x: 87, startPoint y: 131, endPoint x: 40, endPoint y: 128, distance: 47.4
click at [40, 128] on li "*********" at bounding box center [99, 131] width 133 height 28
type input "**********"
click at [63, 129] on input "**********" at bounding box center [95, 131] width 95 height 16
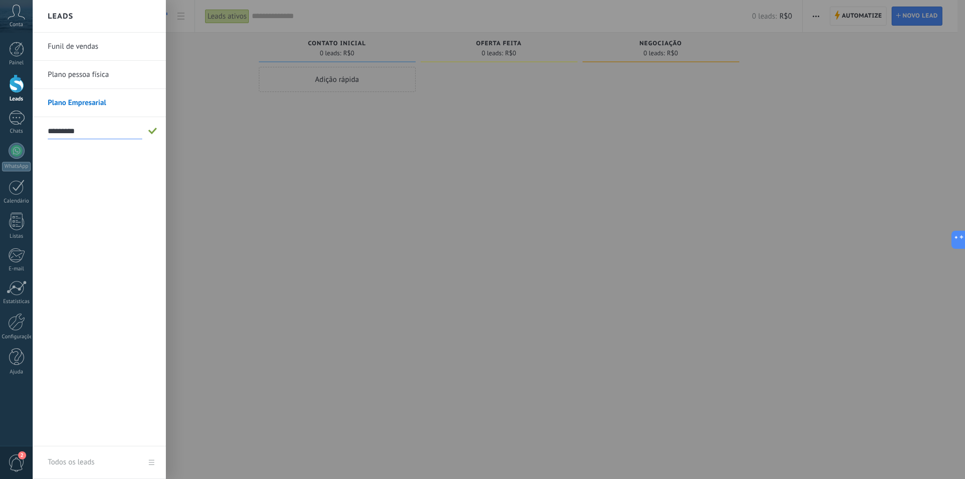
type input "*********"
click at [148, 133] on span at bounding box center [152, 131] width 9 height 7
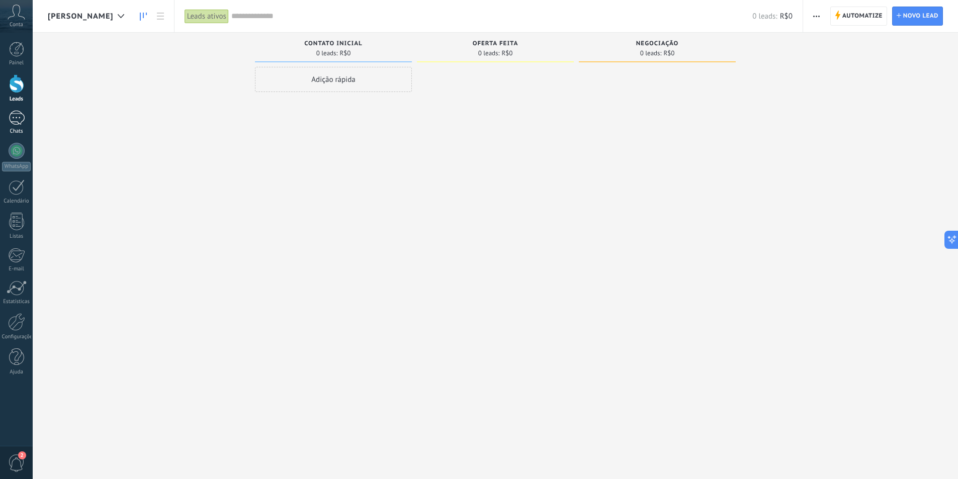
click at [18, 112] on div at bounding box center [17, 118] width 16 height 15
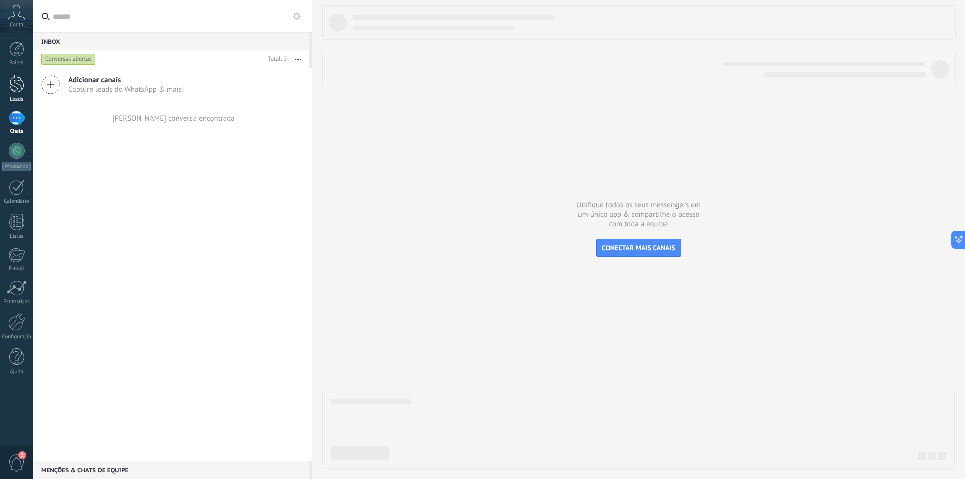
click at [17, 80] on div at bounding box center [16, 83] width 15 height 19
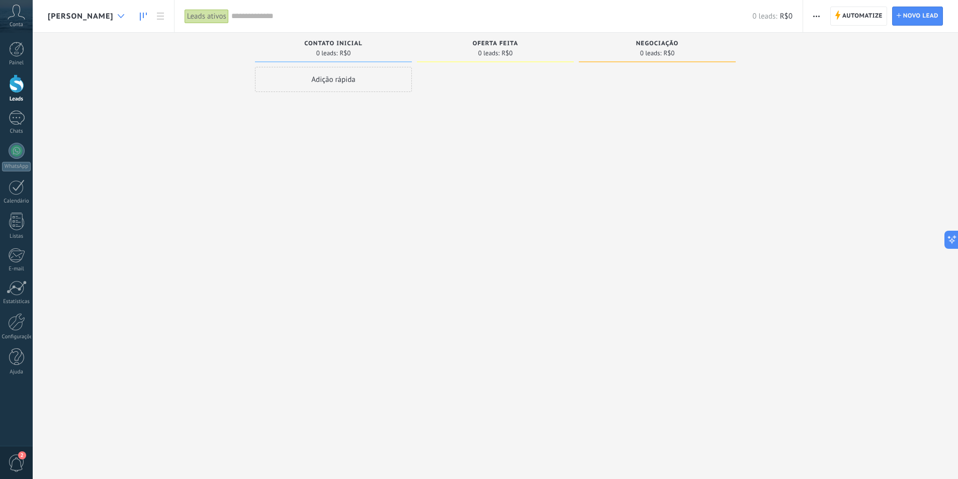
click at [118, 16] on use at bounding box center [121, 16] width 7 height 4
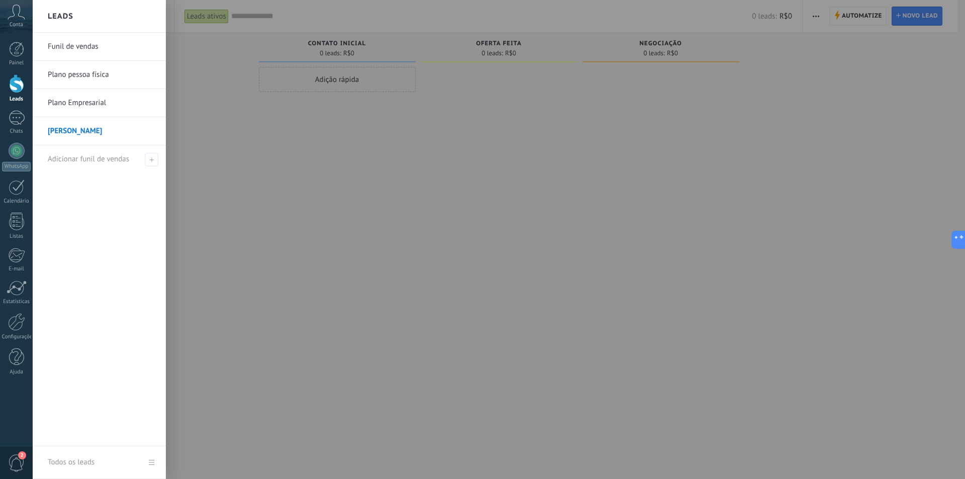
click at [749, 106] on div at bounding box center [515, 239] width 965 height 479
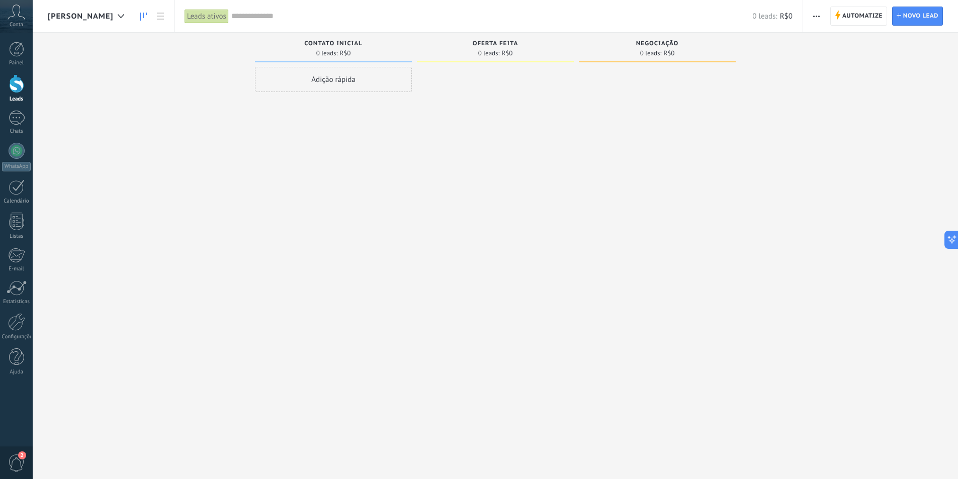
click at [815, 16] on icon "button" at bounding box center [816, 17] width 7 height 2
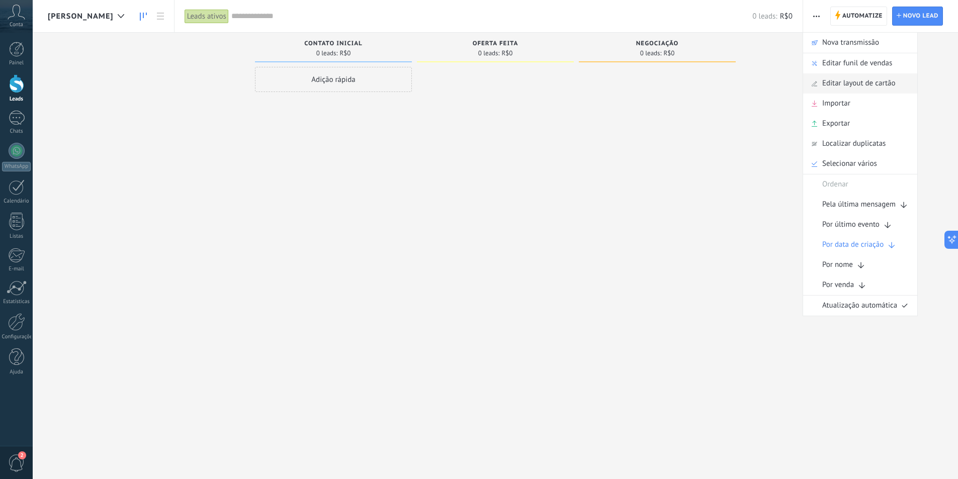
click at [897, 81] on div "Editar layout de cartão" at bounding box center [860, 83] width 114 height 20
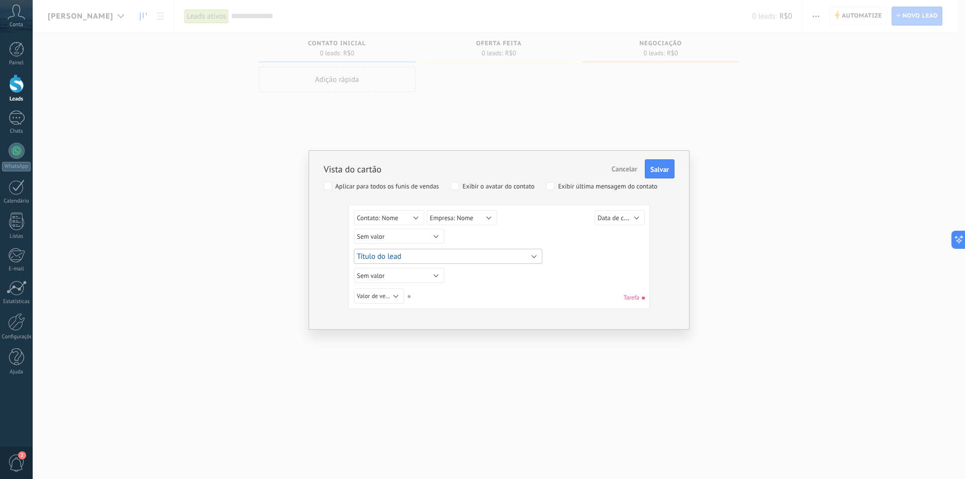
click at [412, 255] on button "Título do lead" at bounding box center [448, 256] width 189 height 15
click at [601, 253] on div "Lead ID do lead Título do lead Data de criação Valor de venda Usuário responsáv…" at bounding box center [501, 256] width 294 height 19
click at [633, 167] on span "Cancelar" at bounding box center [625, 168] width 26 height 9
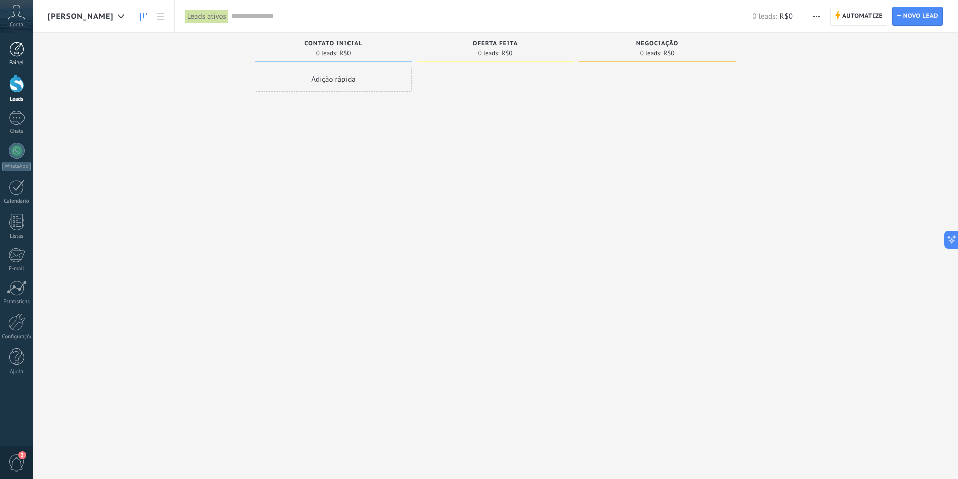
click at [22, 42] on div at bounding box center [16, 49] width 15 height 15
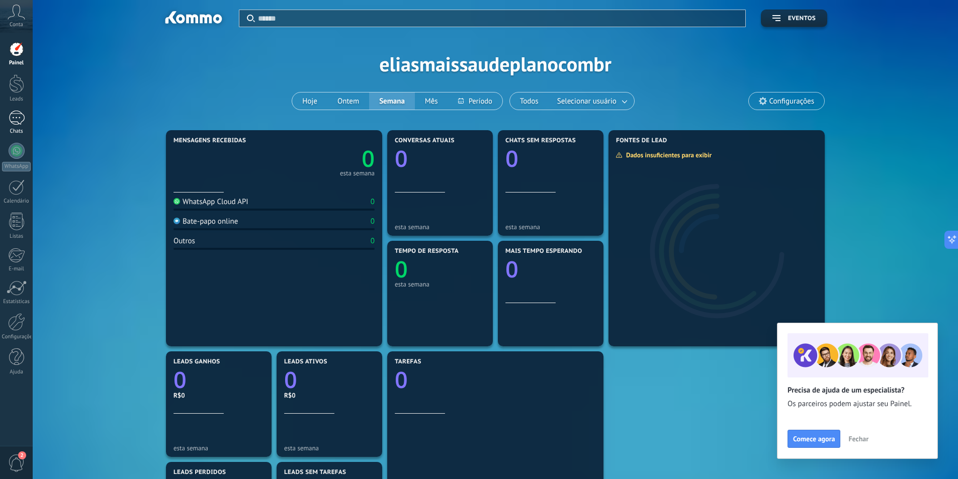
click at [17, 122] on div at bounding box center [17, 118] width 16 height 15
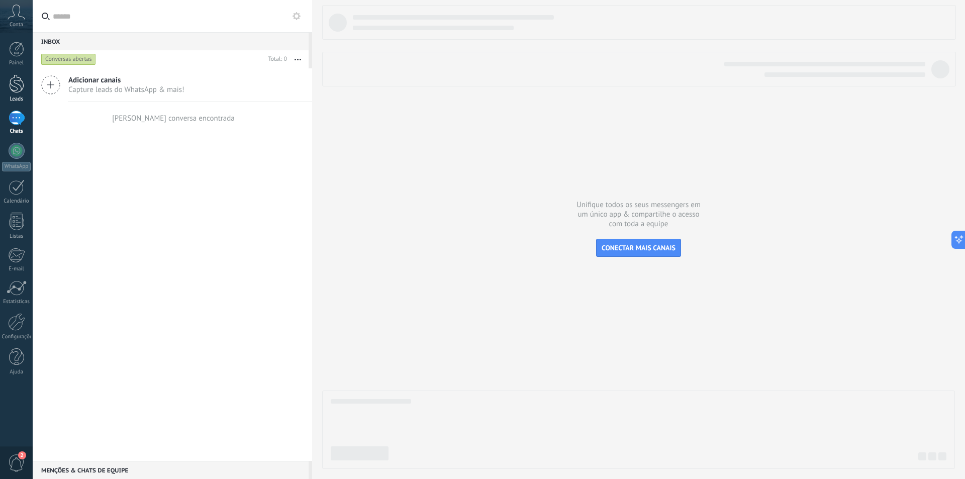
click at [20, 94] on link "Leads" at bounding box center [16, 88] width 33 height 28
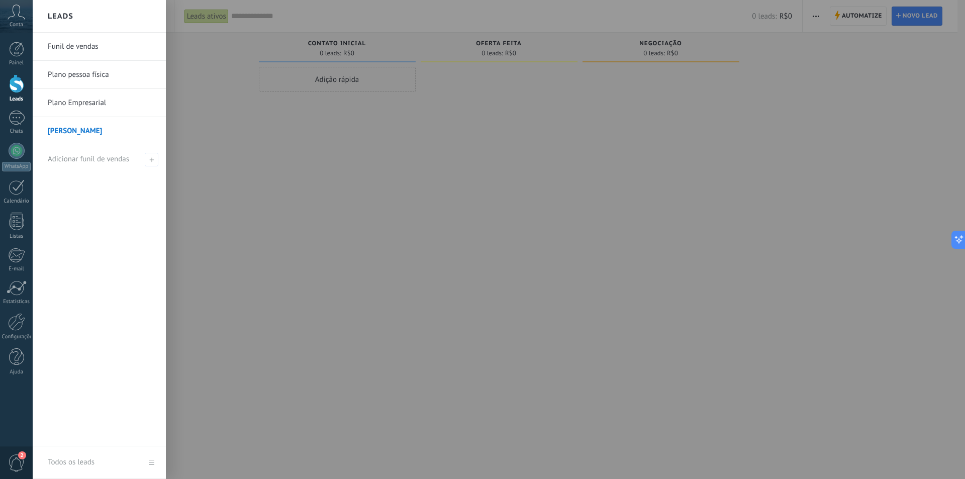
click at [92, 100] on link "Plano Empresarial" at bounding box center [102, 103] width 108 height 28
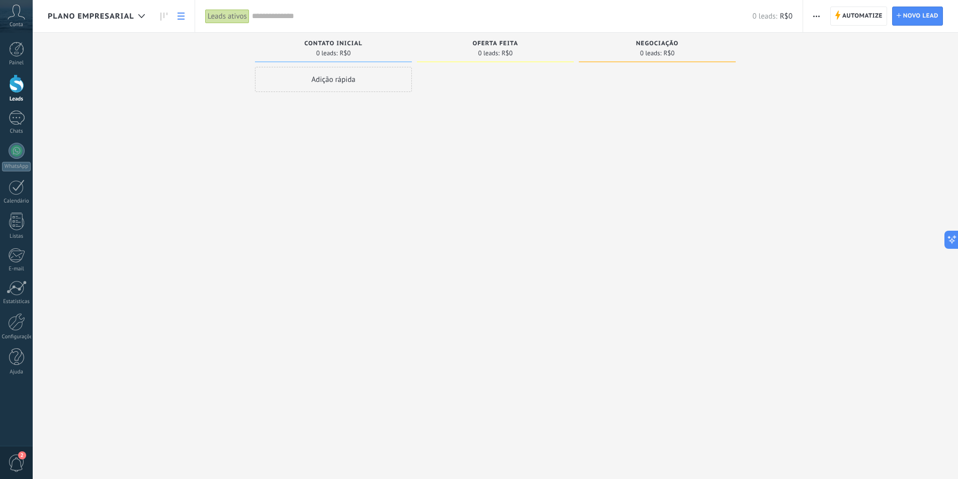
click at [179, 15] on icon at bounding box center [180, 16] width 7 height 7
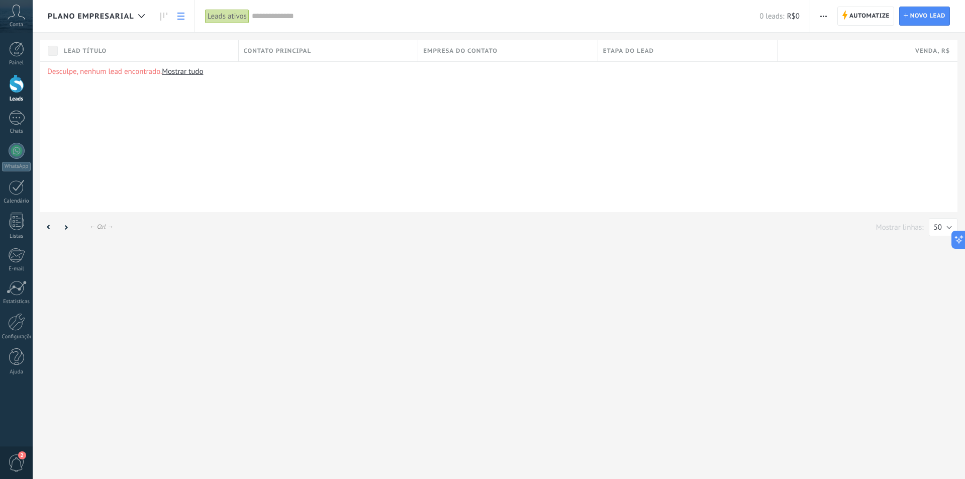
click at [186, 69] on link "Mostrar tudo" at bounding box center [182, 72] width 41 height 10
click at [827, 16] on icon "button" at bounding box center [824, 17] width 7 height 2
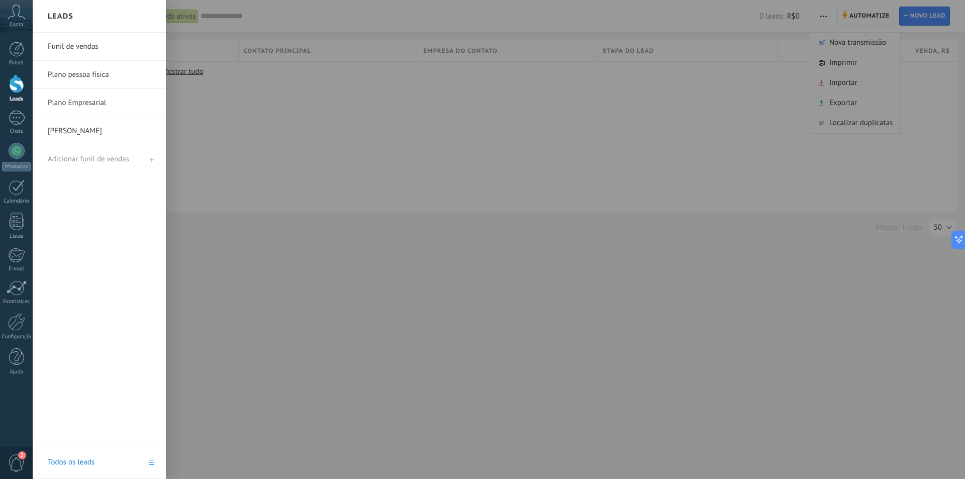
click at [11, 83] on div at bounding box center [16, 83] width 15 height 19
click at [151, 463] on link "Todos os leads" at bounding box center [99, 462] width 133 height 33
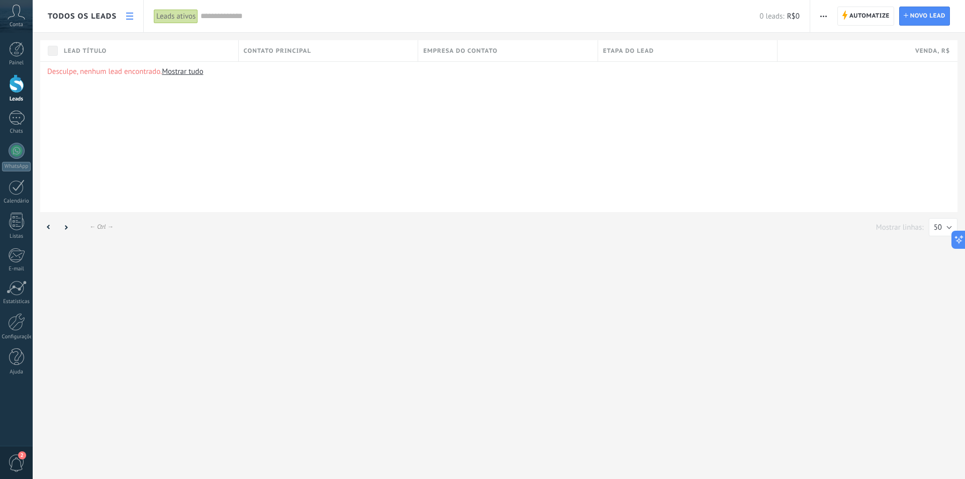
click at [21, 90] on div at bounding box center [16, 83] width 15 height 19
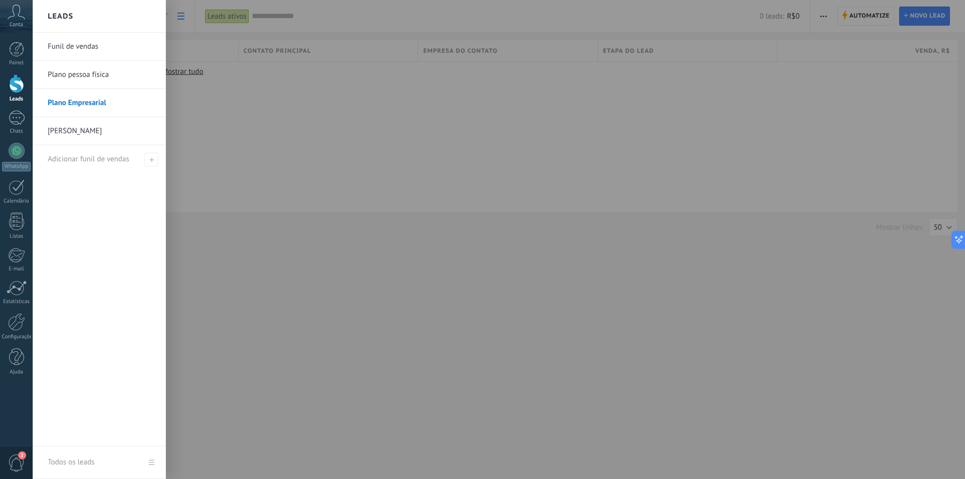
click at [88, 77] on link "Plano pessoa física" at bounding box center [102, 75] width 108 height 28
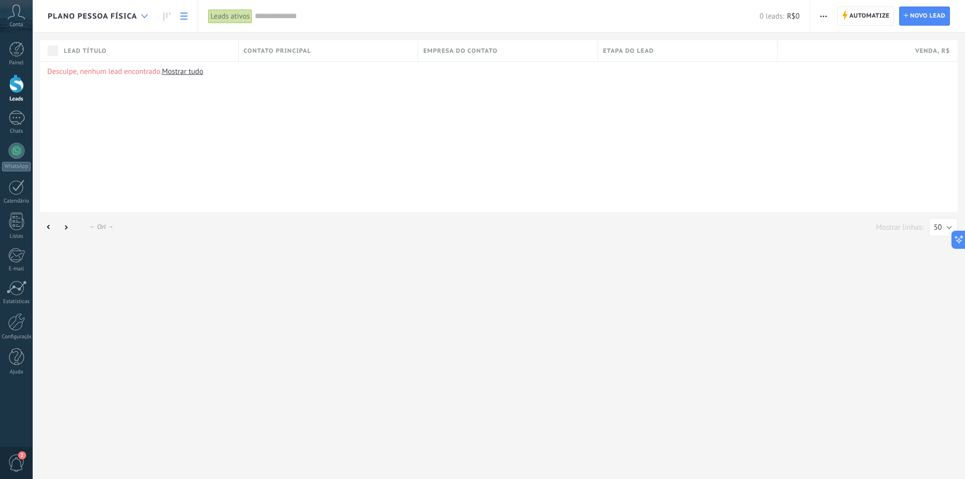
click at [142, 17] on icon at bounding box center [144, 16] width 7 height 4
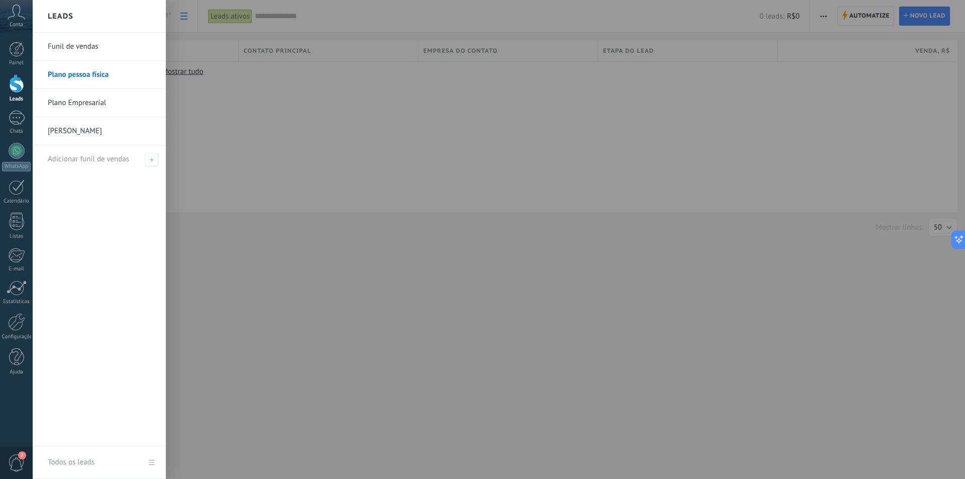
click at [87, 51] on link "Funil de vendas" at bounding box center [102, 47] width 108 height 28
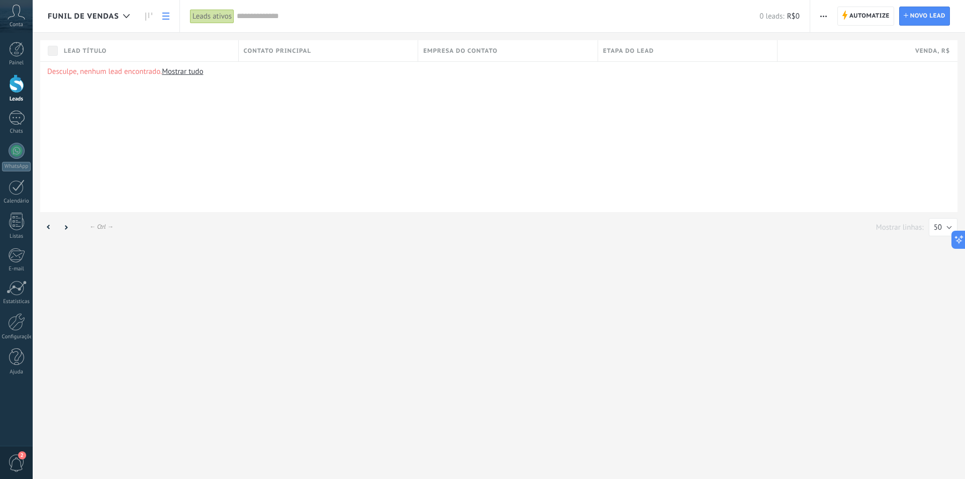
click at [828, 17] on button "button" at bounding box center [824, 16] width 15 height 19
click at [885, 67] on span "Editar funil de vendas" at bounding box center [865, 63] width 70 height 20
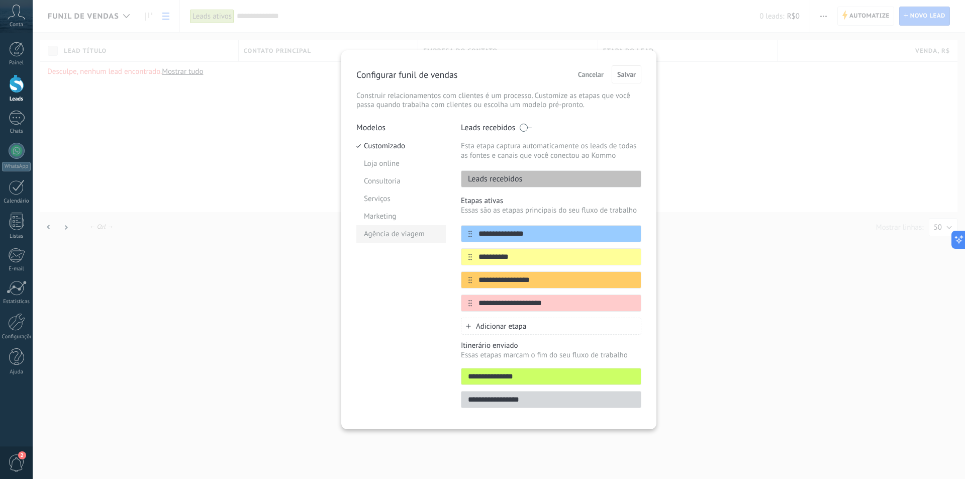
click at [403, 240] on li "Agência de viagem" at bounding box center [400, 234] width 89 height 18
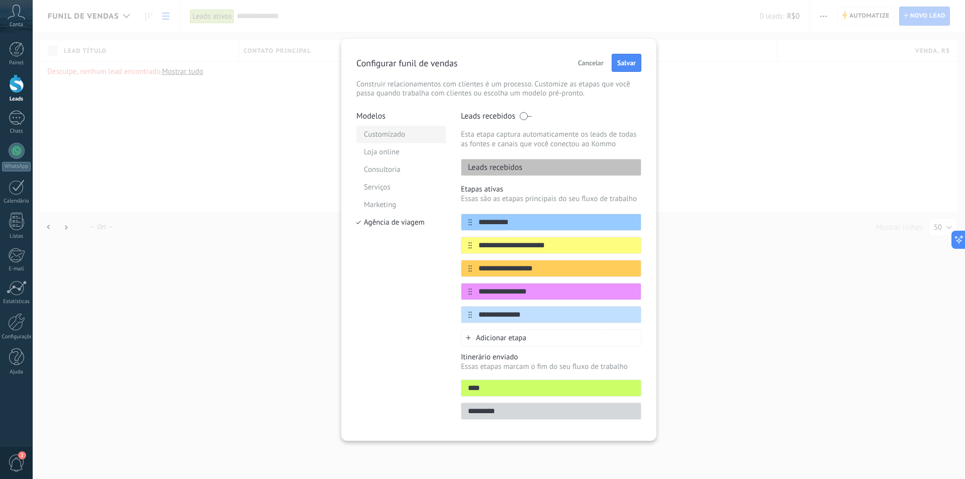
click at [386, 129] on li "Customizado" at bounding box center [400, 135] width 89 height 18
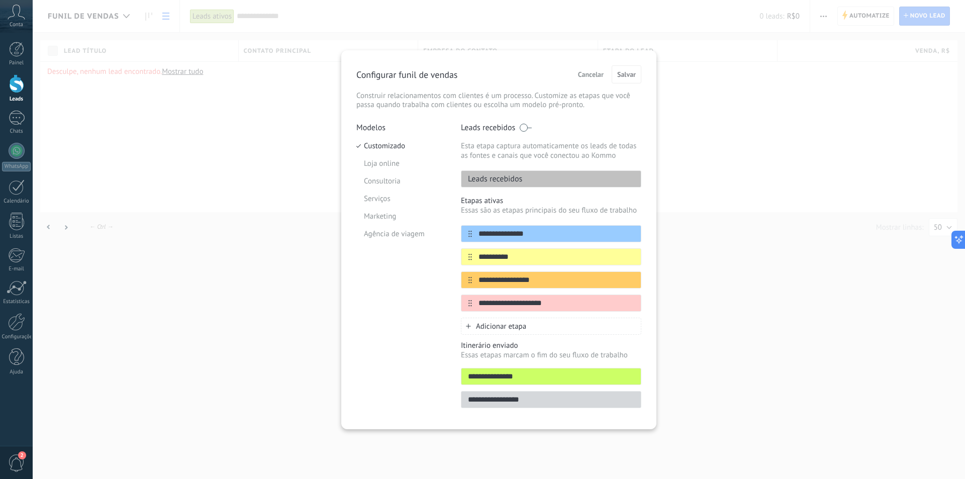
click at [526, 127] on span at bounding box center [525, 128] width 13 height 8
click at [624, 208] on p "Essas são as etapas principais do seu fluxo de trabalho" at bounding box center [551, 211] width 181 height 10
click at [556, 193] on div "**********" at bounding box center [551, 269] width 181 height 292
drag, startPoint x: 464, startPoint y: 212, endPoint x: 629, endPoint y: 212, distance: 165.4
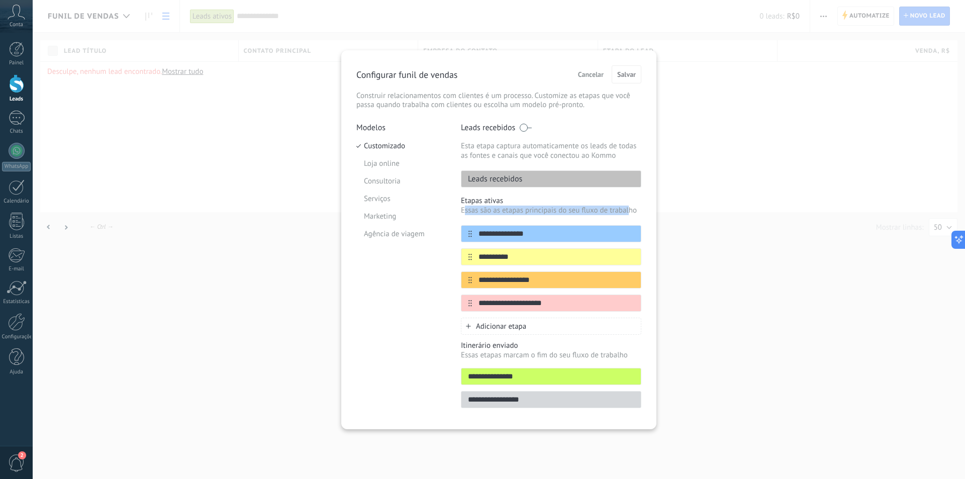
click at [629, 212] on p "Essas são as etapas principais do seu fluxo de trabalho" at bounding box center [551, 211] width 181 height 10
click at [431, 75] on p "Configurar funil de vendas" at bounding box center [406, 75] width 101 height 12
click at [822, 89] on div "**********" at bounding box center [499, 239] width 933 height 479
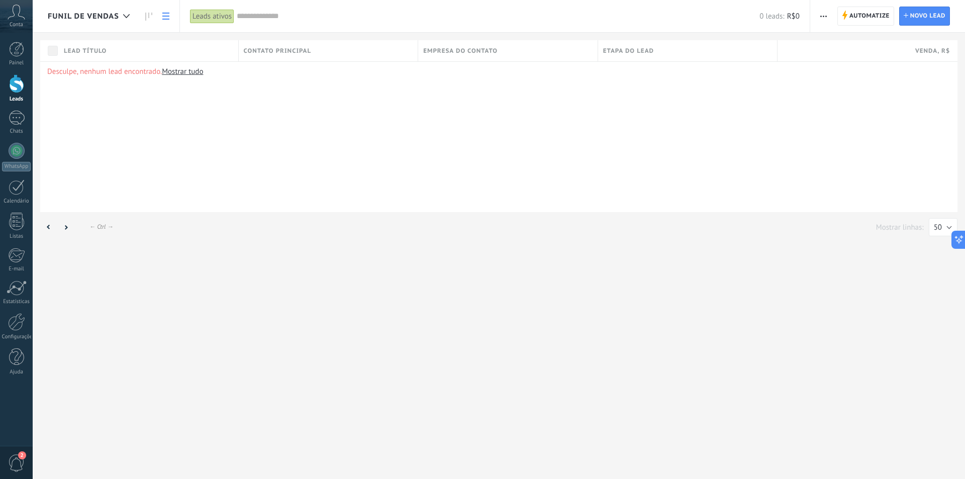
drag, startPoint x: 506, startPoint y: 156, endPoint x: 298, endPoint y: 165, distance: 208.3
click at [365, 166] on div "Desculpe, nenhum lead encontrado. Mostrar tudo" at bounding box center [499, 136] width 918 height 151
click at [17, 361] on div at bounding box center [16, 357] width 15 height 18
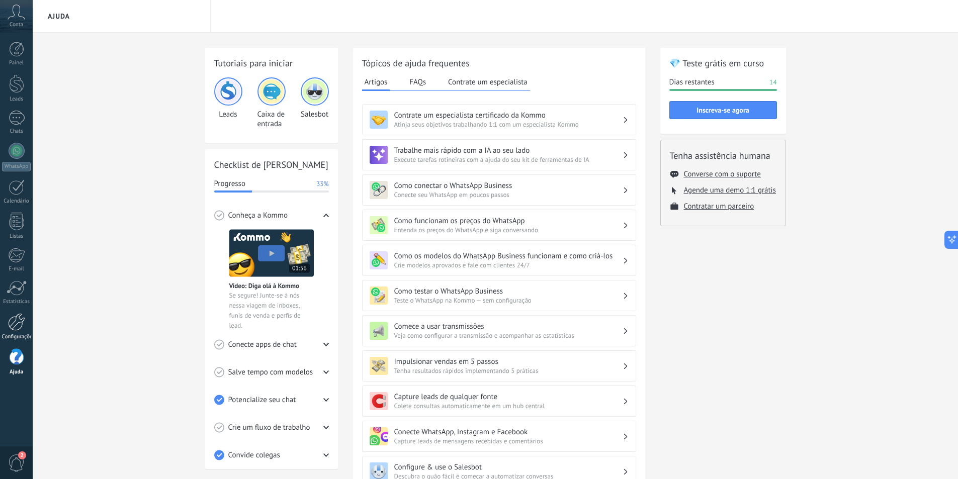
click at [14, 323] on div at bounding box center [16, 322] width 17 height 18
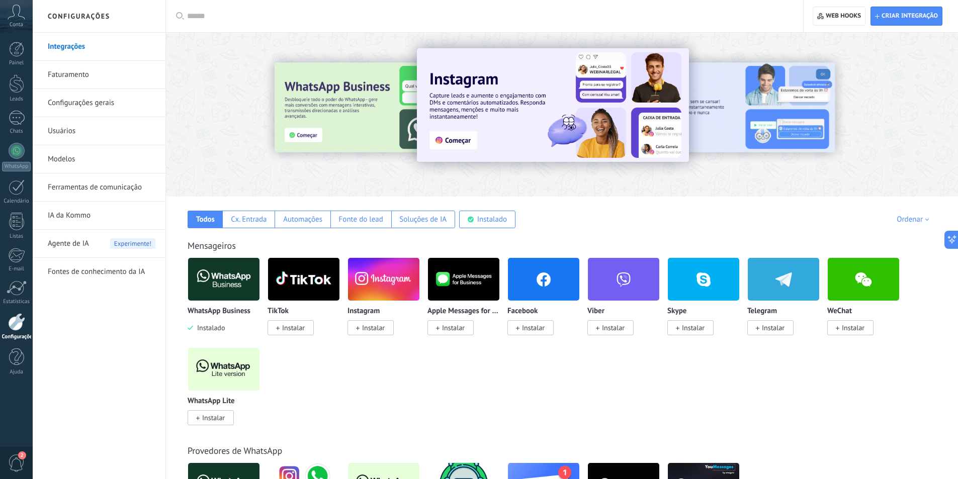
click at [81, 245] on span "Agente de IA" at bounding box center [68, 244] width 41 height 28
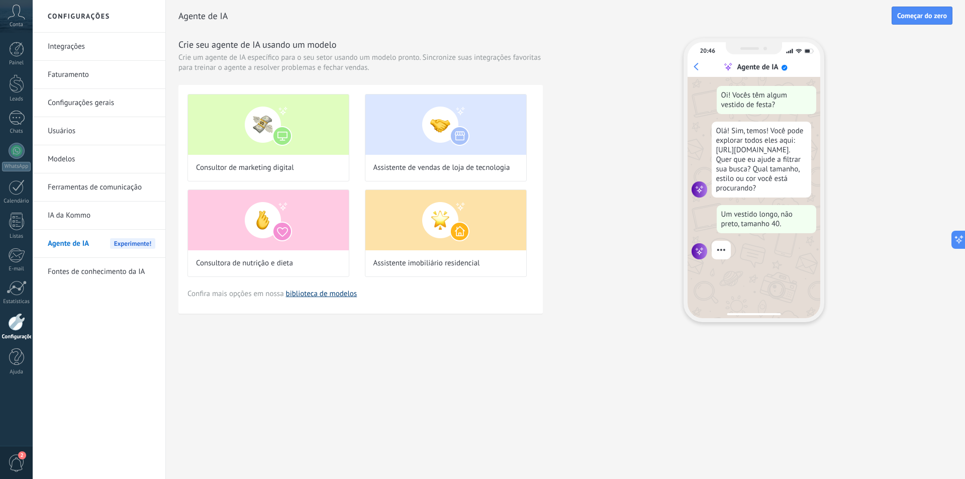
click at [328, 290] on link "biblioteca de modelos" at bounding box center [321, 294] width 71 height 10
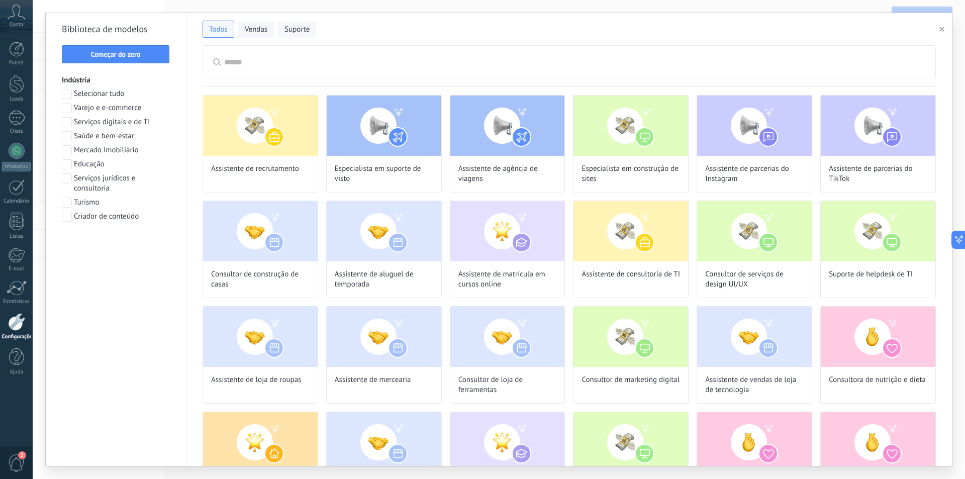
scroll to position [92, 0]
click at [123, 133] on span "Saúde e bem-estar" at bounding box center [104, 136] width 60 height 10
click at [136, 248] on button "Aplicar" at bounding box center [116, 243] width 108 height 18
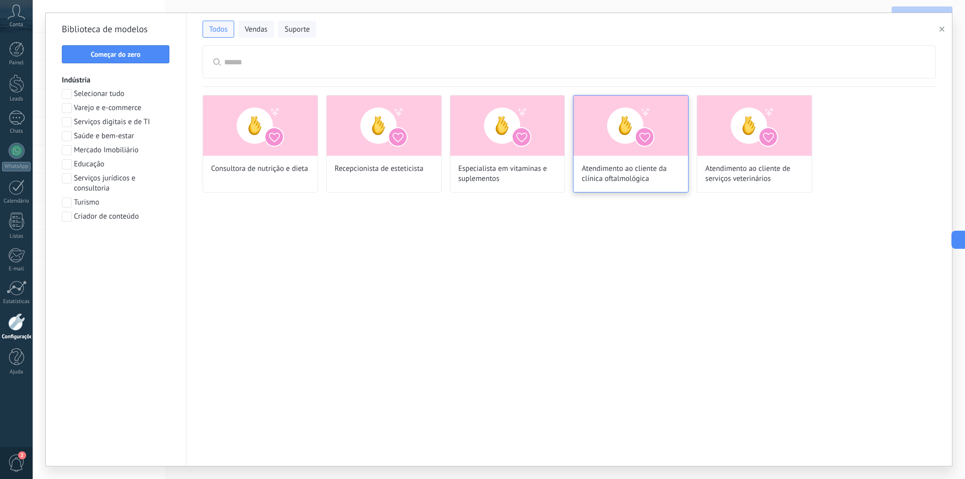
scroll to position [221, 0]
click at [120, 139] on span "Saúde e bem-estar" at bounding box center [104, 136] width 60 height 10
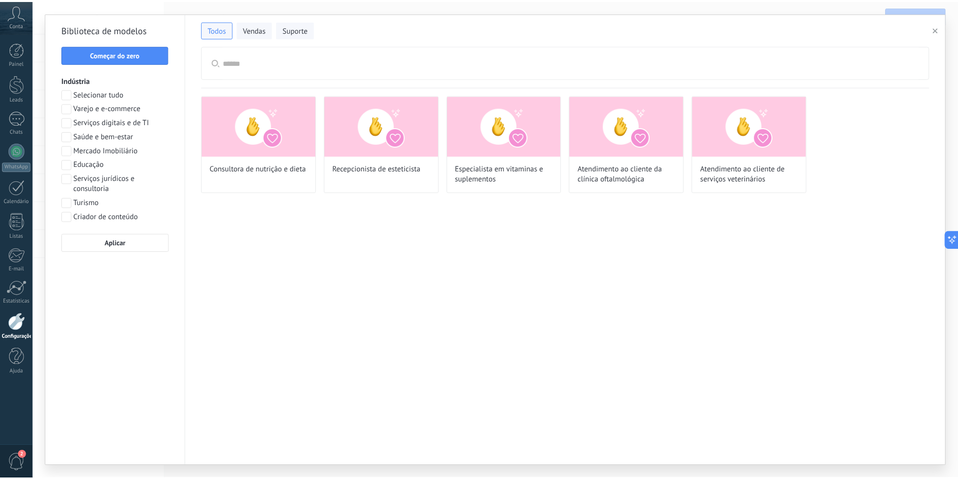
scroll to position [247, 0]
click at [115, 54] on span "Começar do zero" at bounding box center [116, 54] width 50 height 7
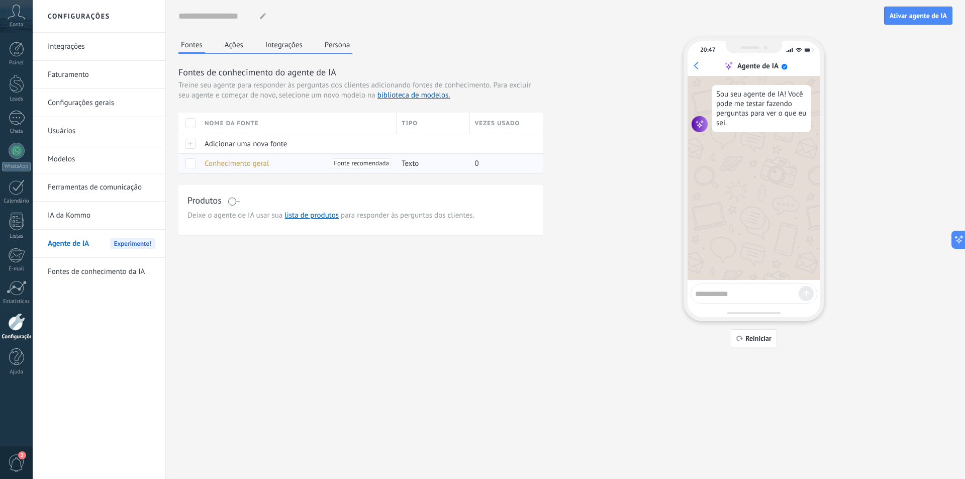
click at [230, 163] on span "Conhecimento geral" at bounding box center [237, 164] width 64 height 10
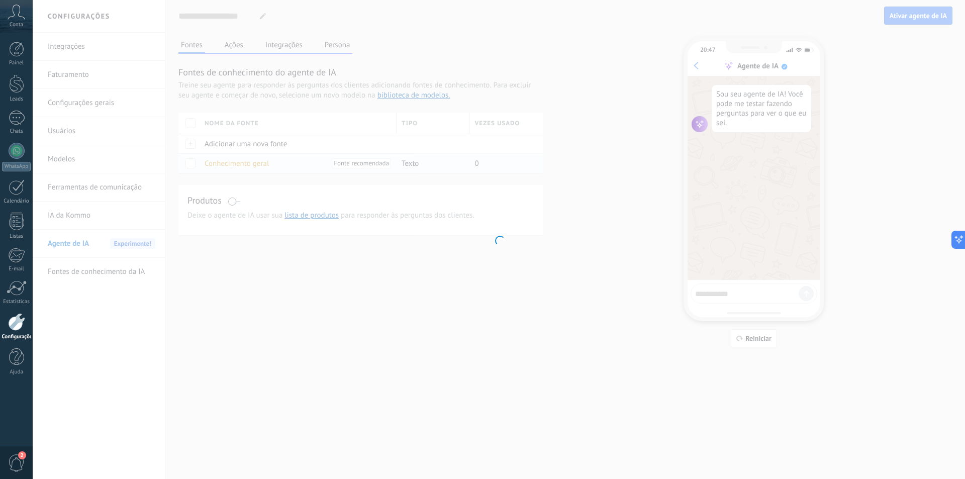
type input "**********"
type textarea "**********"
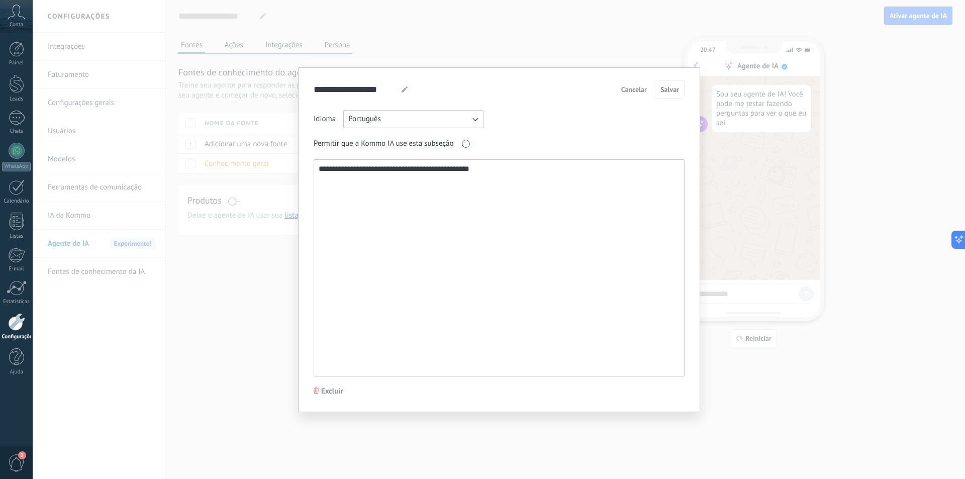
click at [629, 92] on span "Cancelar" at bounding box center [634, 89] width 26 height 7
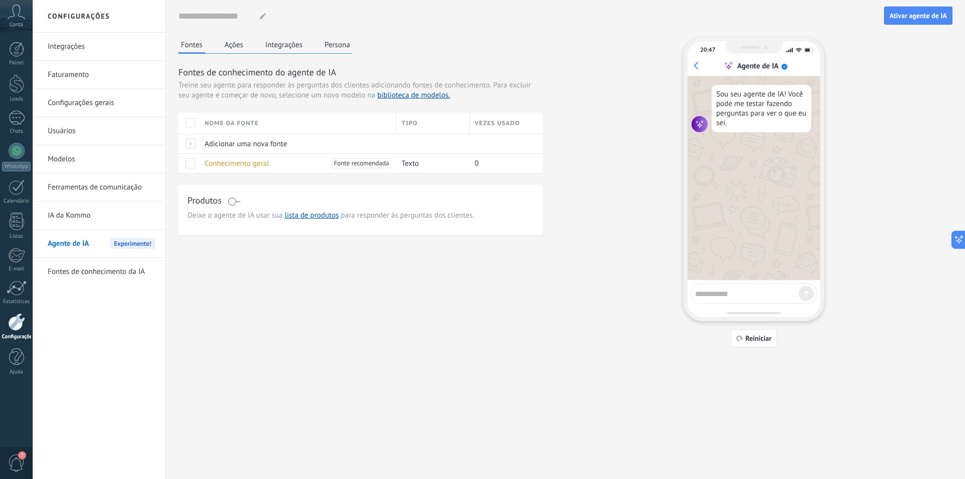
click at [233, 45] on button "Ações" at bounding box center [234, 44] width 24 height 15
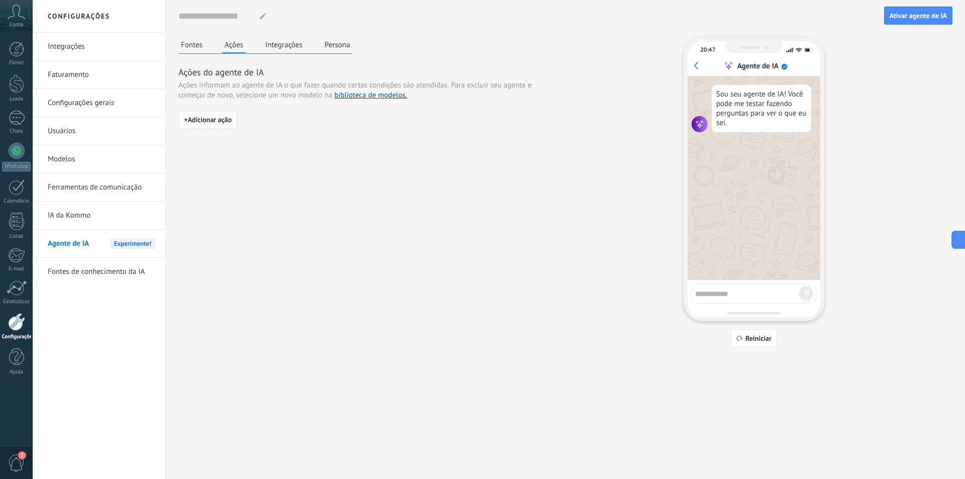
click at [214, 122] on span "+ Adicionar ação" at bounding box center [208, 119] width 48 height 7
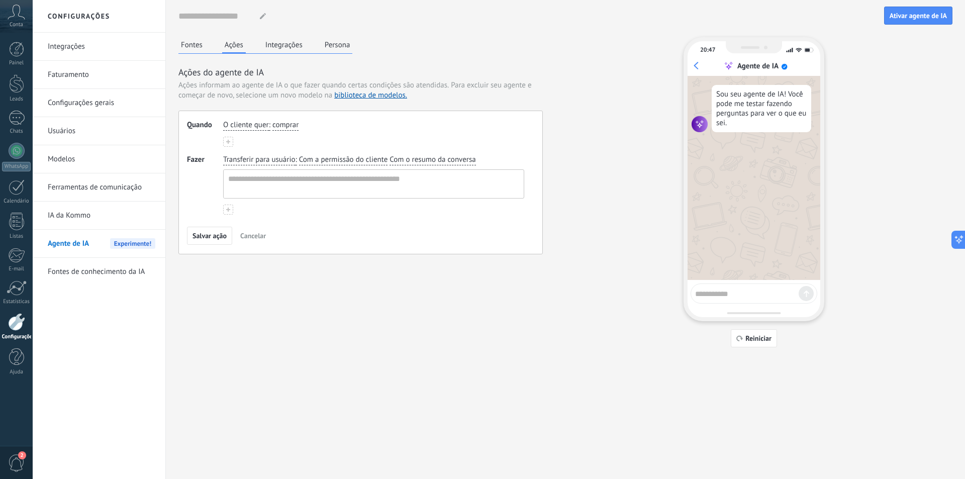
click at [283, 126] on span "comprar" at bounding box center [286, 125] width 26 height 10
click at [308, 230] on div "Salvar ação Cancelar" at bounding box center [360, 236] width 347 height 18
click at [254, 163] on span "Transferir para usuário" at bounding box center [259, 160] width 72 height 10
click at [412, 209] on div "Transferir para usuário Transferir para usuário Sempre usar esta mesma mensagem…" at bounding box center [373, 185] width 301 height 60
click at [590, 167] on div "Fontes Ações Integrações Persona Ações do agente de IA Ações informam ao agente…" at bounding box center [565, 192] width 774 height 310
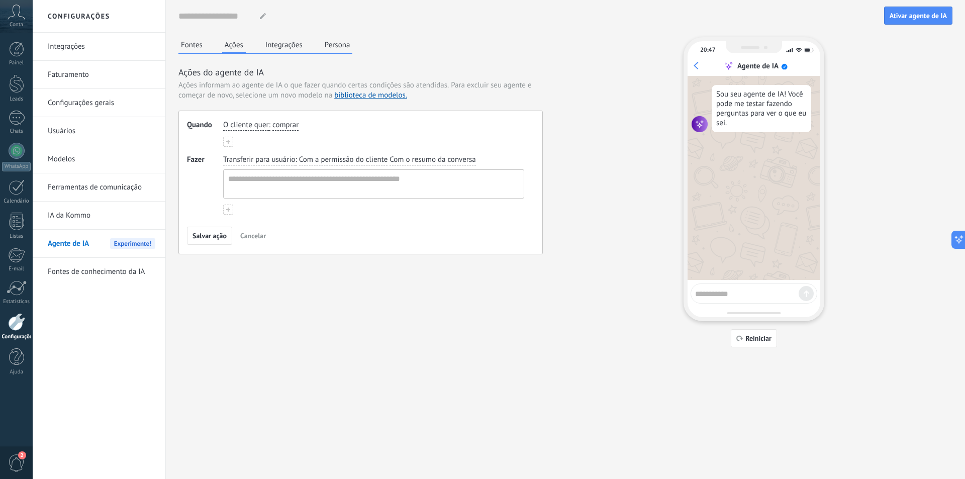
click at [254, 229] on button "Cancelar" at bounding box center [253, 235] width 35 height 15
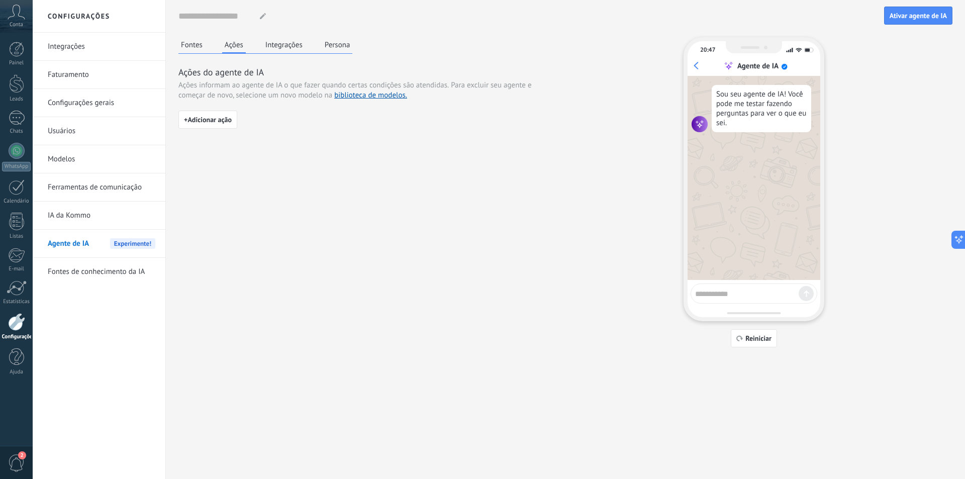
click at [286, 48] on button "Integrações" at bounding box center [284, 44] width 42 height 15
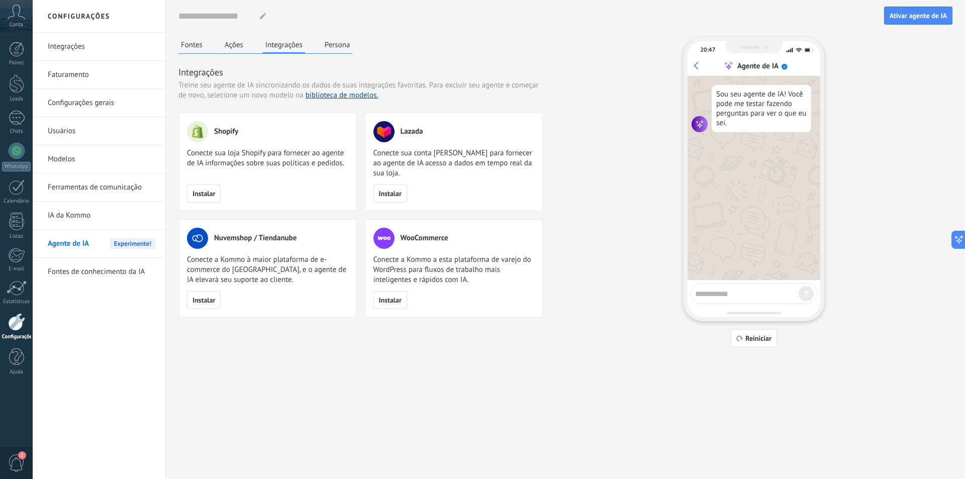
click at [328, 44] on button "Persona" at bounding box center [337, 44] width 31 height 15
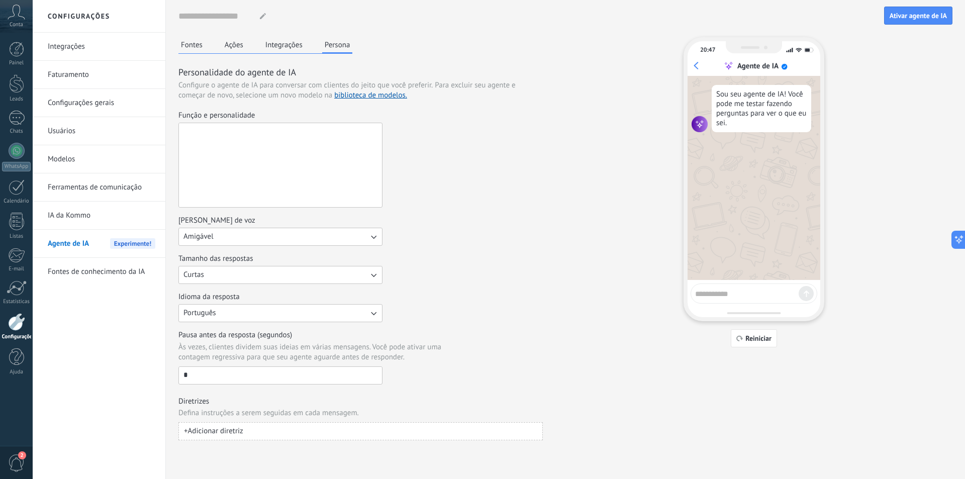
click at [262, 185] on textarea "Função e personalidade" at bounding box center [279, 165] width 201 height 84
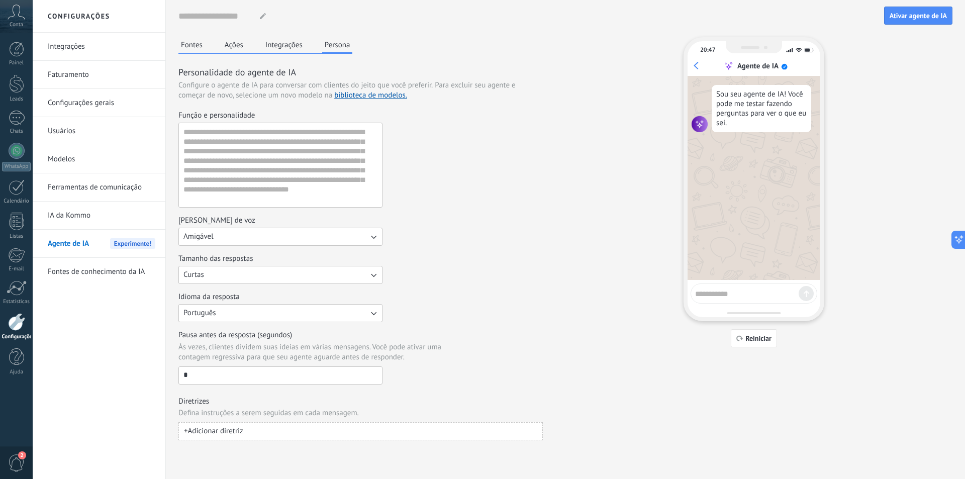
click at [436, 178] on div "Função e personalidade" at bounding box center [360, 159] width 365 height 97
click at [197, 43] on button "Fontes" at bounding box center [191, 44] width 27 height 15
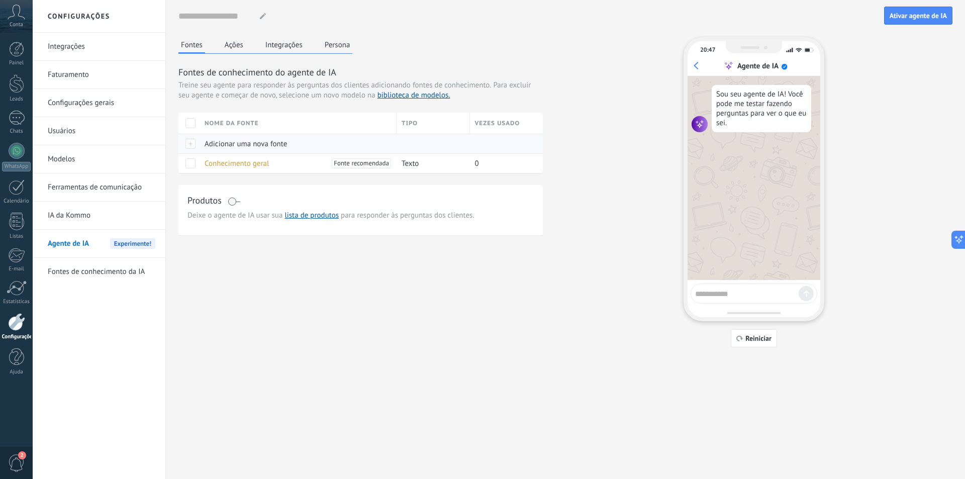
click at [210, 142] on span "Adicionar uma nova fonte" at bounding box center [246, 144] width 82 height 10
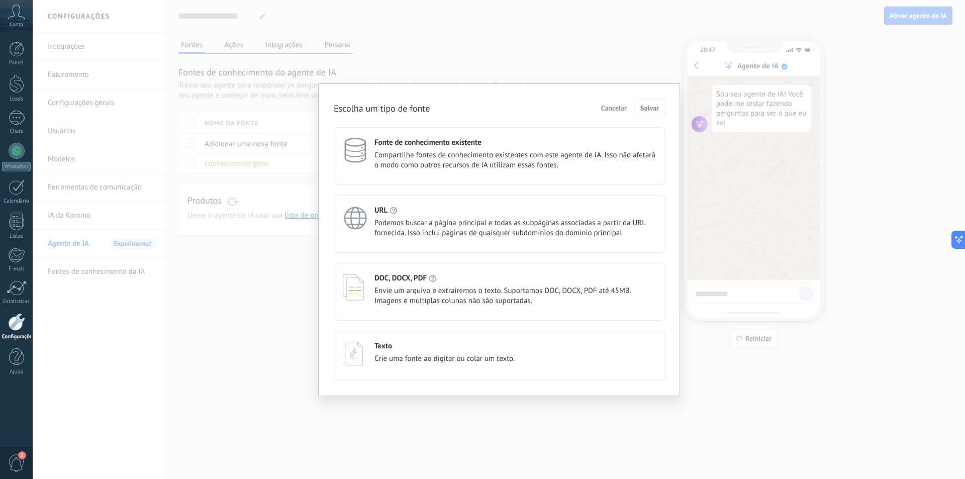
click at [456, 166] on span "Compartilhe fontes de conhecimento existentes com este agente de IA. Isso não a…" at bounding box center [515, 160] width 281 height 20
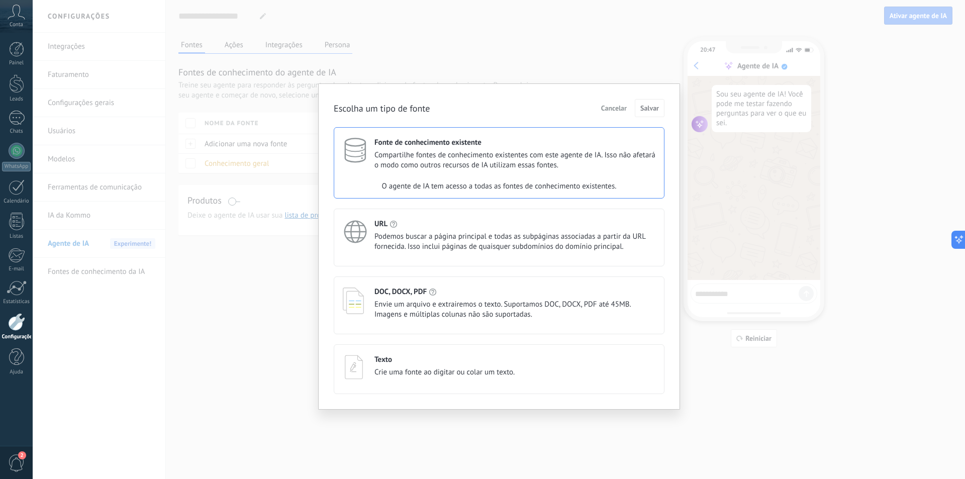
click at [420, 306] on span "Envie um arquivo e extrairemos o texto. Suportamos DOC, DOCX, PDF até 45MB. Ima…" at bounding box center [515, 310] width 281 height 20
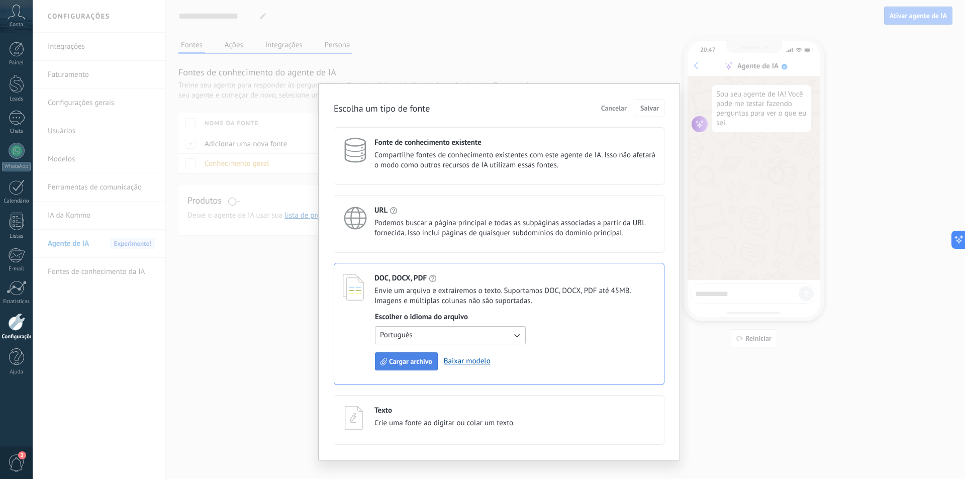
click at [403, 364] on span "Cargar archivo" at bounding box center [410, 361] width 43 height 7
click at [625, 105] on span "Cancelar" at bounding box center [614, 108] width 26 height 7
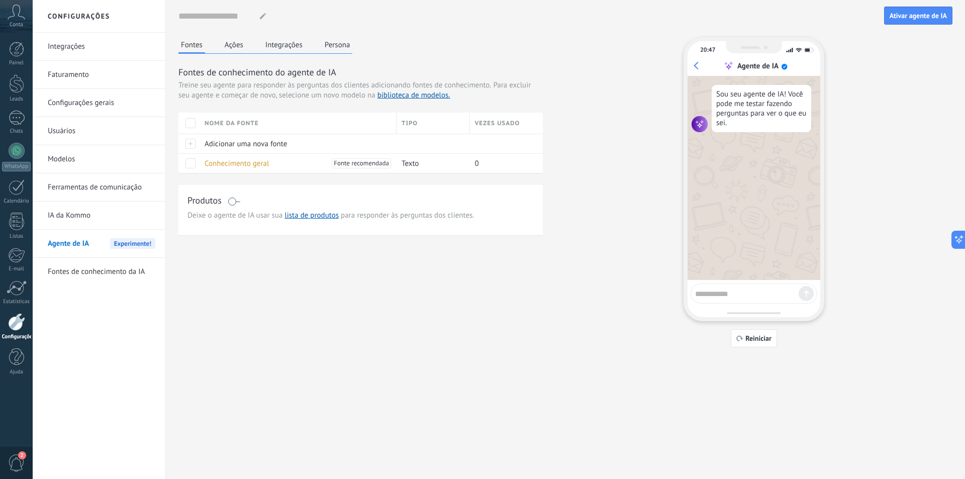
click at [28, 333] on link "Configurações" at bounding box center [16, 326] width 33 height 27
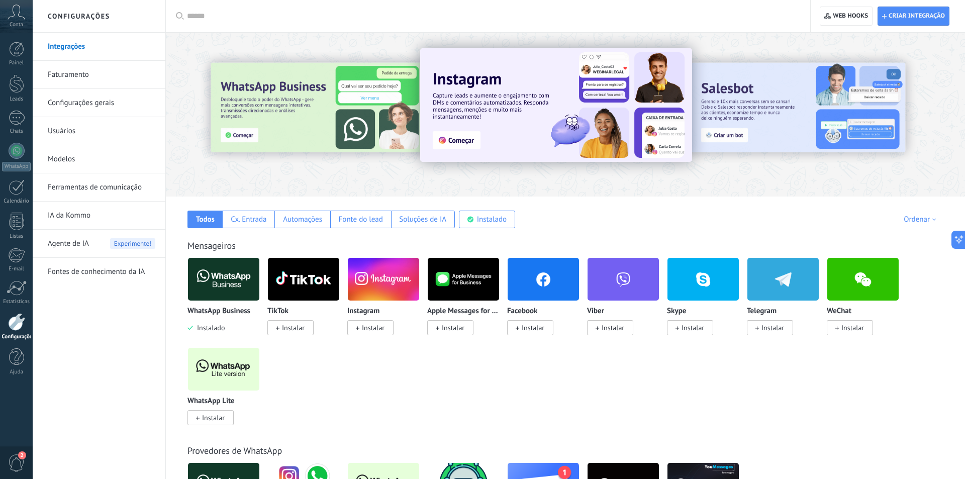
click at [16, 20] on div "Conta" at bounding box center [16, 16] width 33 height 33
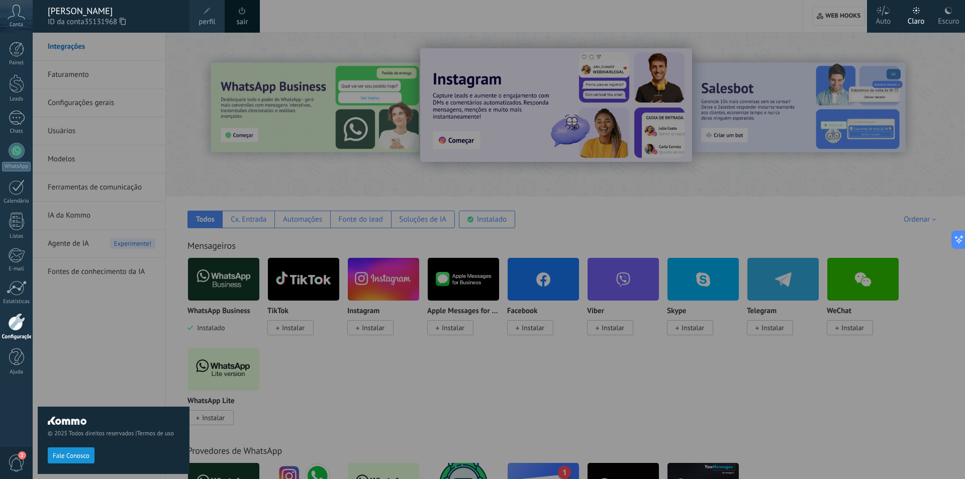
click at [211, 17] on span "perfil" at bounding box center [207, 22] width 17 height 11
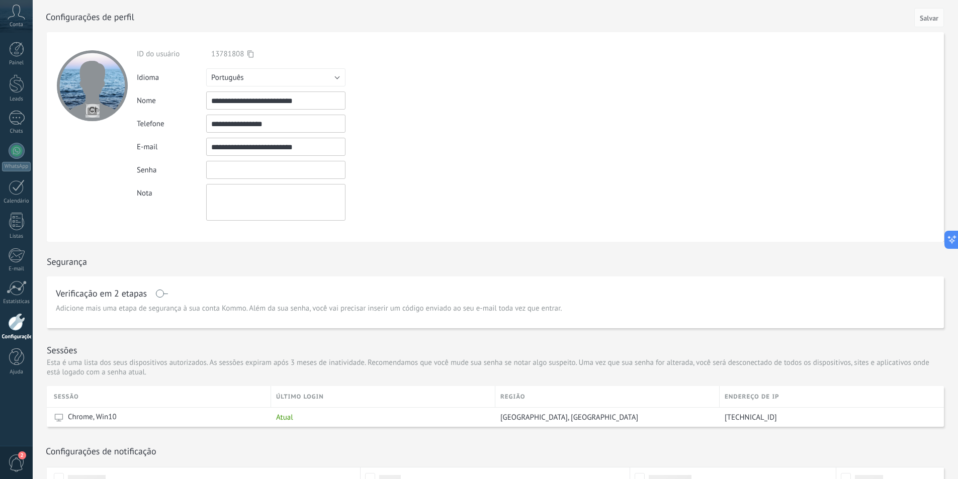
click at [212, 174] on input "textbox" at bounding box center [275, 170] width 139 height 18
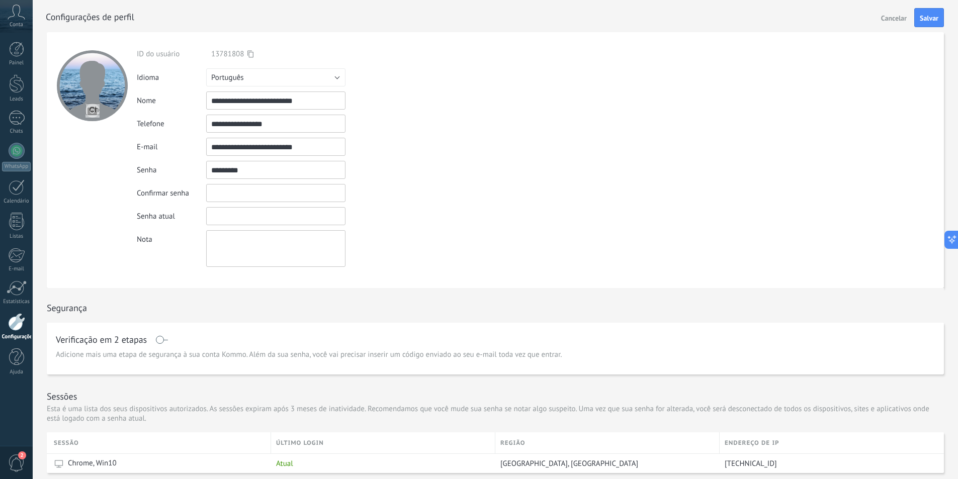
type input "*********"
click at [261, 193] on input "textbox" at bounding box center [275, 193] width 139 height 18
type input "*"
type input "*********"
click at [267, 214] on input "textbox" at bounding box center [275, 216] width 139 height 18
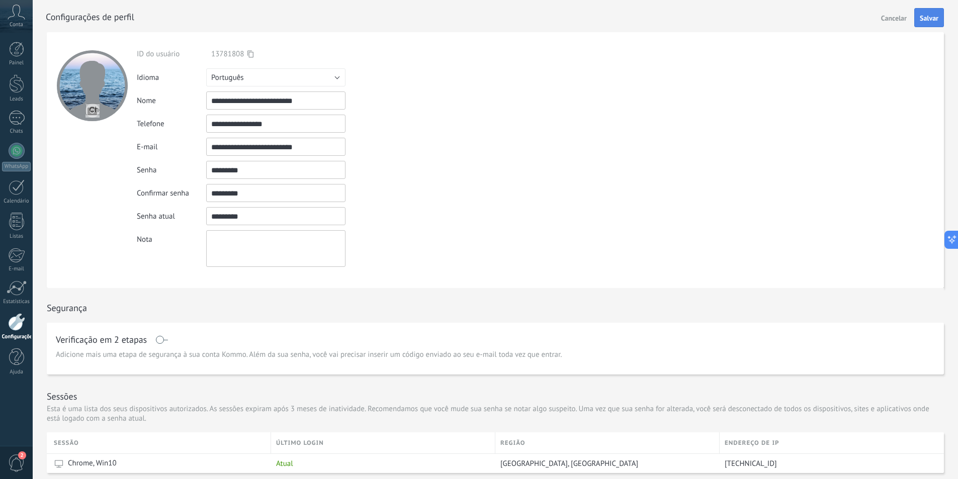
click at [927, 20] on span "Salvar" at bounding box center [929, 18] width 19 height 7
drag, startPoint x: 239, startPoint y: 218, endPoint x: 120, endPoint y: 218, distance: 119.2
click at [120, 218] on form "**********" at bounding box center [495, 160] width 897 height 256
click at [938, 16] on button "Salvar" at bounding box center [929, 17] width 30 height 19
click at [251, 219] on input "textbox" at bounding box center [275, 216] width 139 height 18
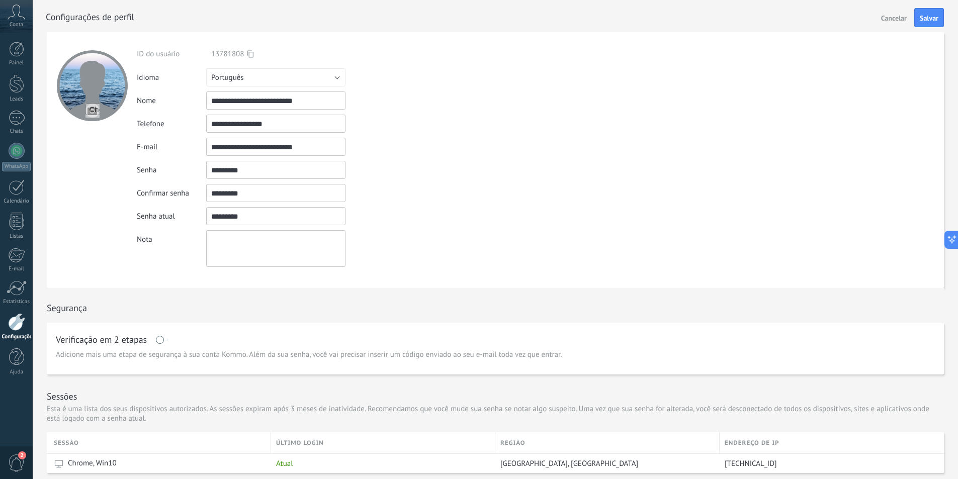
click at [251, 219] on input "textbox" at bounding box center [275, 216] width 139 height 18
click at [934, 18] on span "Salvar" at bounding box center [929, 18] width 19 height 7
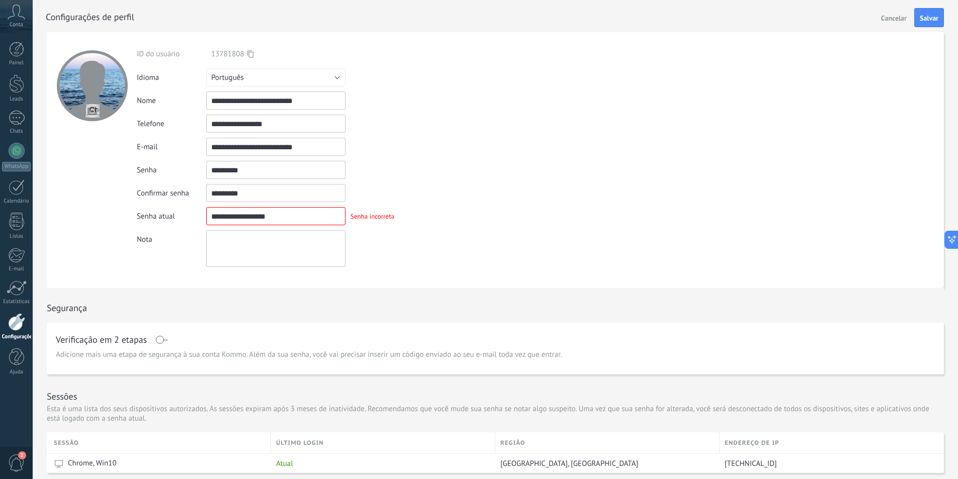
drag, startPoint x: 269, startPoint y: 219, endPoint x: 127, endPoint y: 219, distance: 142.3
click at [127, 219] on form "**********" at bounding box center [495, 160] width 897 height 256
type input "*********"
click at [930, 16] on span "Salvar" at bounding box center [929, 18] width 19 height 7
click at [227, 174] on input "textbox" at bounding box center [275, 170] width 139 height 18
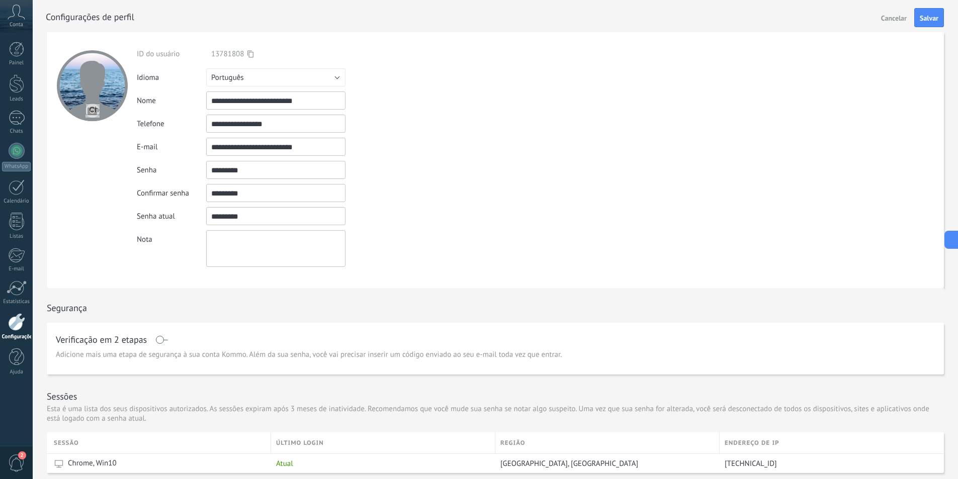
click at [227, 174] on input "textbox" at bounding box center [275, 170] width 139 height 18
click at [248, 53] on icon at bounding box center [250, 54] width 6 height 8
click at [890, 16] on span "Cancelar" at bounding box center [894, 18] width 26 height 7
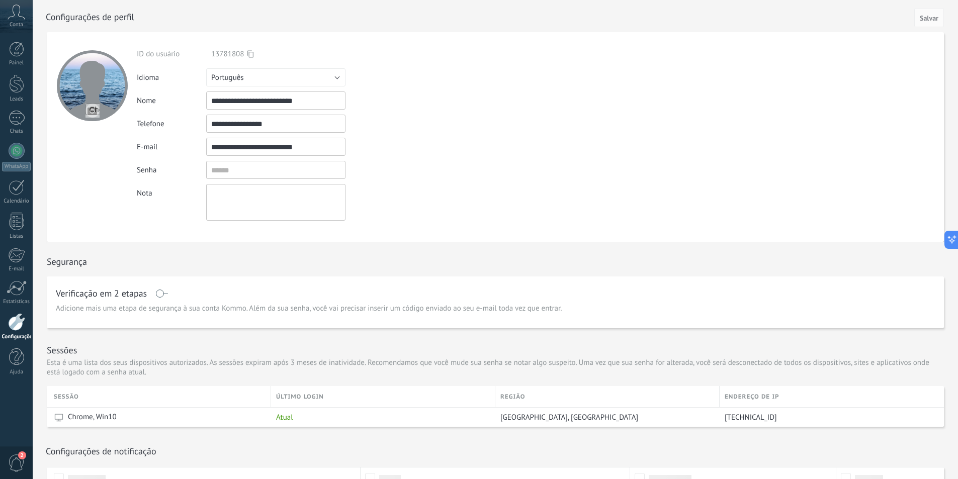
click at [886, 16] on div at bounding box center [506, 16] width 921 height 32
click at [7, 13] on div "Conta" at bounding box center [16, 16] width 33 height 33
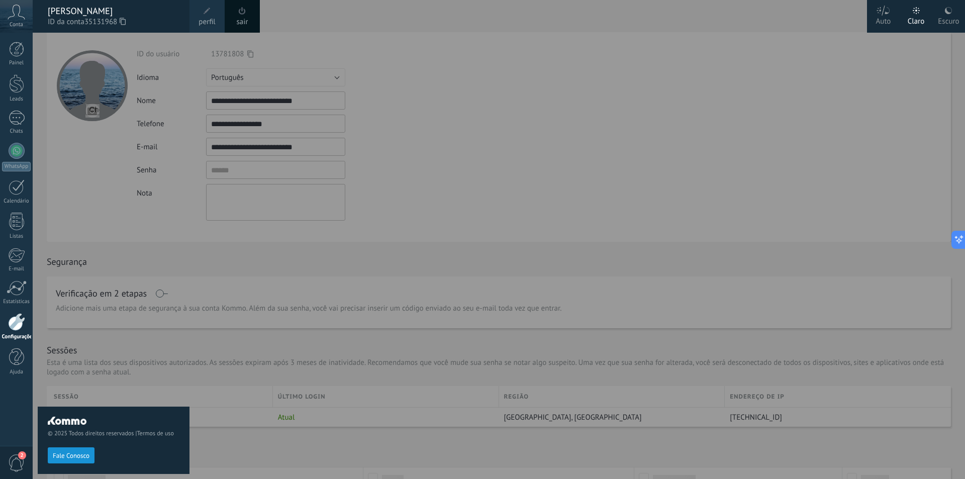
click at [247, 17] on link "sair" at bounding box center [243, 22] width 12 height 11
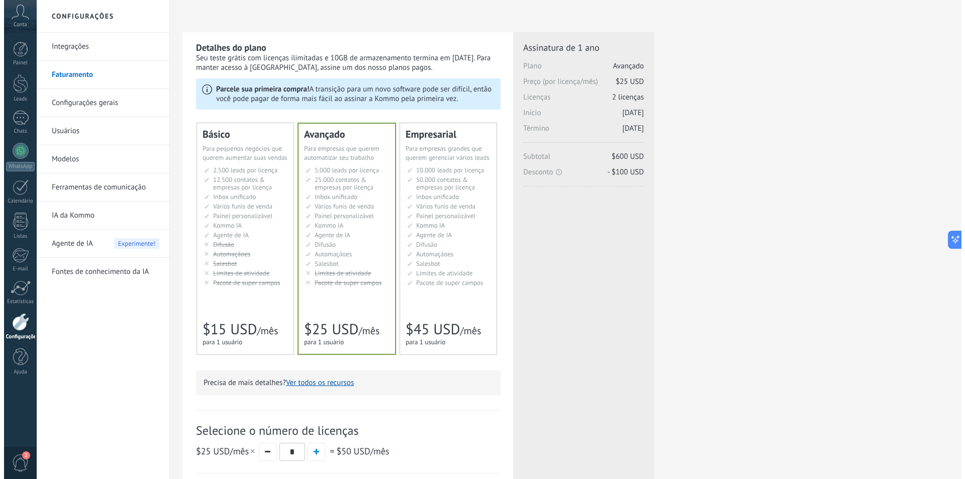
scroll to position [1638, 0]
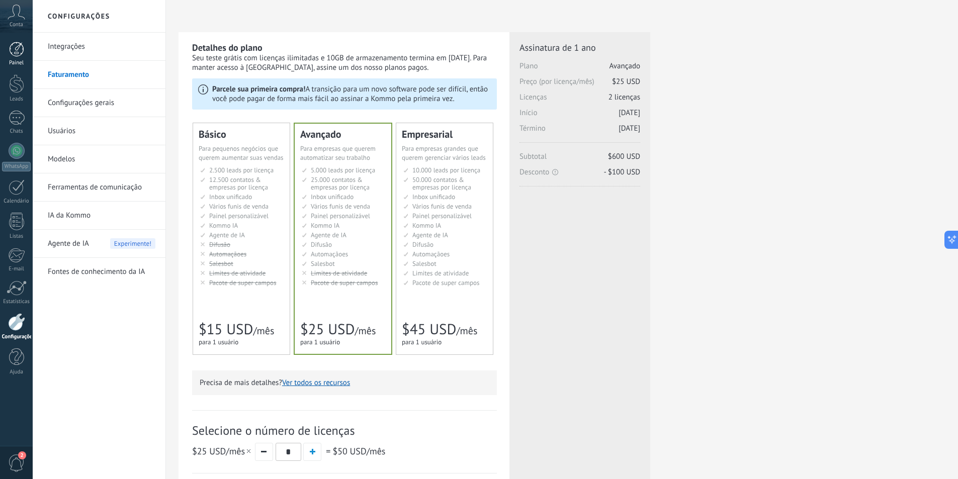
click at [15, 54] on div at bounding box center [16, 49] width 15 height 15
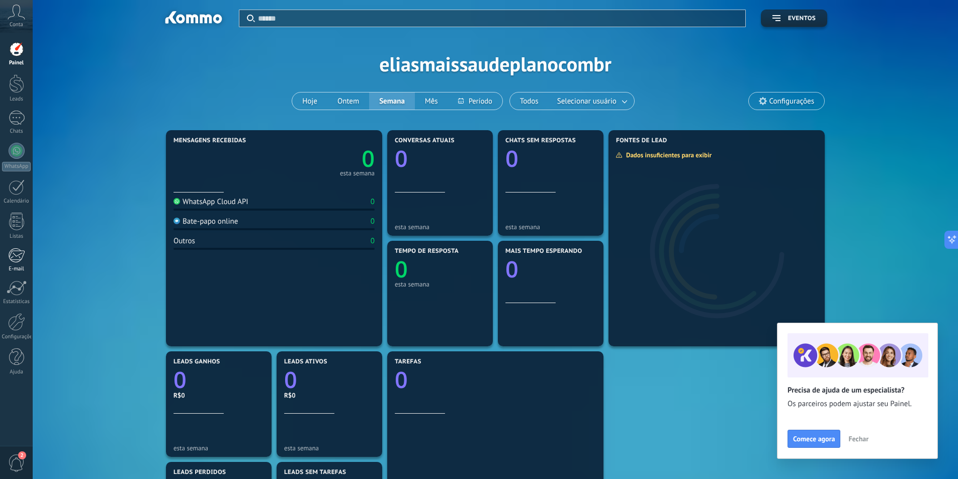
click at [16, 261] on div at bounding box center [16, 255] width 17 height 15
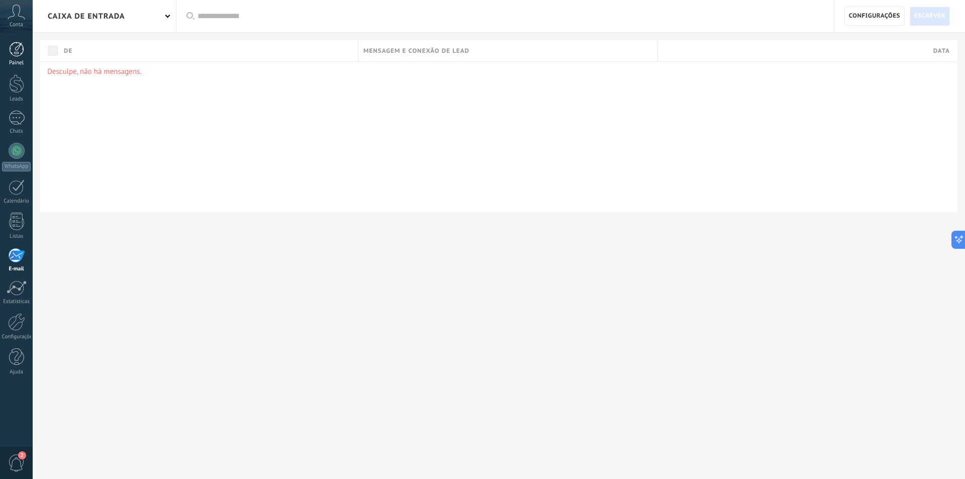
click at [18, 50] on div at bounding box center [16, 49] width 15 height 15
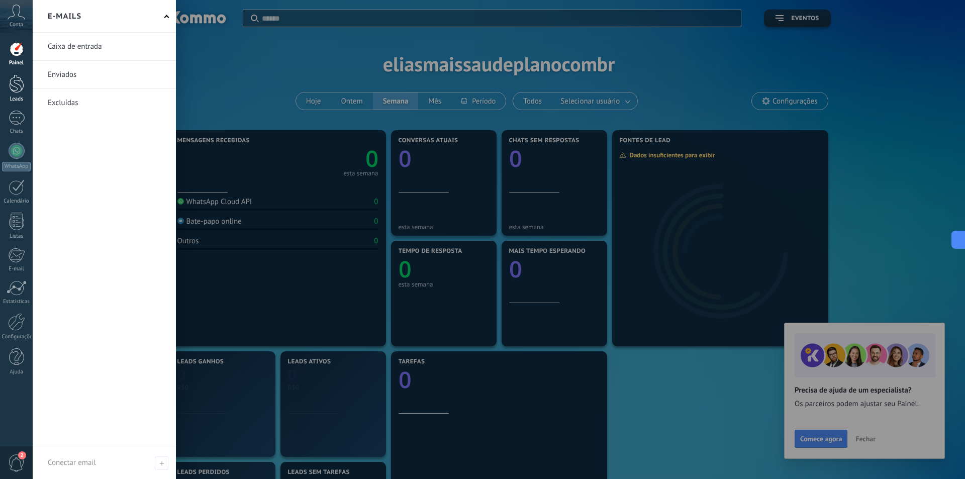
click at [21, 87] on div at bounding box center [16, 83] width 15 height 19
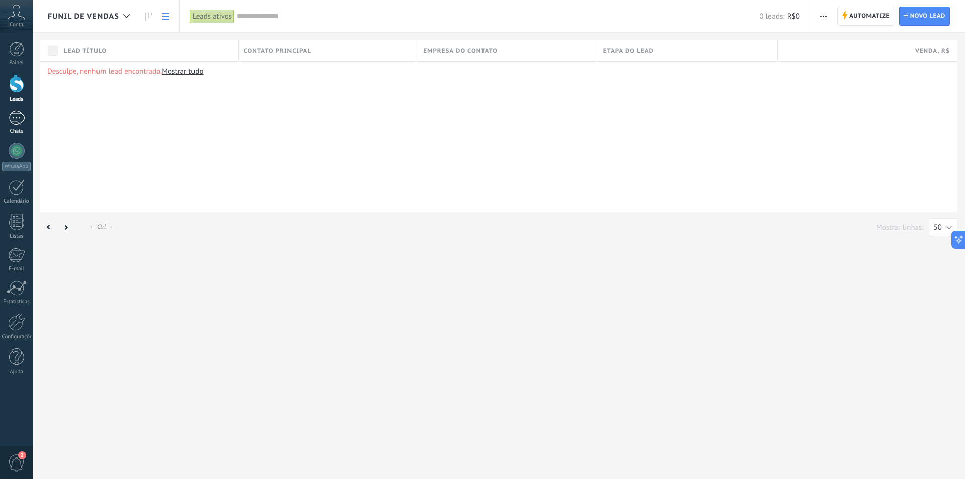
click at [20, 128] on div "Chats" at bounding box center [16, 131] width 29 height 7
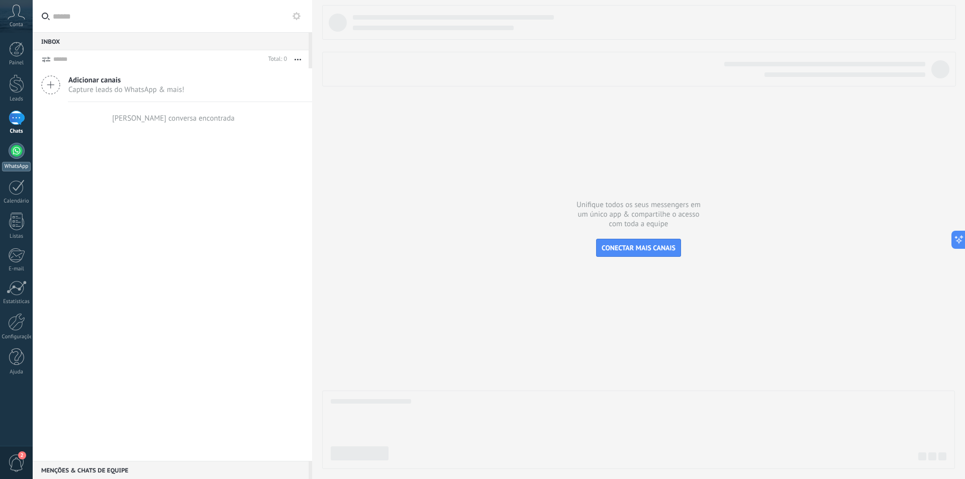
click at [23, 151] on div at bounding box center [17, 151] width 16 height 16
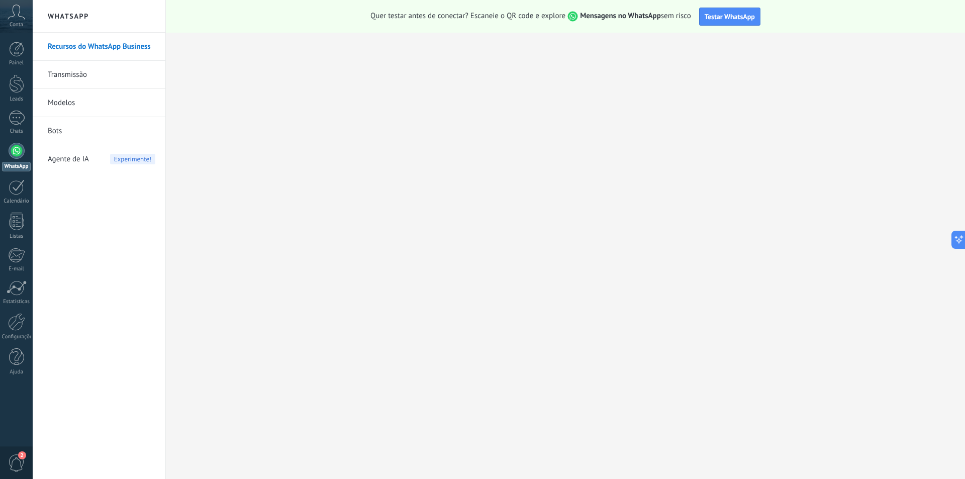
click at [73, 159] on span "Agente de IA" at bounding box center [68, 159] width 41 height 28
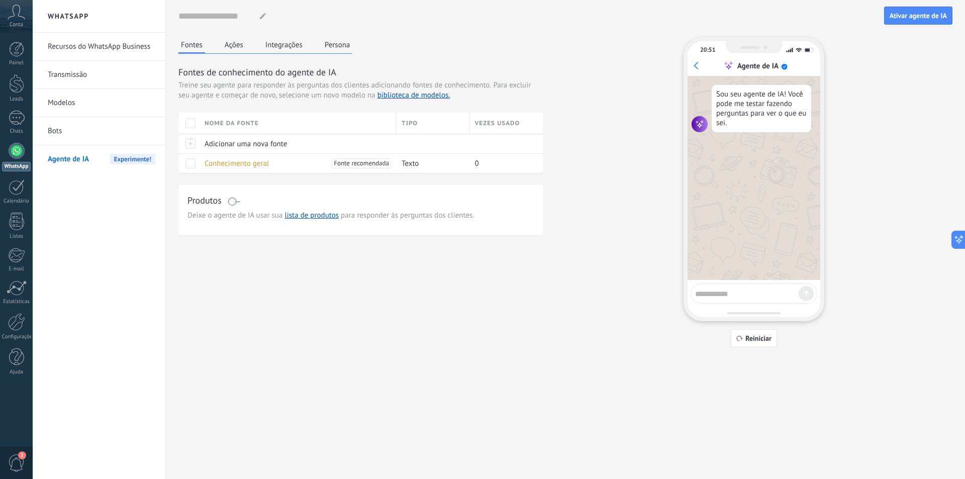
click at [59, 133] on link "Bots" at bounding box center [102, 131] width 108 height 28
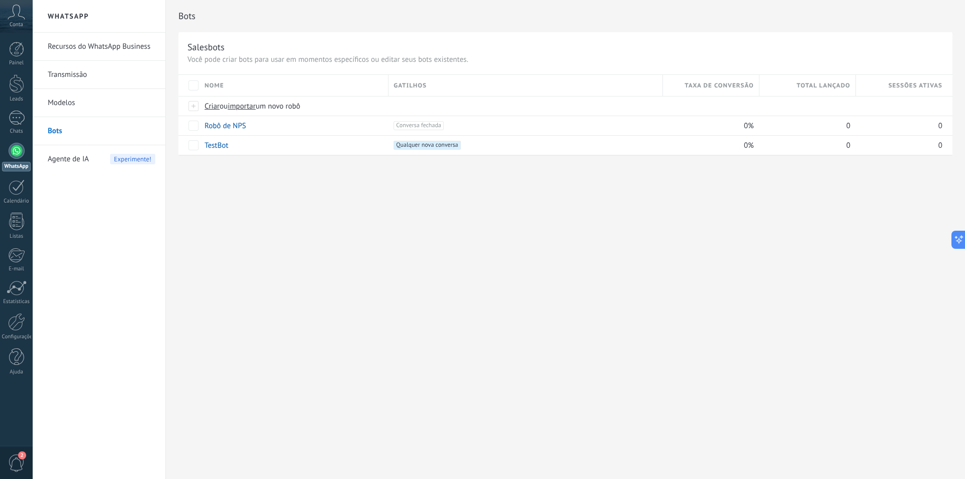
click at [60, 98] on link "Modelos" at bounding box center [102, 103] width 108 height 28
